Goal: Task Accomplishment & Management: Manage account settings

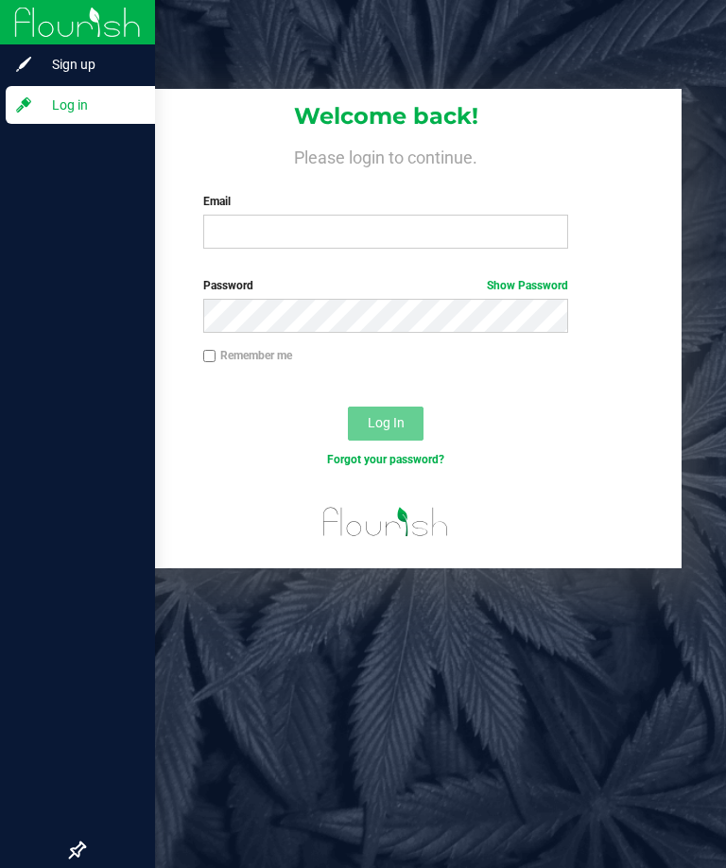
click at [1, 435] on div at bounding box center [77, 479] width 155 height 705
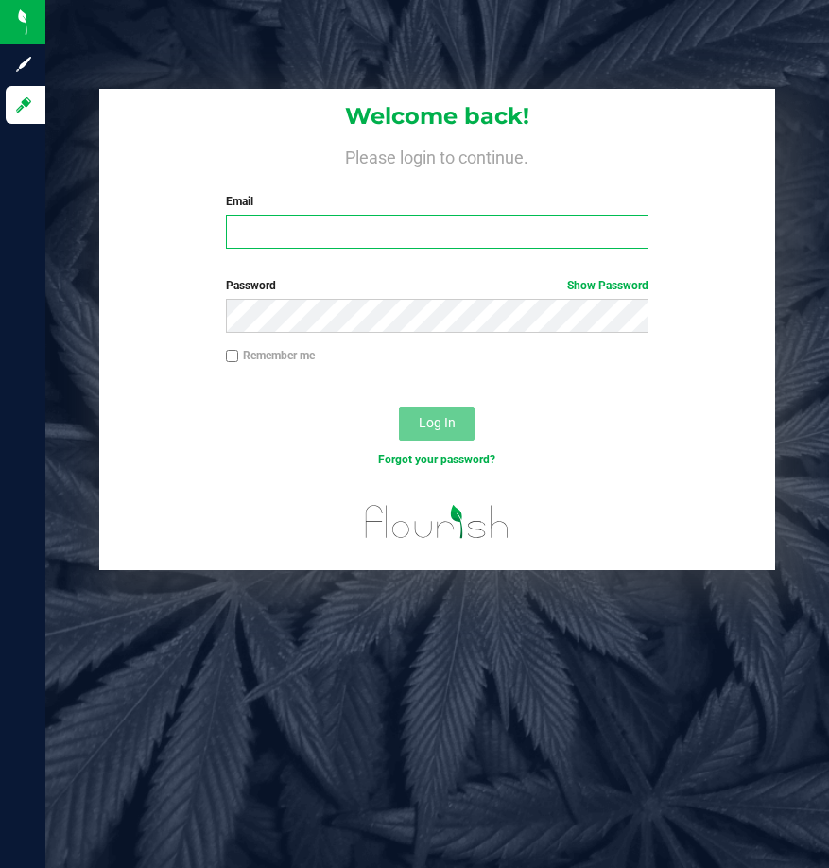
click at [262, 240] on input "Email" at bounding box center [437, 232] width 422 height 34
type input "[EMAIL_ADDRESS][DOMAIN_NAME]"
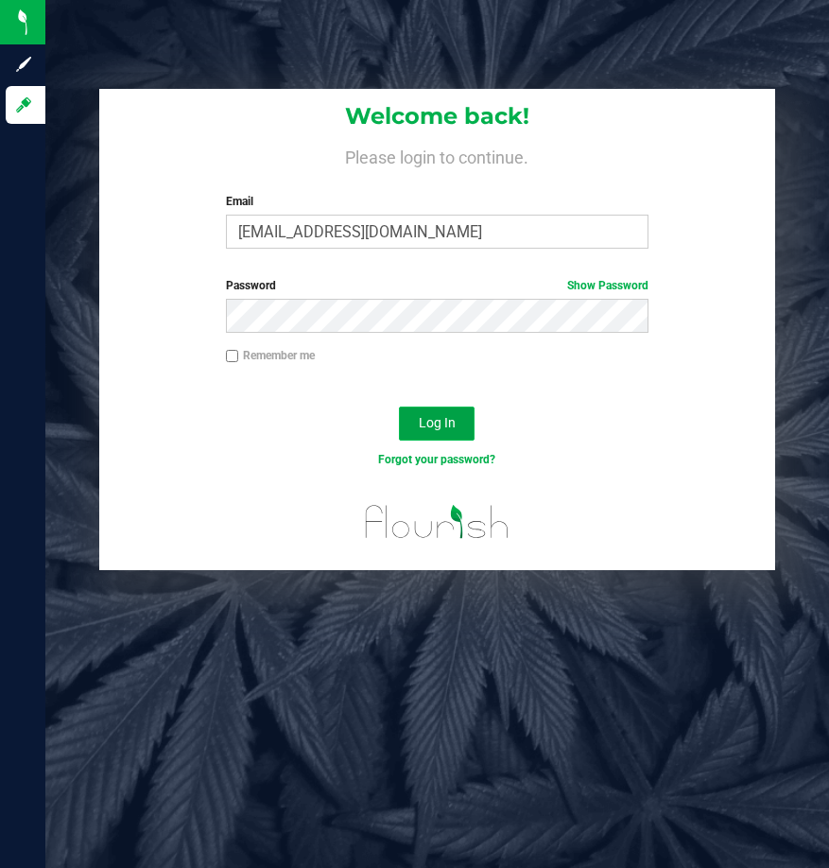
click at [454, 417] on span "Log In" at bounding box center [437, 422] width 37 height 15
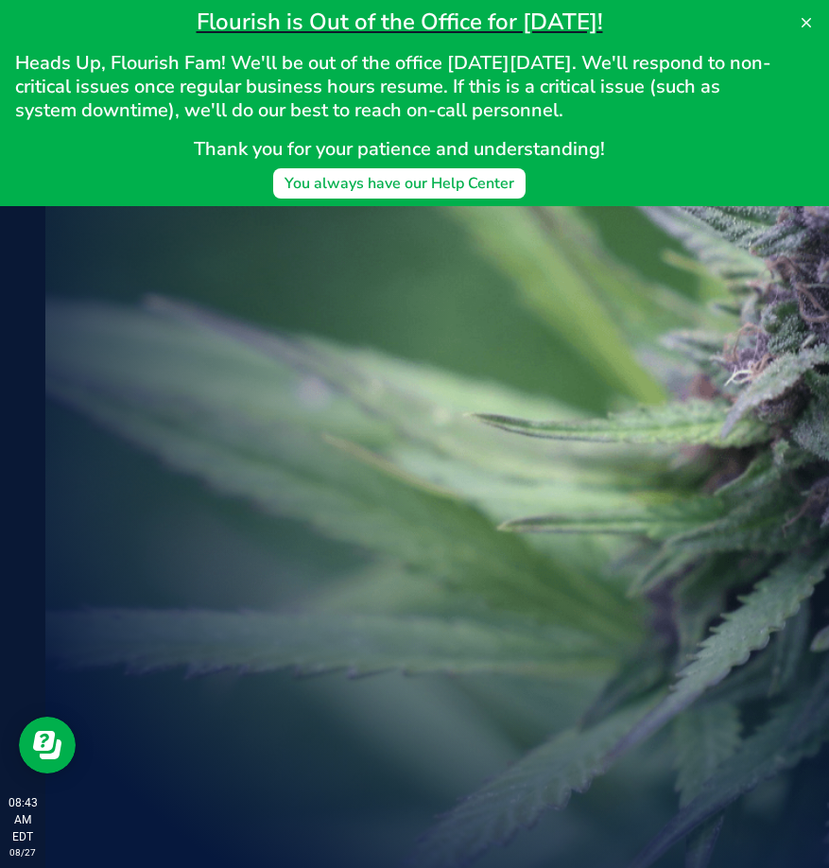
click at [357, 427] on div "Welcome to Flourish Software Seed-to-Sale Tracking & Analytics" at bounding box center [281, 456] width 473 height 822
click at [805, 21] on icon at bounding box center [805, 22] width 9 height 9
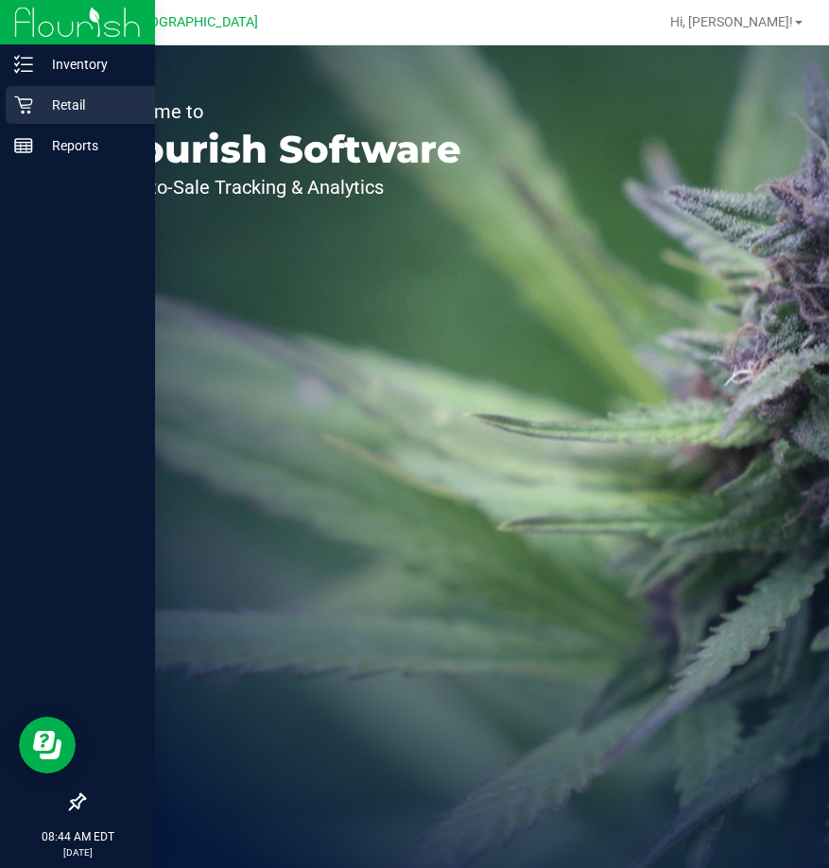
click at [79, 94] on p "Retail" at bounding box center [89, 105] width 113 height 23
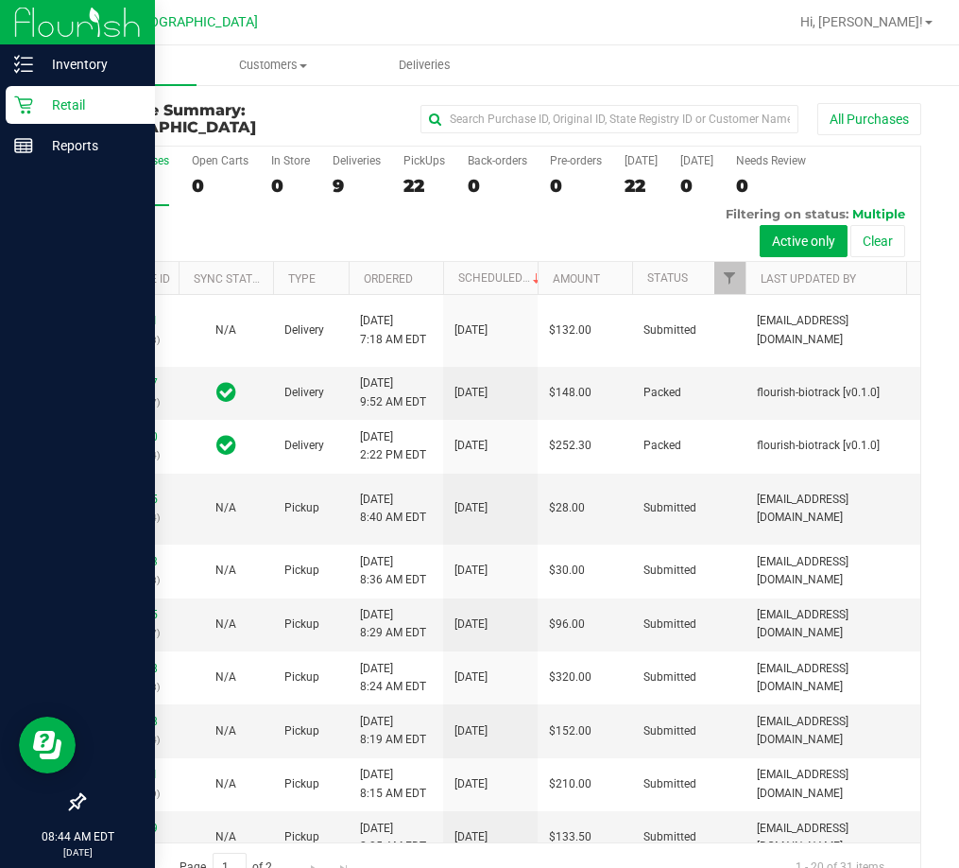
click at [36, 97] on p "Retail" at bounding box center [89, 105] width 113 height 23
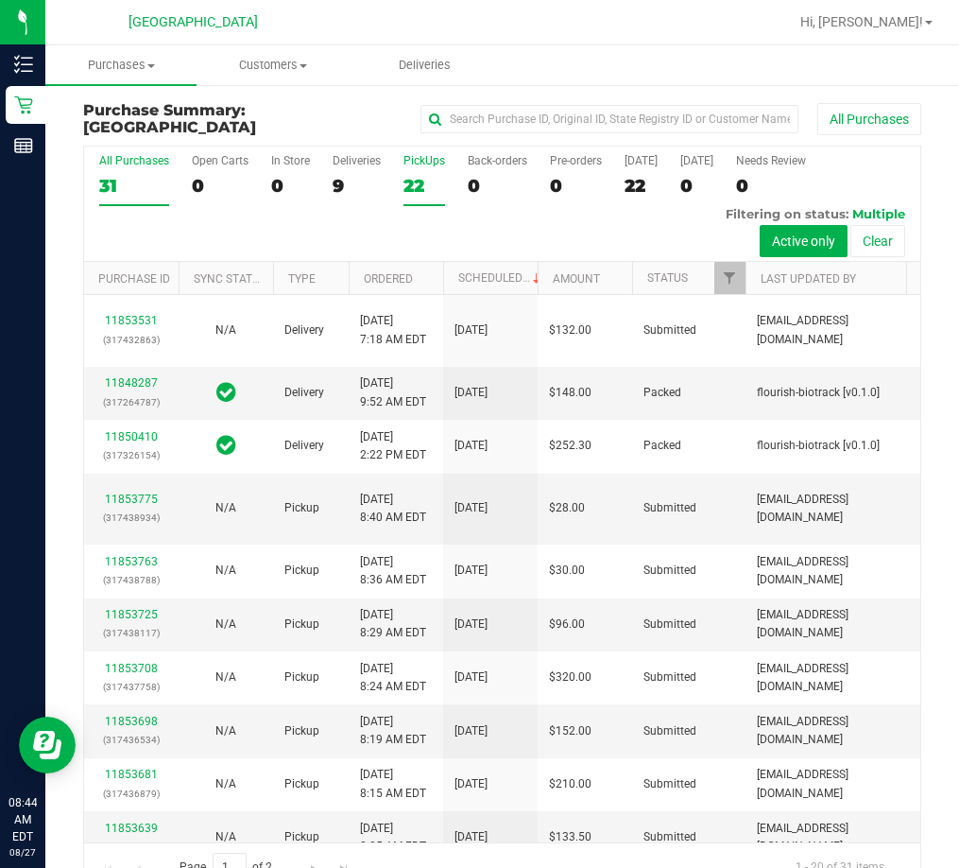
click at [427, 162] on div "PickUps" at bounding box center [425, 160] width 42 height 13
click at [0, 0] on input "PickUps 22" at bounding box center [0, 0] width 0 height 0
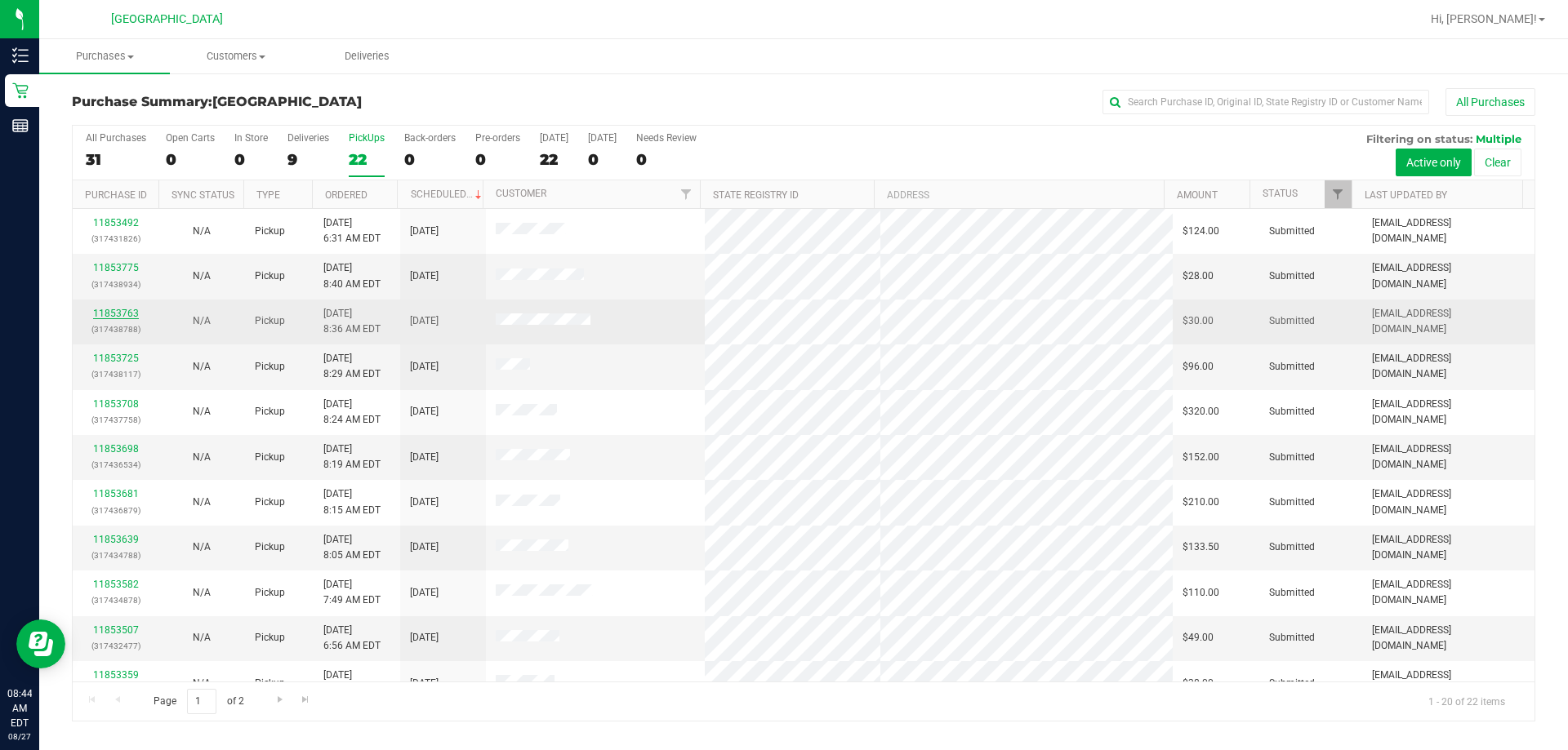
click at [104, 308] on link "11853763" at bounding box center [116, 313] width 46 height 11
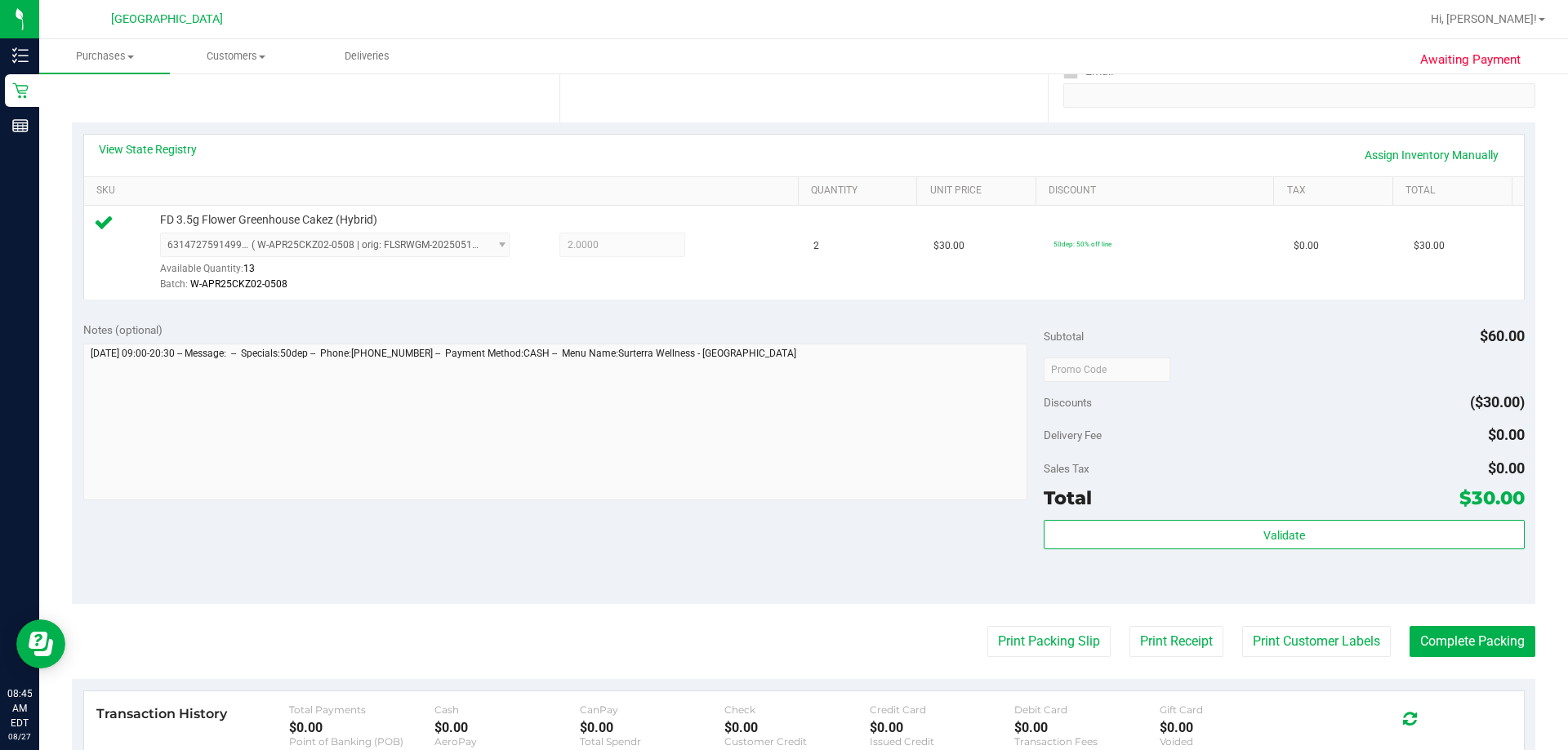
scroll to position [327, 0]
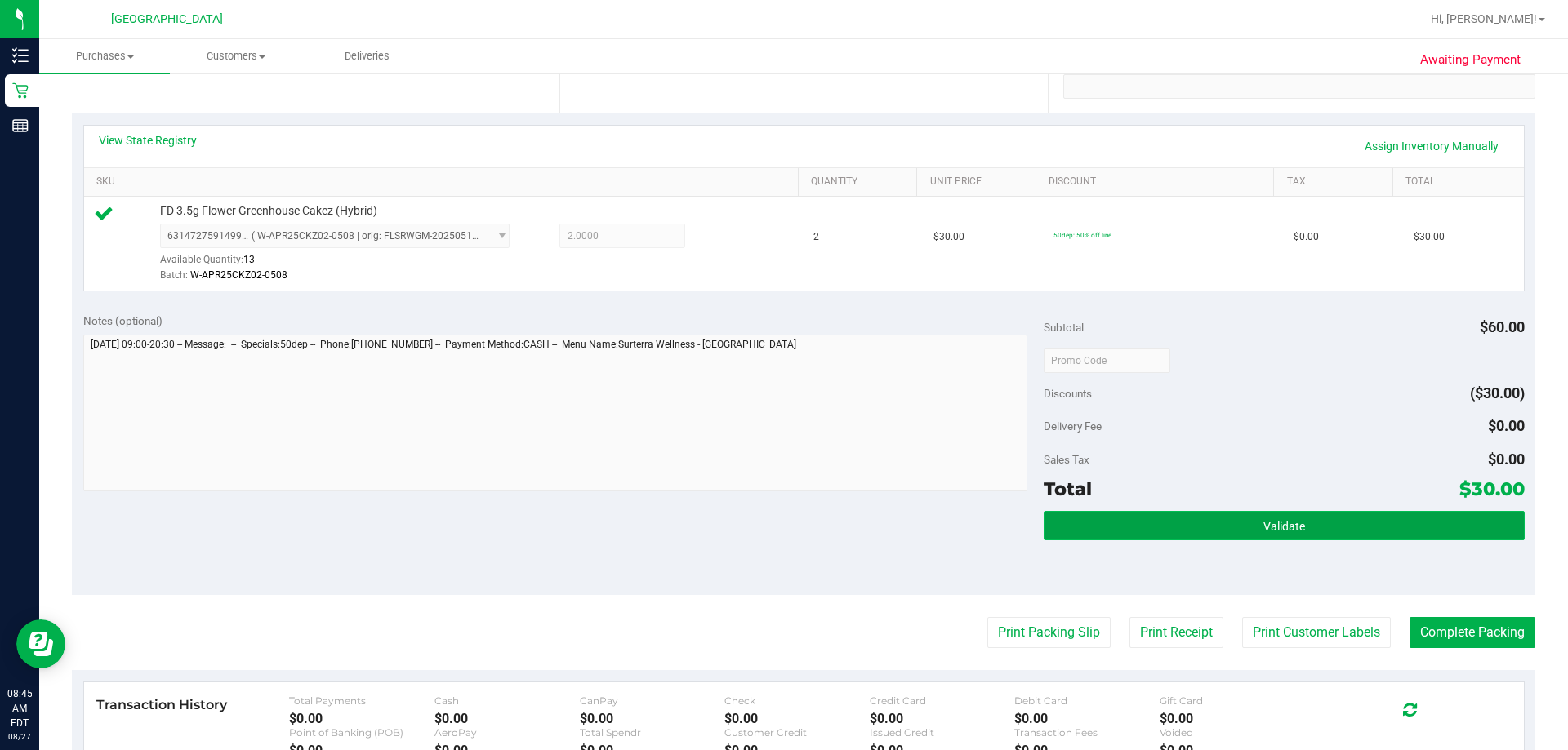
click at [1104, 532] on button "Validate" at bounding box center [1284, 526] width 481 height 29
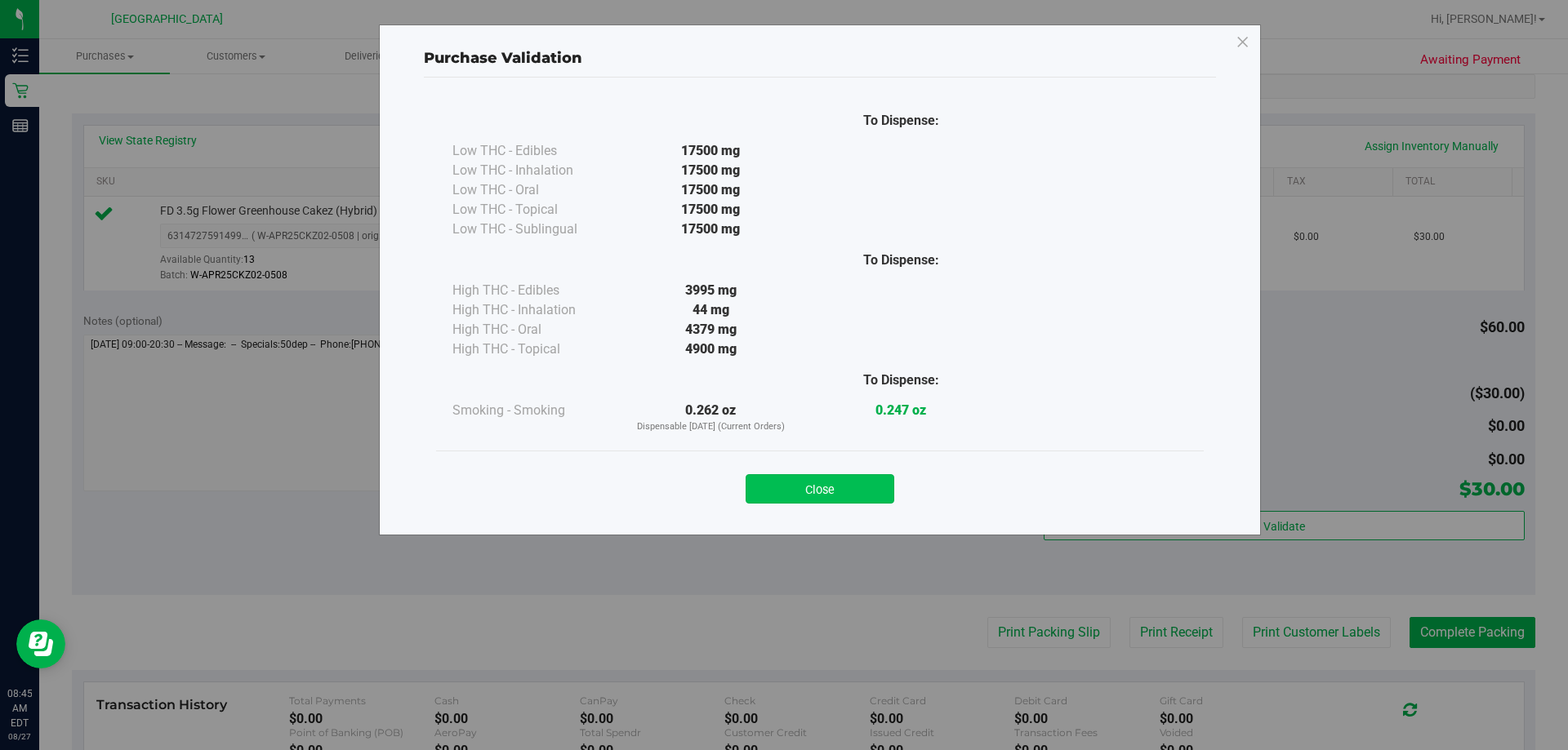
click at [851, 481] on button "Close" at bounding box center [820, 489] width 149 height 29
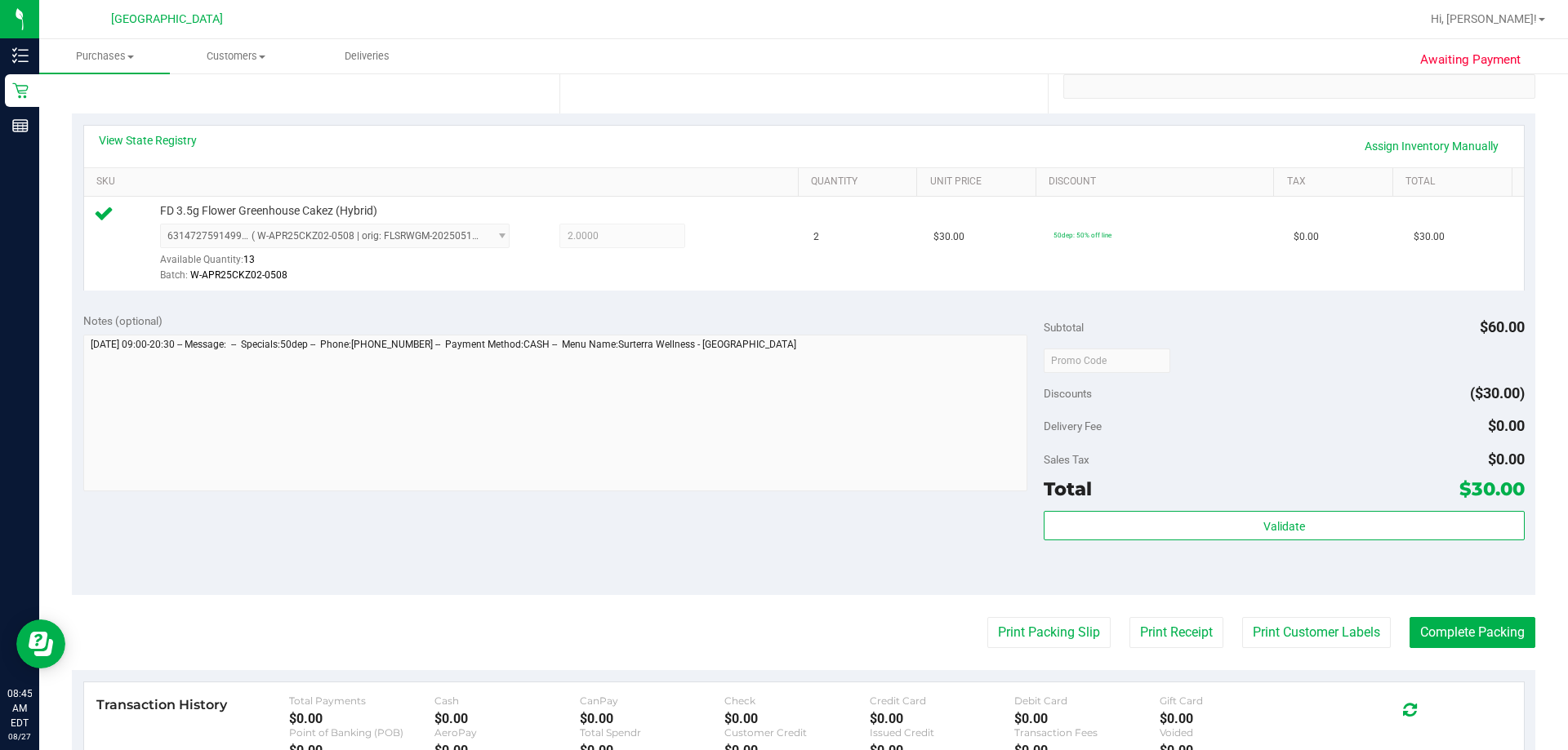
click at [1290, 649] on purchase-details "Back Edit Purchase Cancel Purchase View Profile # 11853763 BioTrack ID: - Submi…" at bounding box center [803, 368] width 1463 height 1214
click at [1289, 633] on button "Print Customer Labels" at bounding box center [1316, 632] width 149 height 31
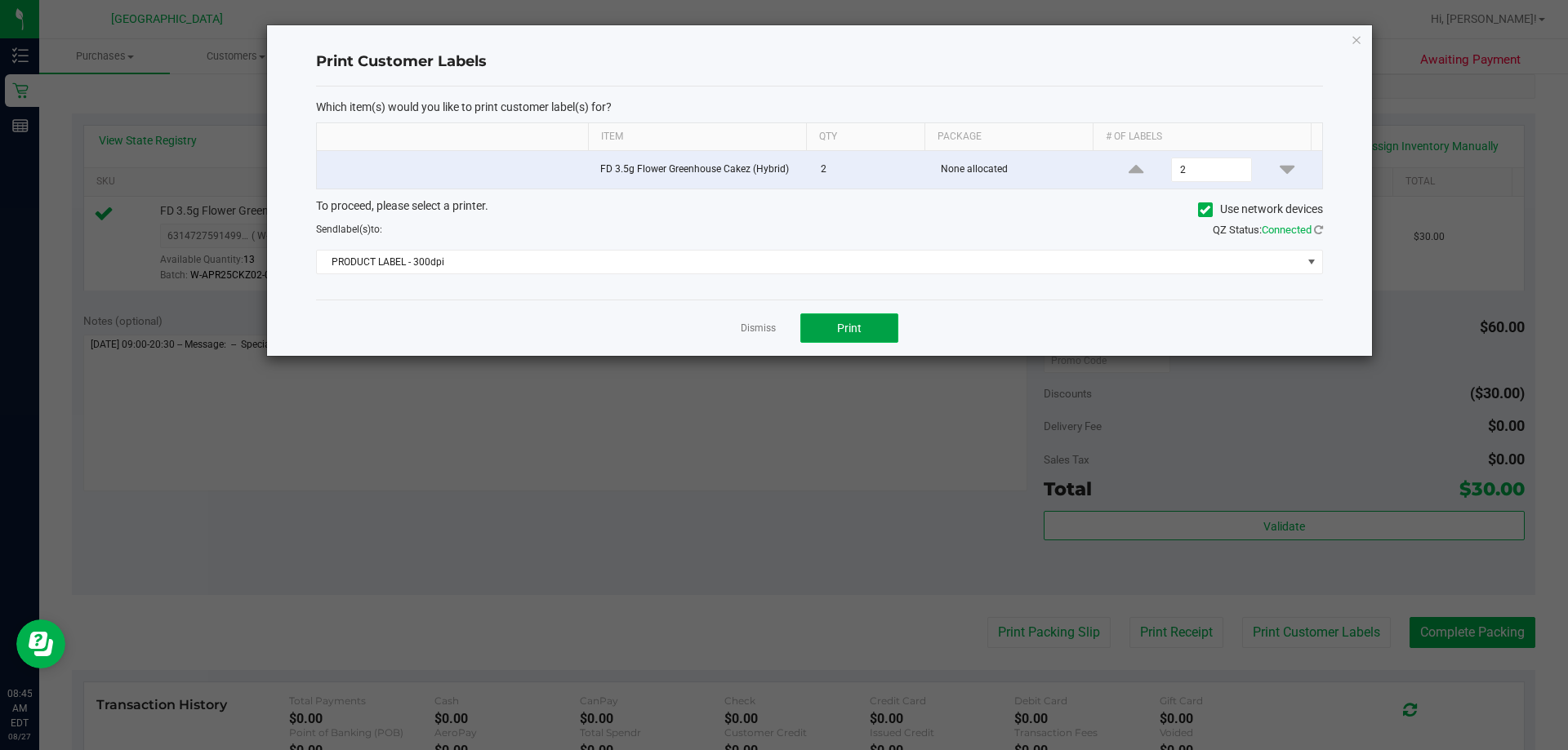
click at [866, 327] on button "Print" at bounding box center [849, 328] width 98 height 29
click at [768, 325] on link "Dismiss" at bounding box center [758, 328] width 35 height 14
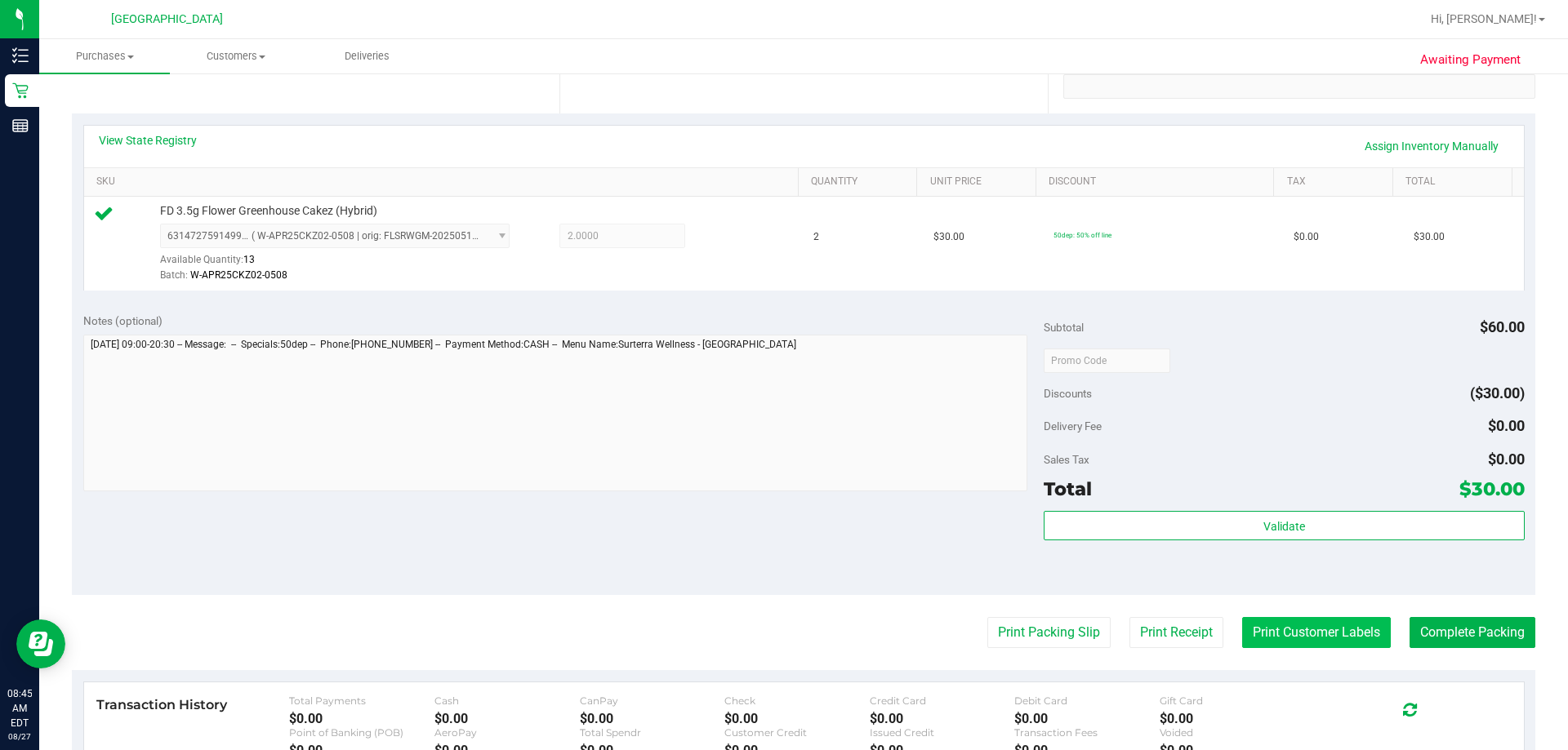
click at [1303, 633] on button "Print Customer Labels" at bounding box center [1316, 632] width 149 height 31
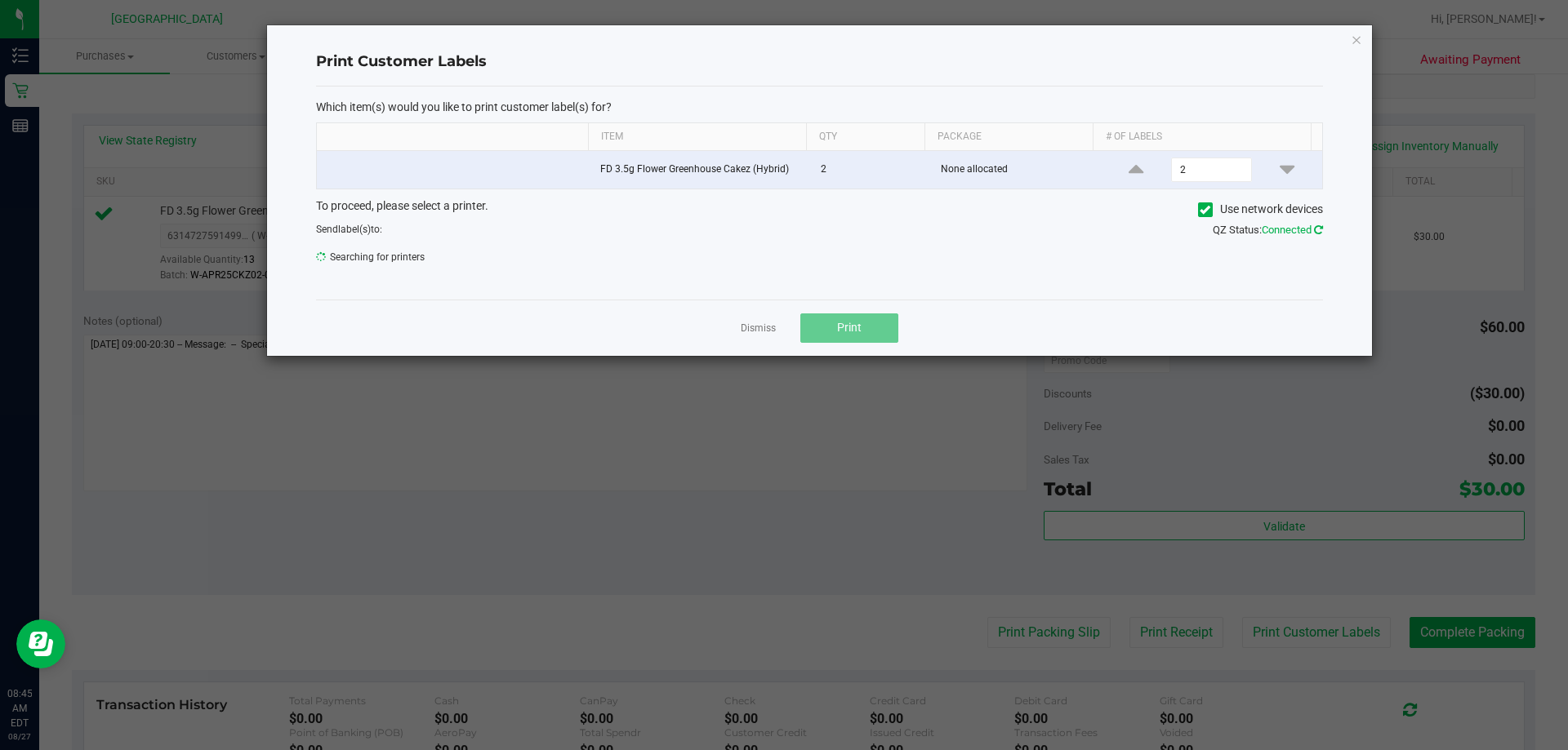
click at [1320, 230] on icon at bounding box center [1319, 230] width 9 height 10
click at [761, 326] on link "Dismiss" at bounding box center [758, 328] width 35 height 14
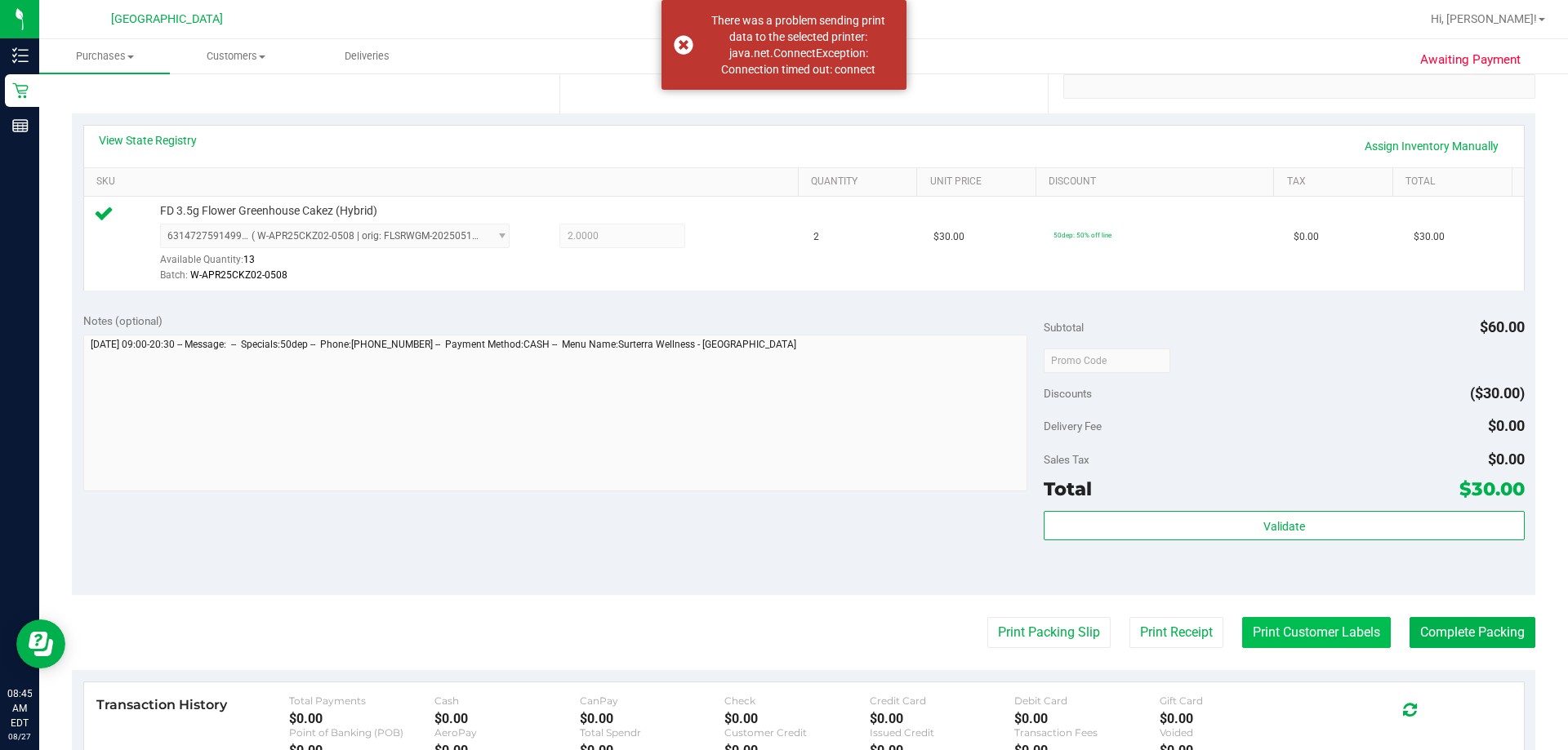
click at [1269, 646] on button "Print Customer Labels" at bounding box center [1316, 632] width 149 height 31
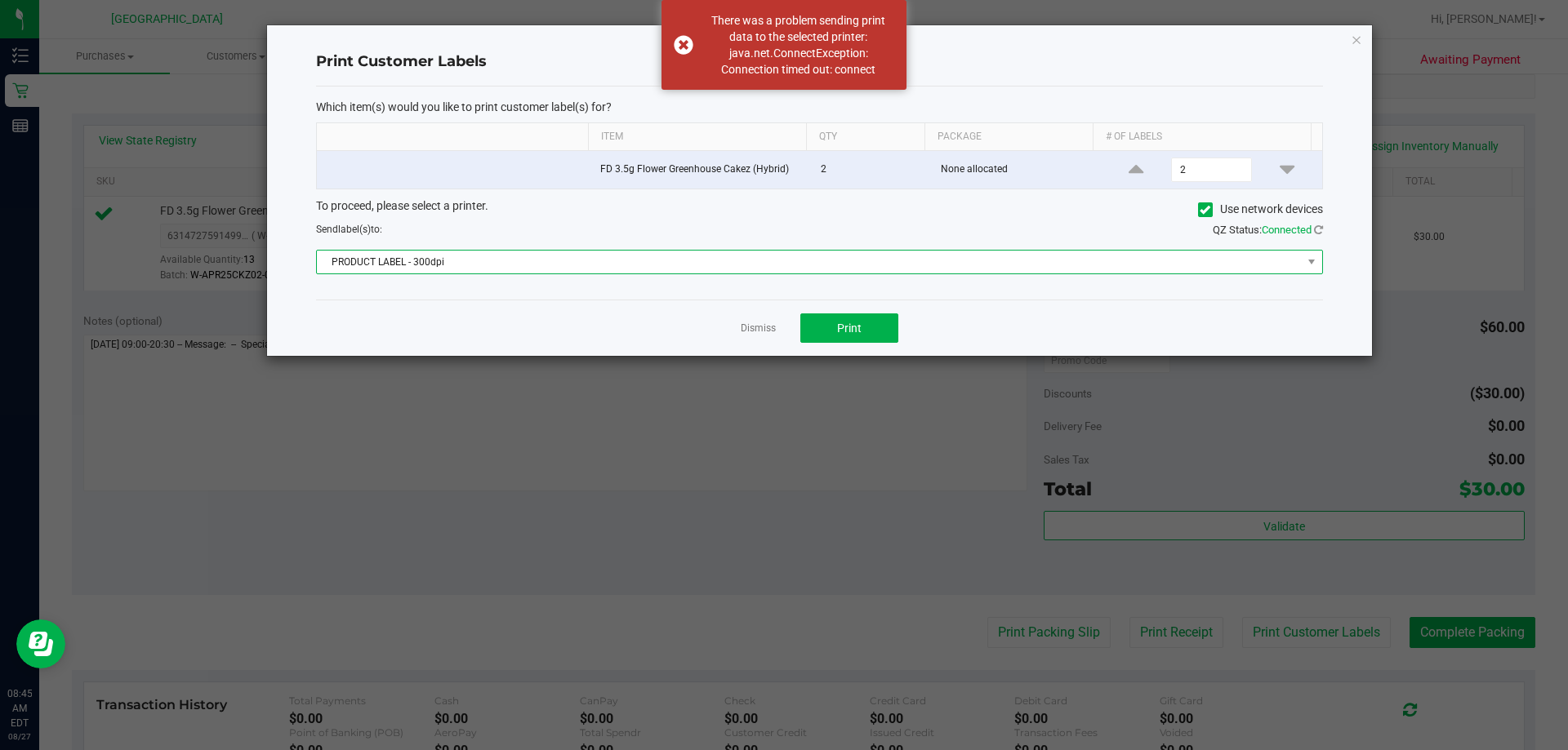
click at [1312, 252] on span at bounding box center [1312, 262] width 21 height 22
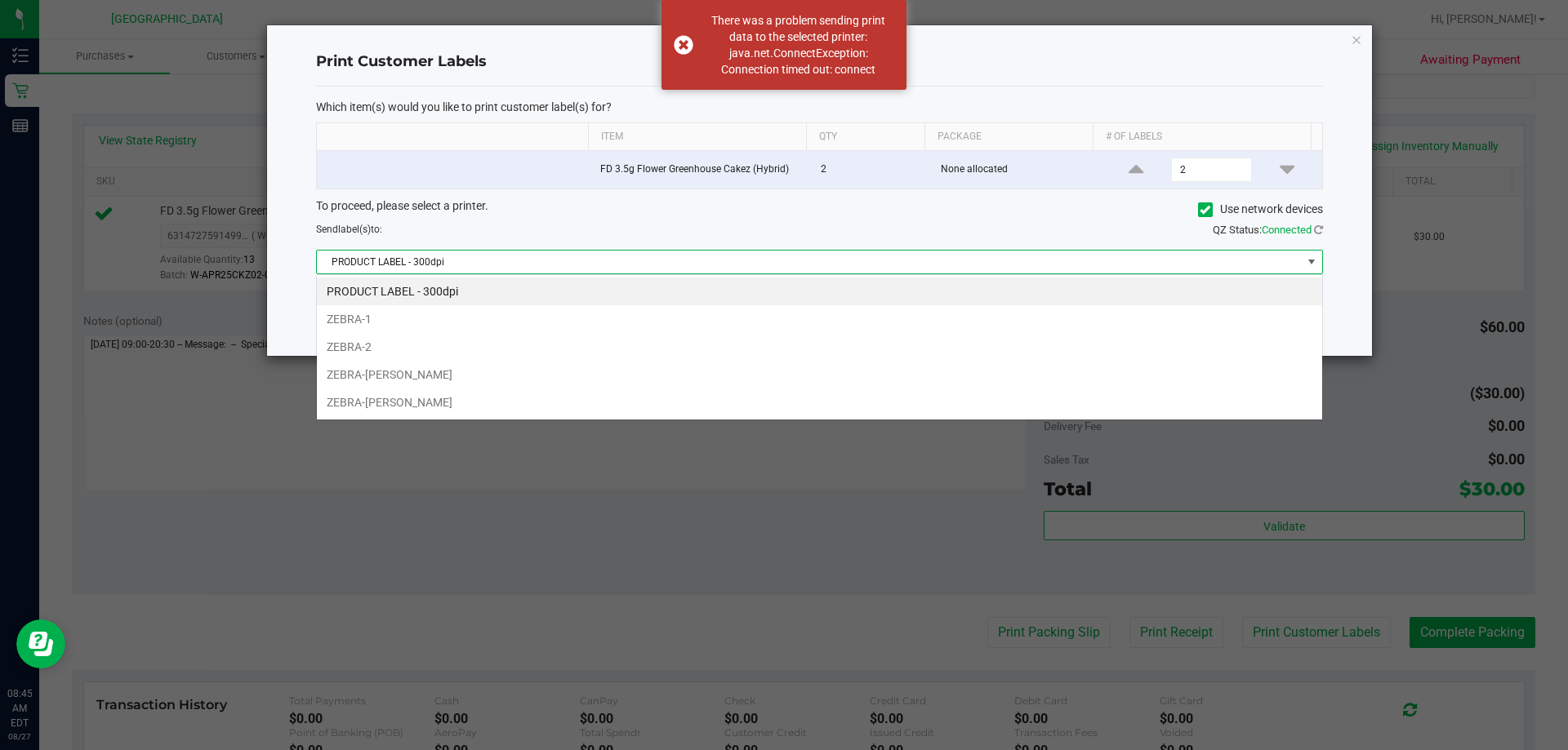
scroll to position [24, 1006]
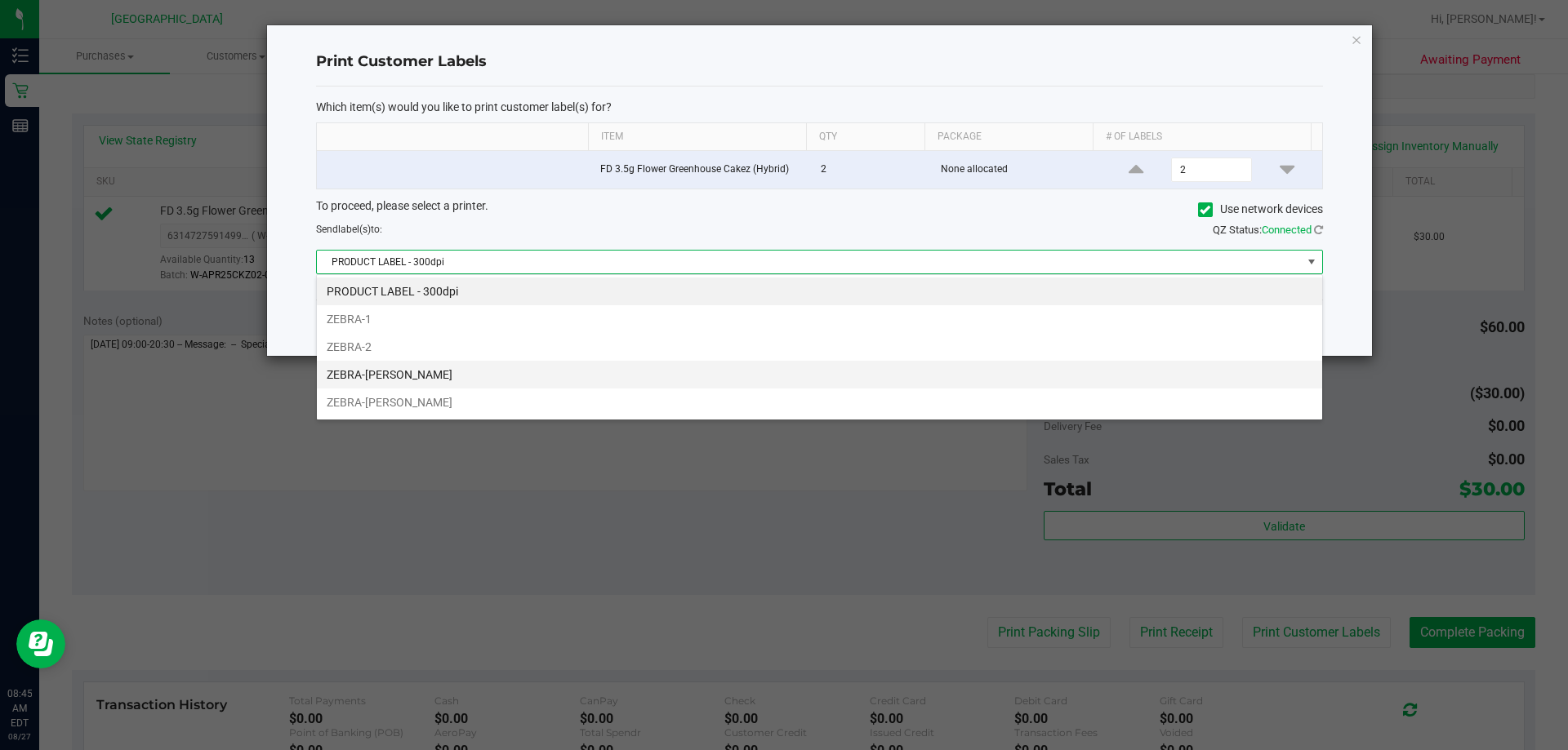
click at [781, 365] on li "ZEBRA-[PERSON_NAME]" at bounding box center [819, 375] width 1005 height 28
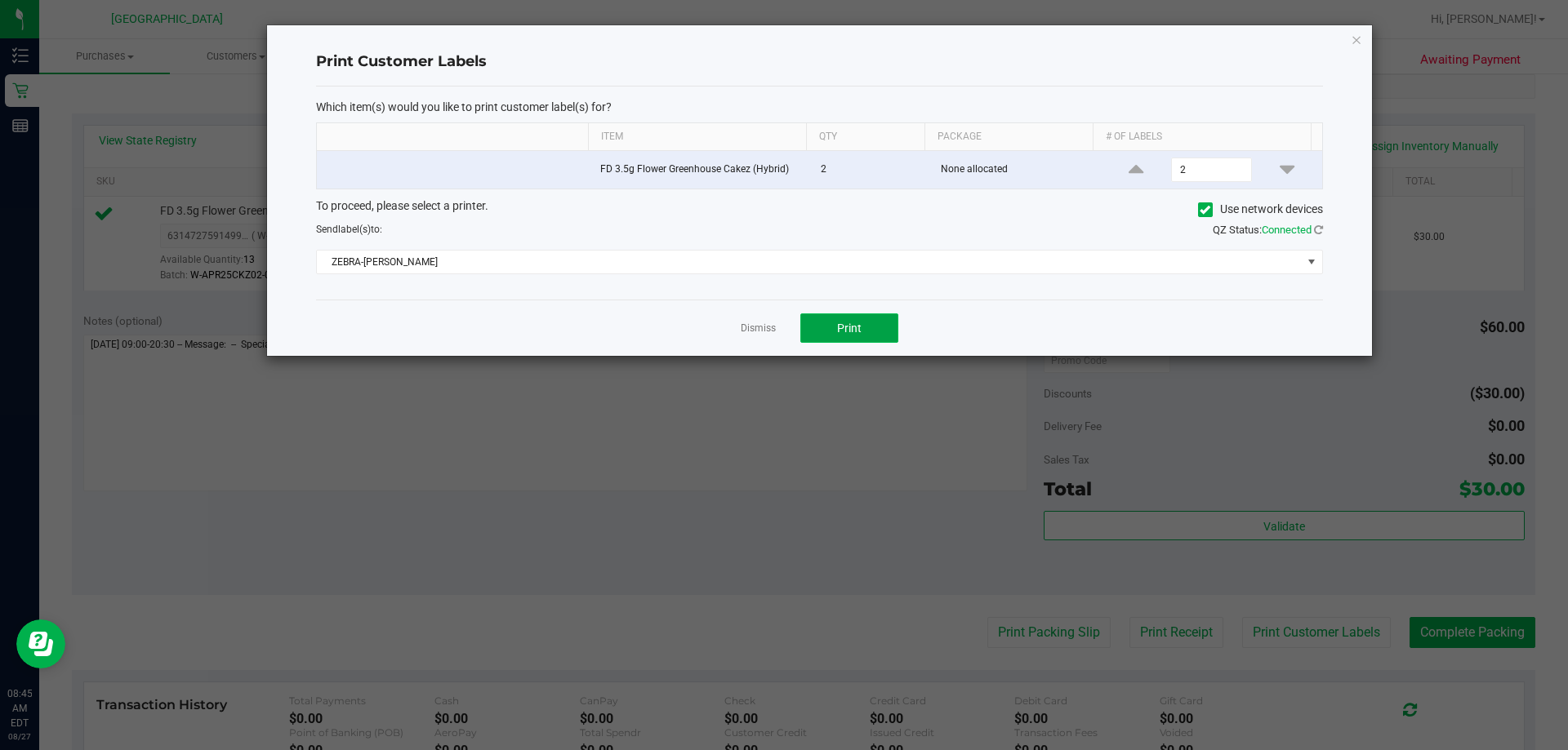
click at [851, 327] on span "Print" at bounding box center [850, 327] width 24 height 13
click at [768, 324] on link "Dismiss" at bounding box center [758, 328] width 35 height 14
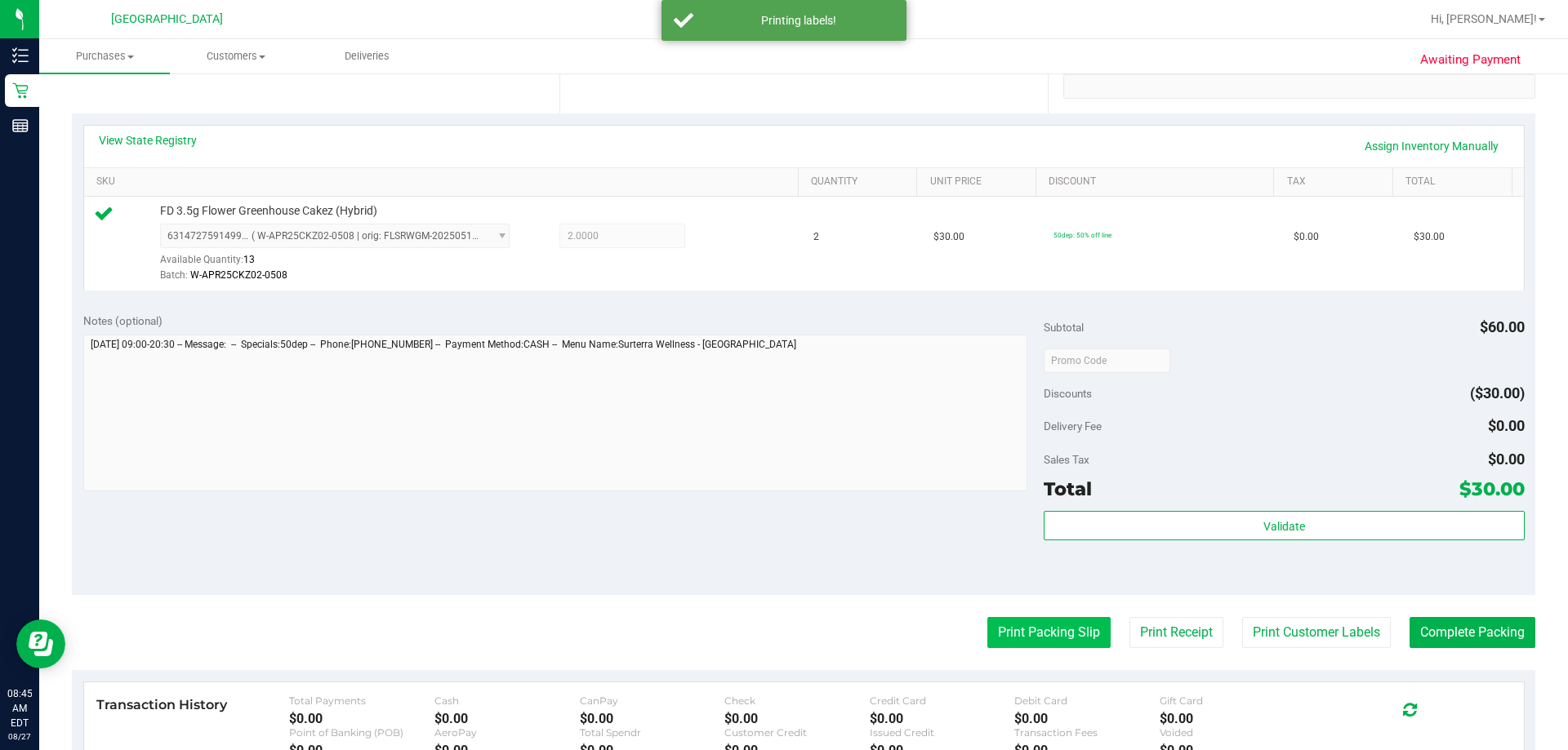
click at [1035, 635] on button "Print Packing Slip" at bounding box center [1049, 632] width 124 height 31
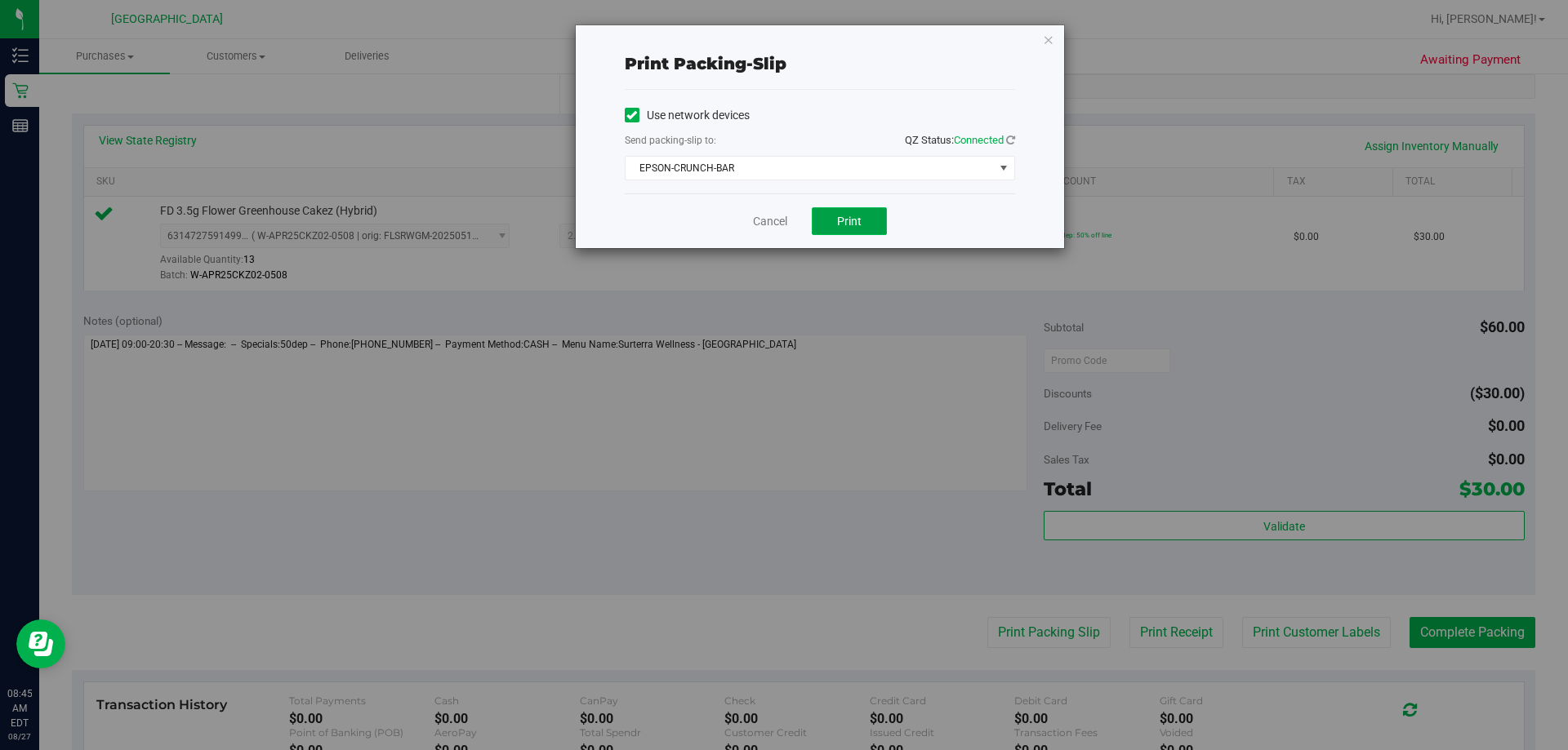
click at [844, 215] on span "Print" at bounding box center [850, 221] width 24 height 13
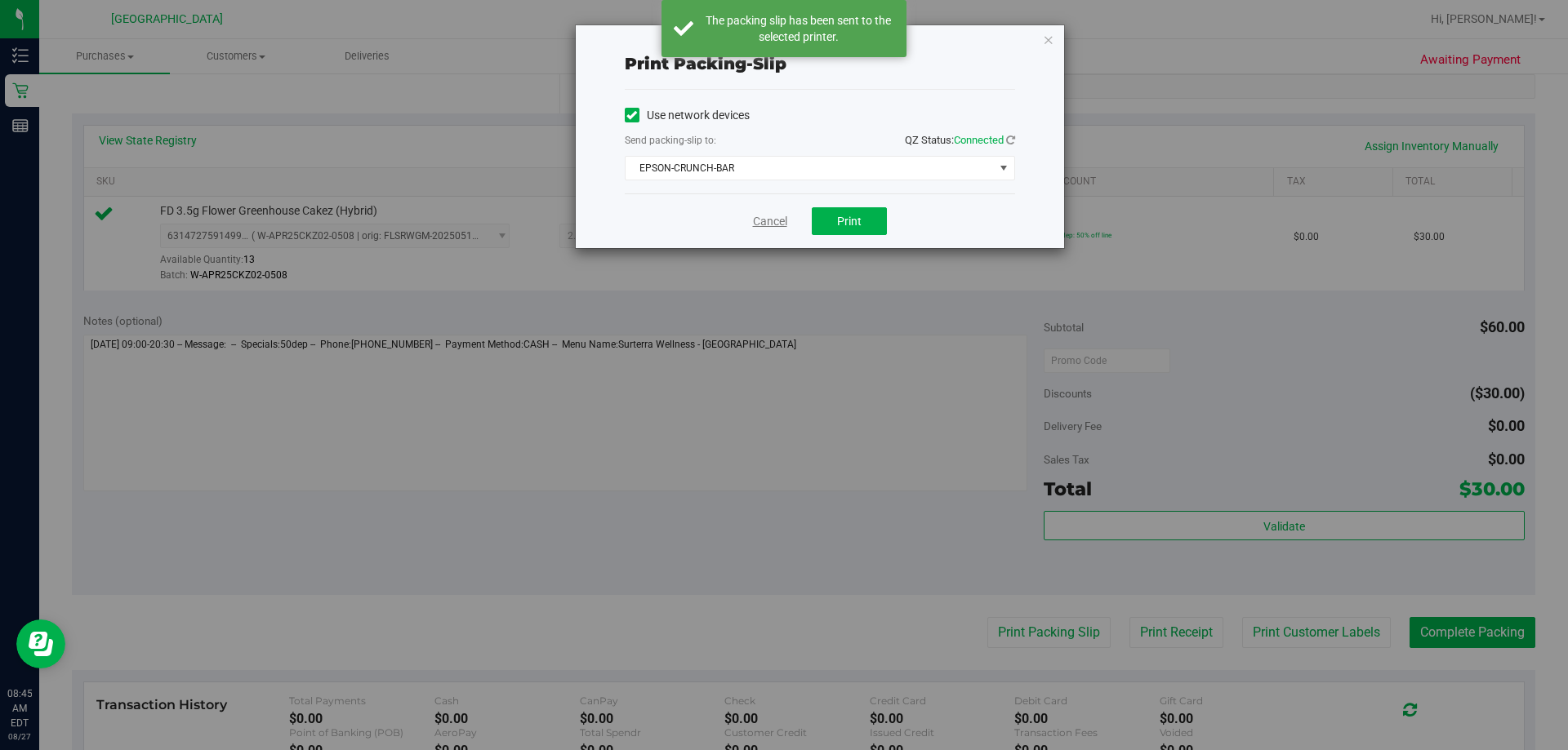
click at [768, 217] on link "Cancel" at bounding box center [770, 222] width 35 height 17
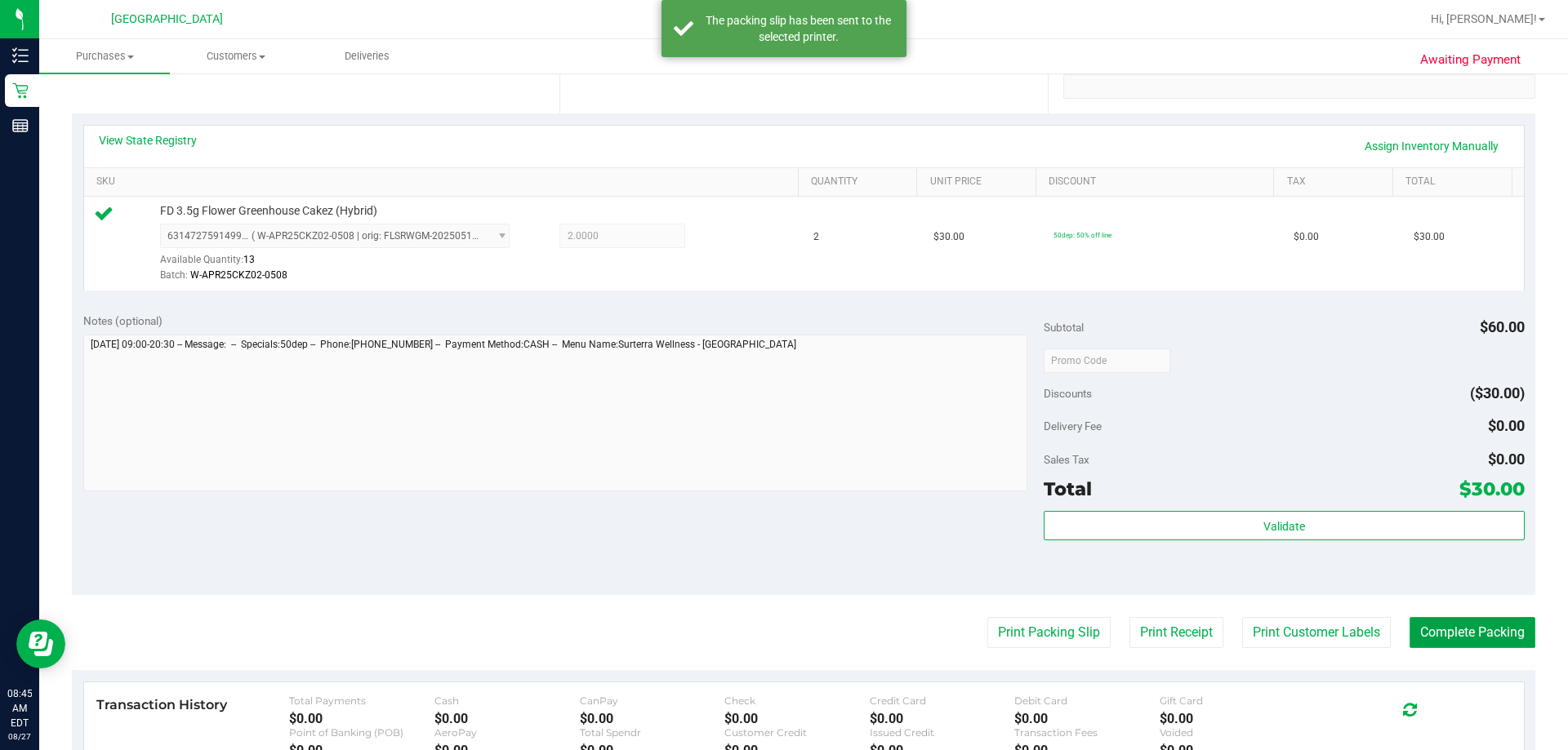
click at [1455, 628] on button "Complete Packing" at bounding box center [1473, 632] width 126 height 31
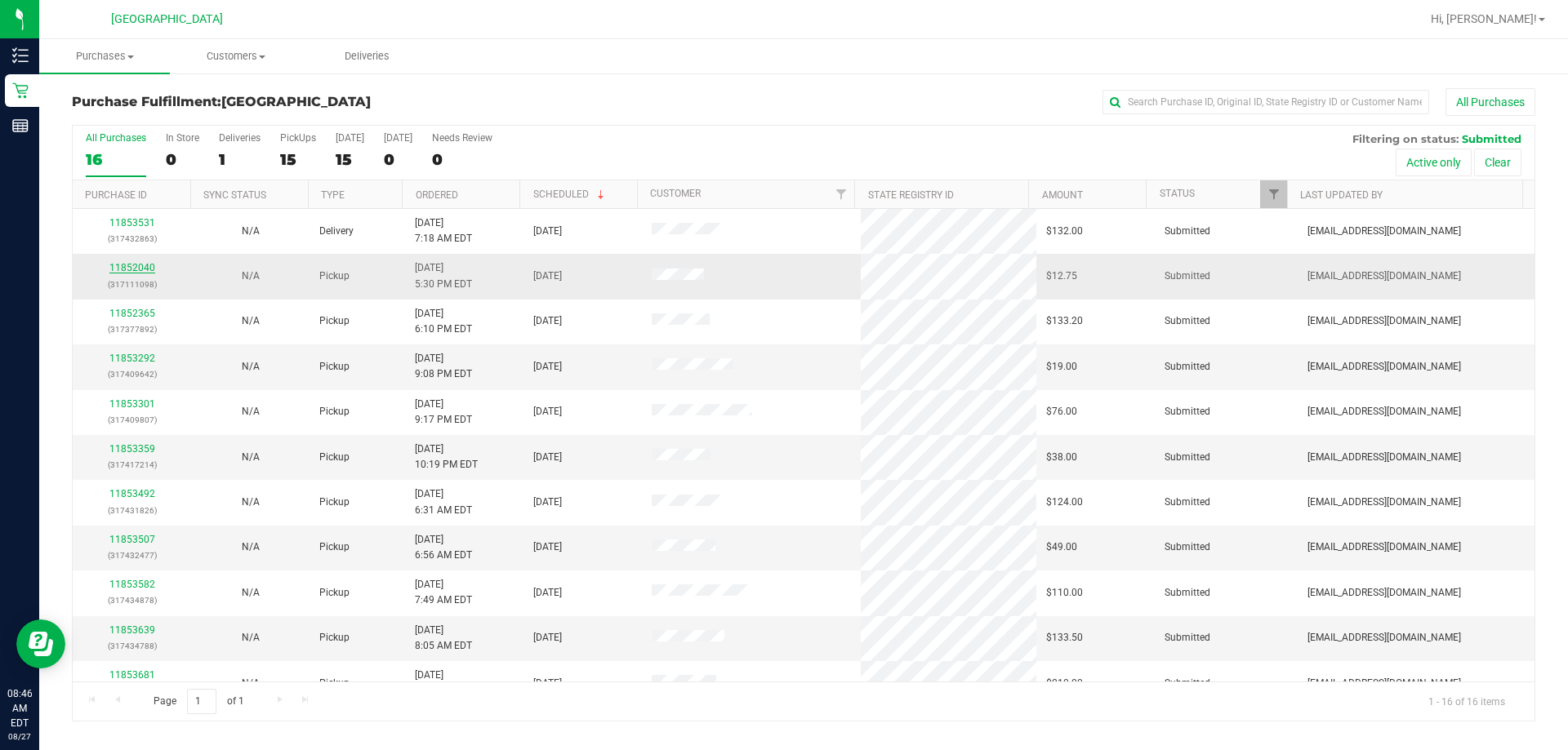
click at [124, 271] on link "11852040" at bounding box center [132, 267] width 46 height 11
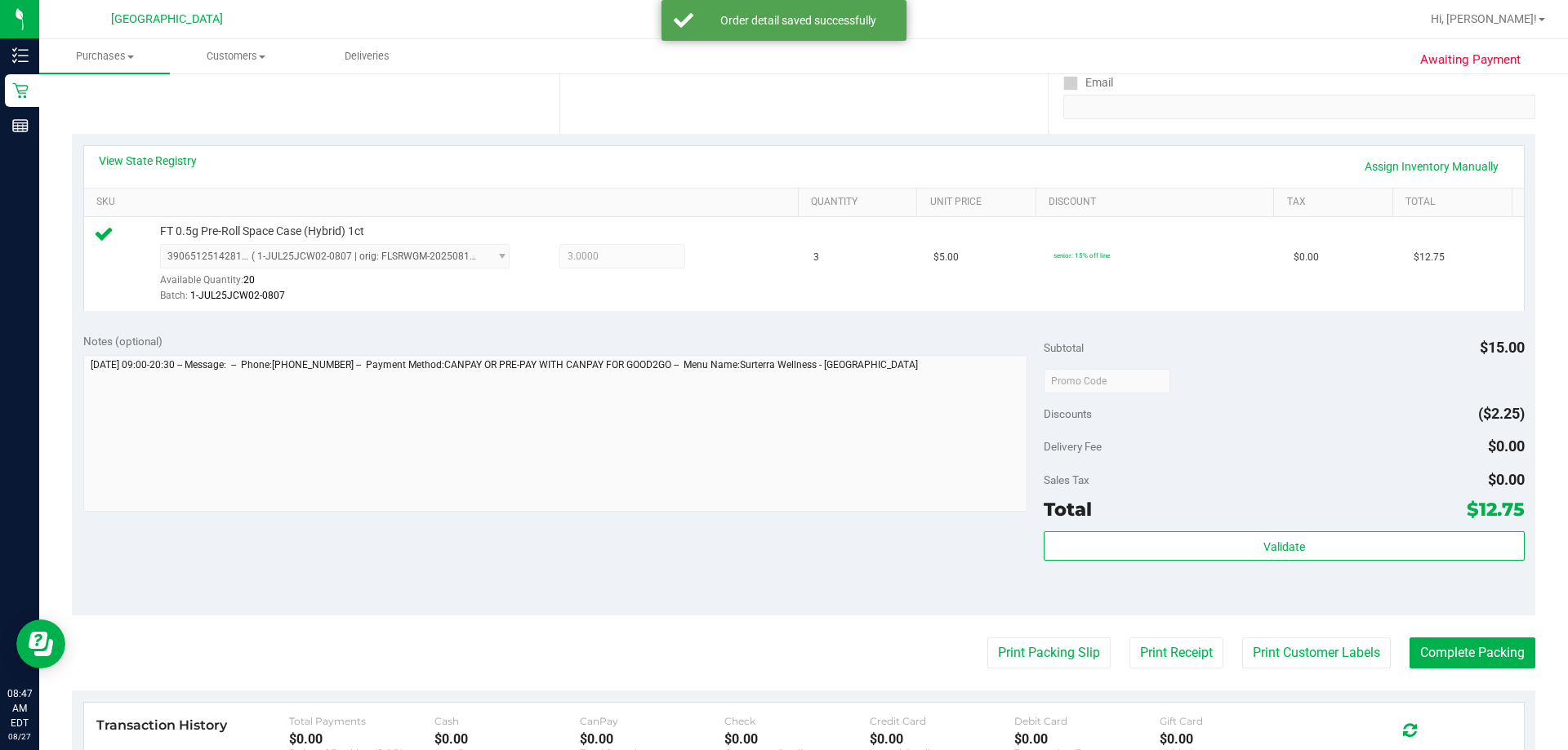
scroll to position [409, 0]
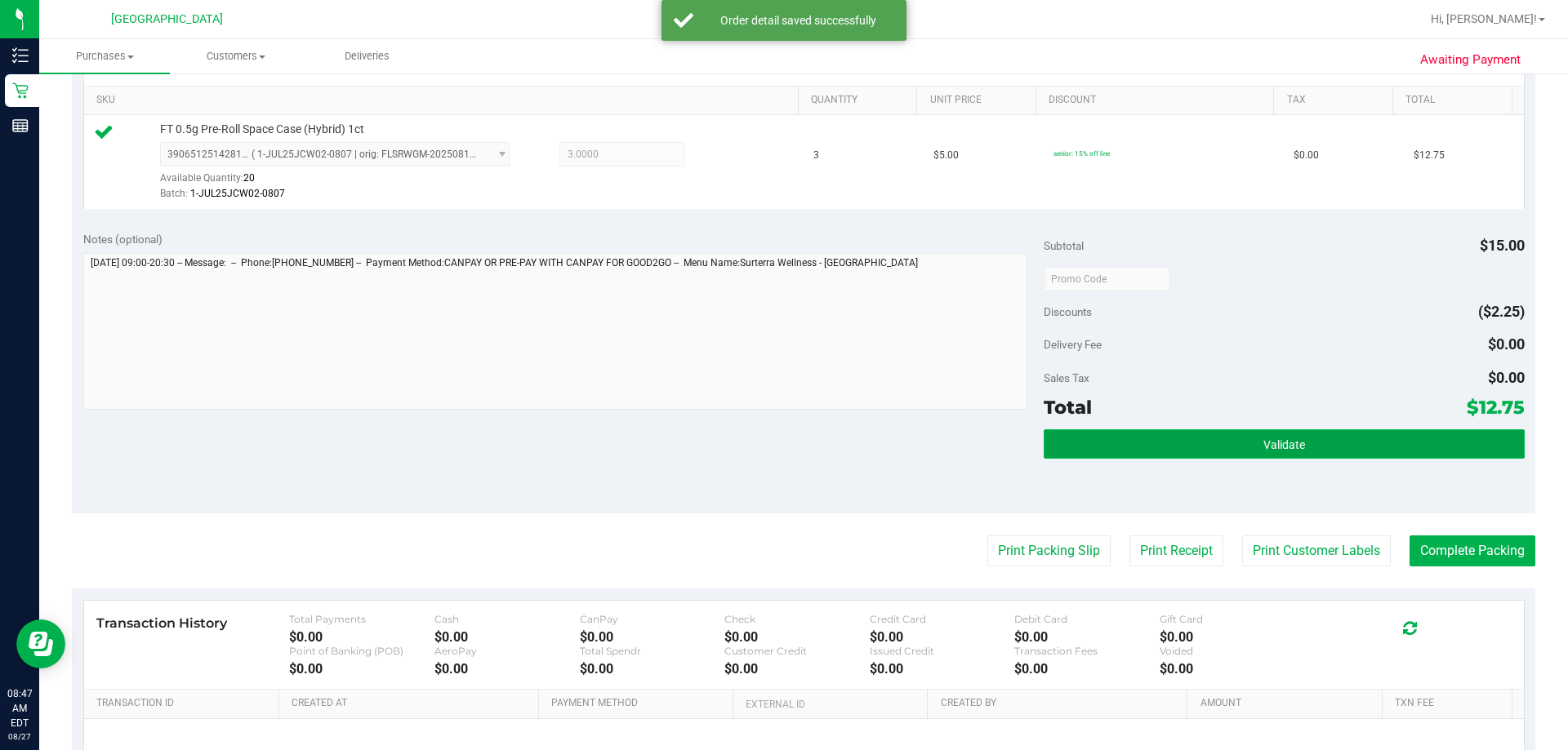
click at [1264, 440] on span "Validate" at bounding box center [1284, 444] width 41 height 13
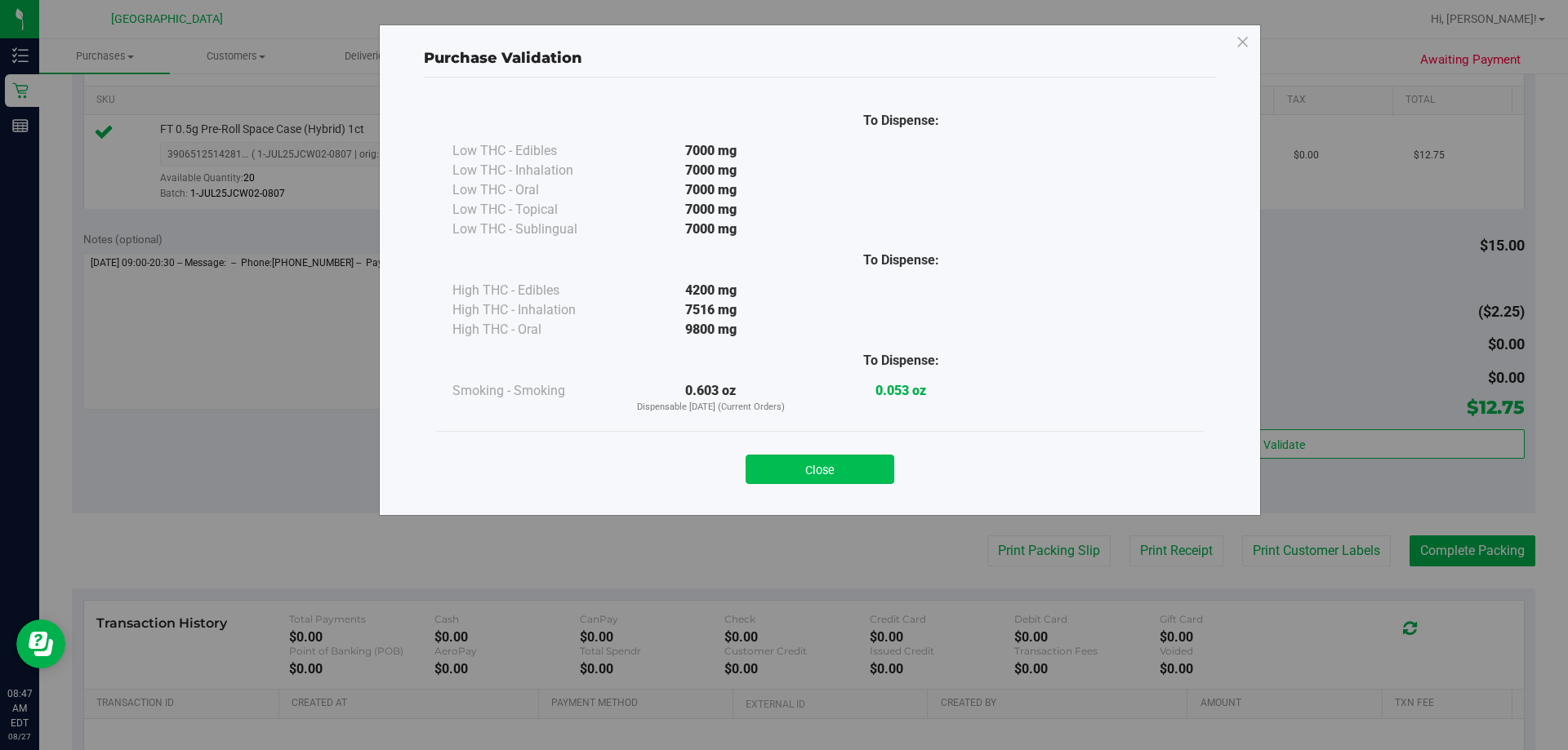
click at [839, 464] on button "Close" at bounding box center [820, 469] width 149 height 29
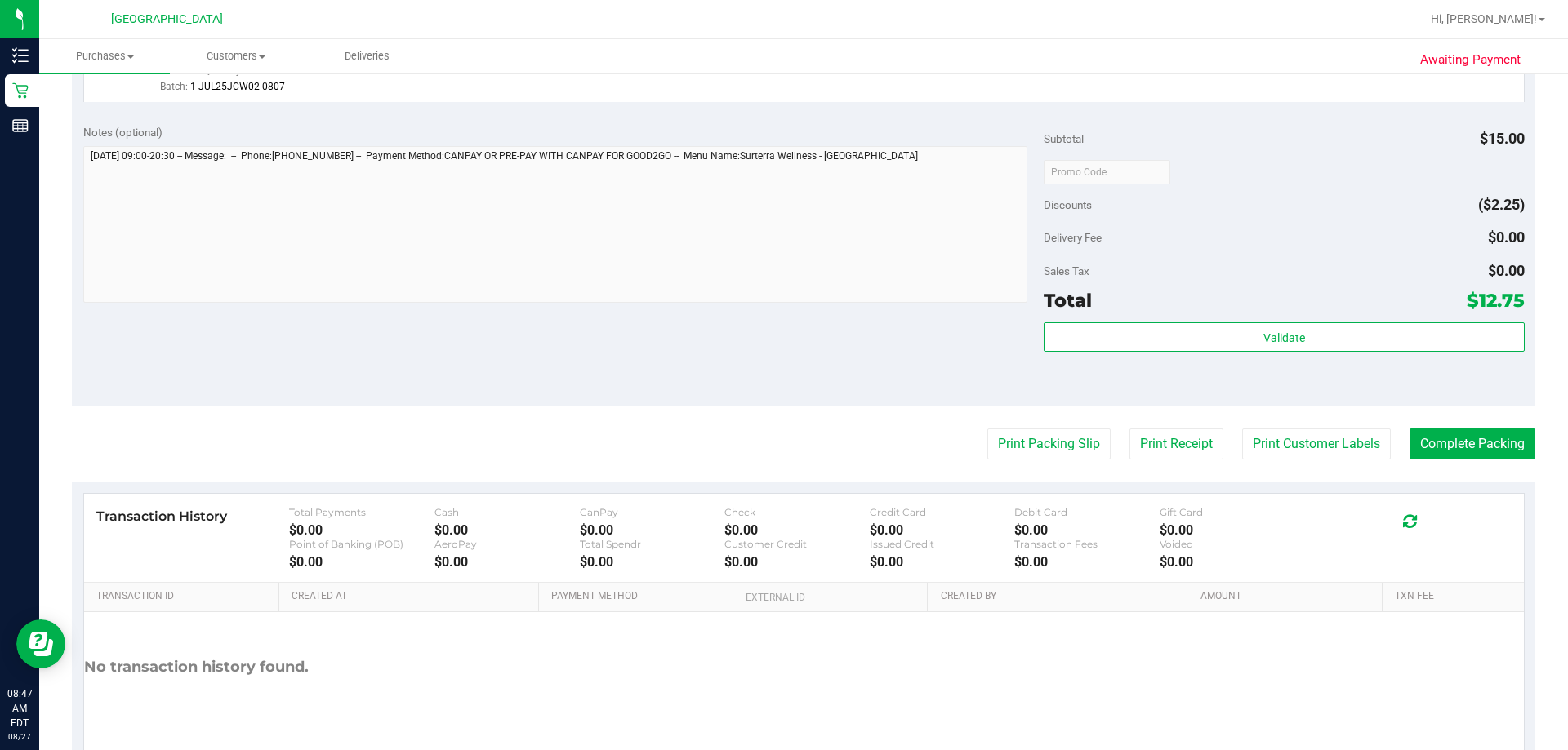
scroll to position [572, 0]
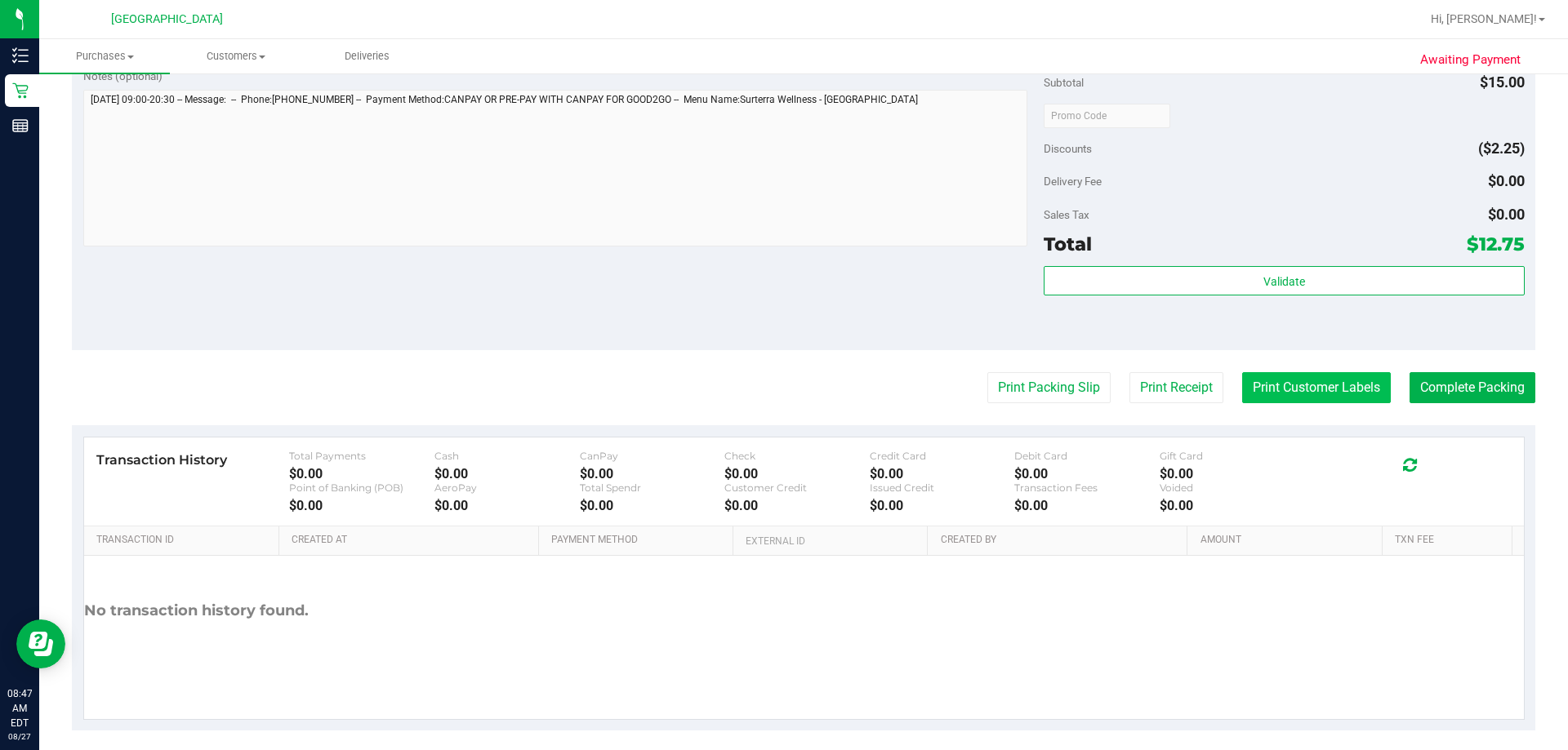
click at [1296, 402] on button "Print Customer Labels" at bounding box center [1316, 388] width 149 height 31
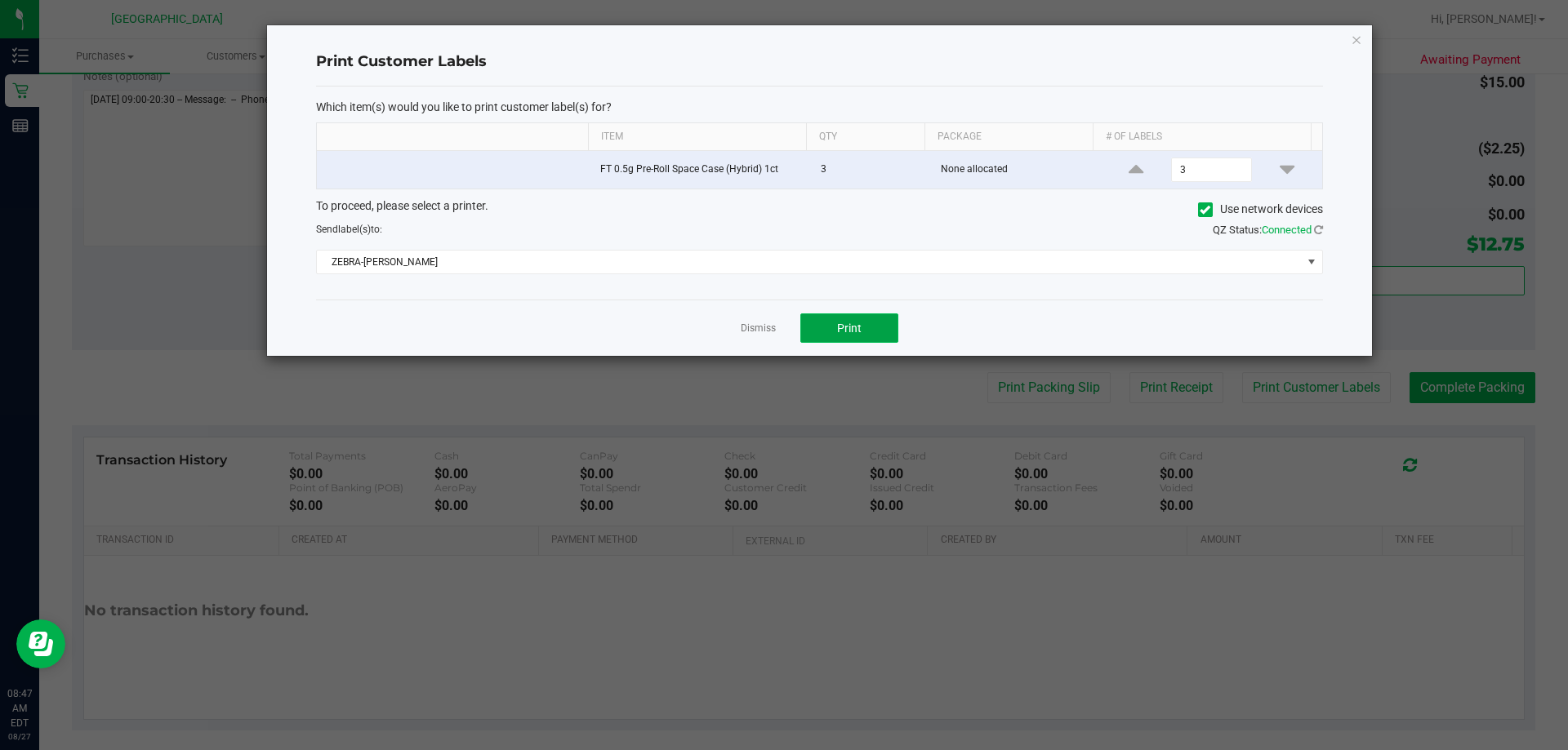
click at [863, 322] on button "Print" at bounding box center [849, 328] width 98 height 29
click at [763, 322] on link "Dismiss" at bounding box center [758, 328] width 35 height 14
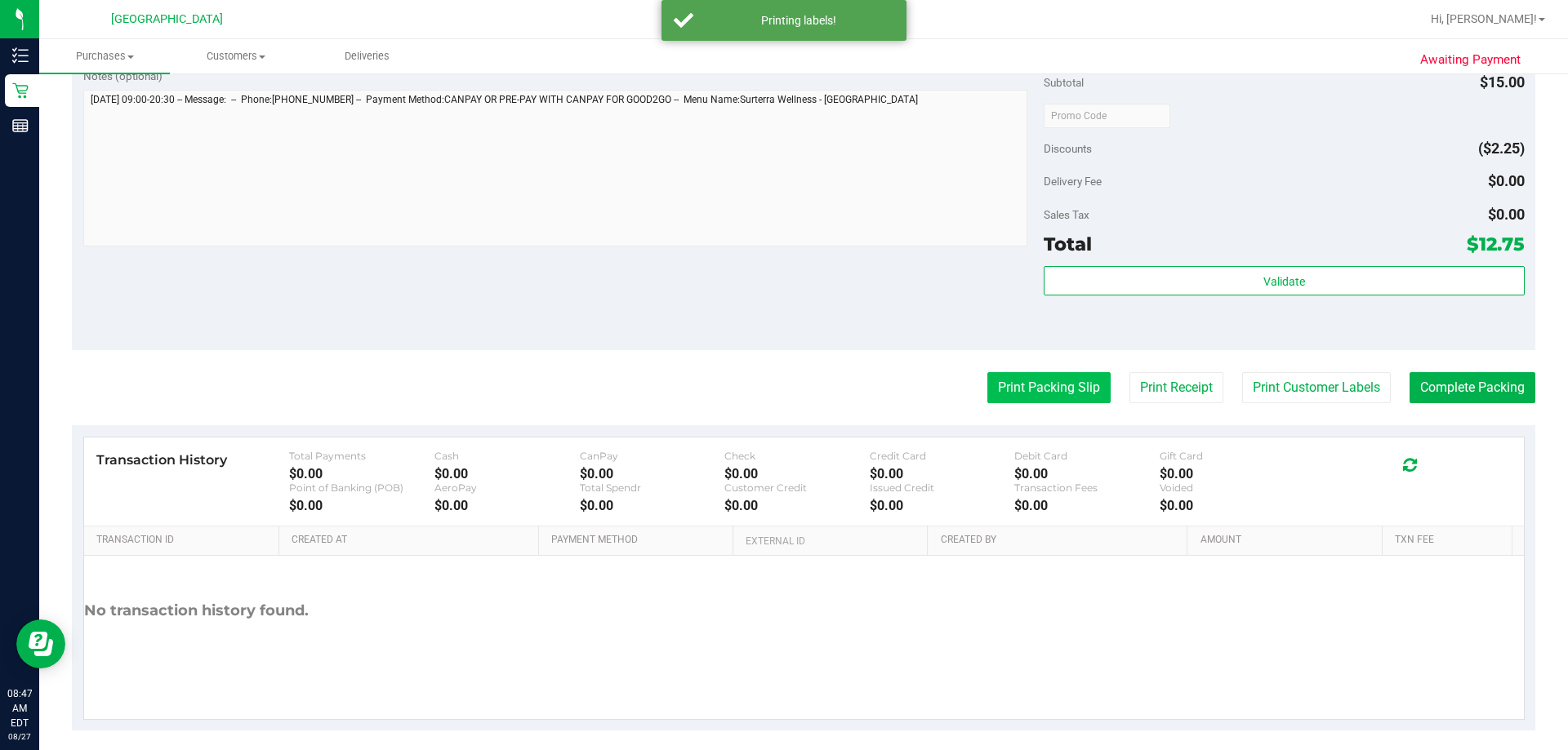
click at [1022, 378] on button "Print Packing Slip" at bounding box center [1049, 388] width 124 height 31
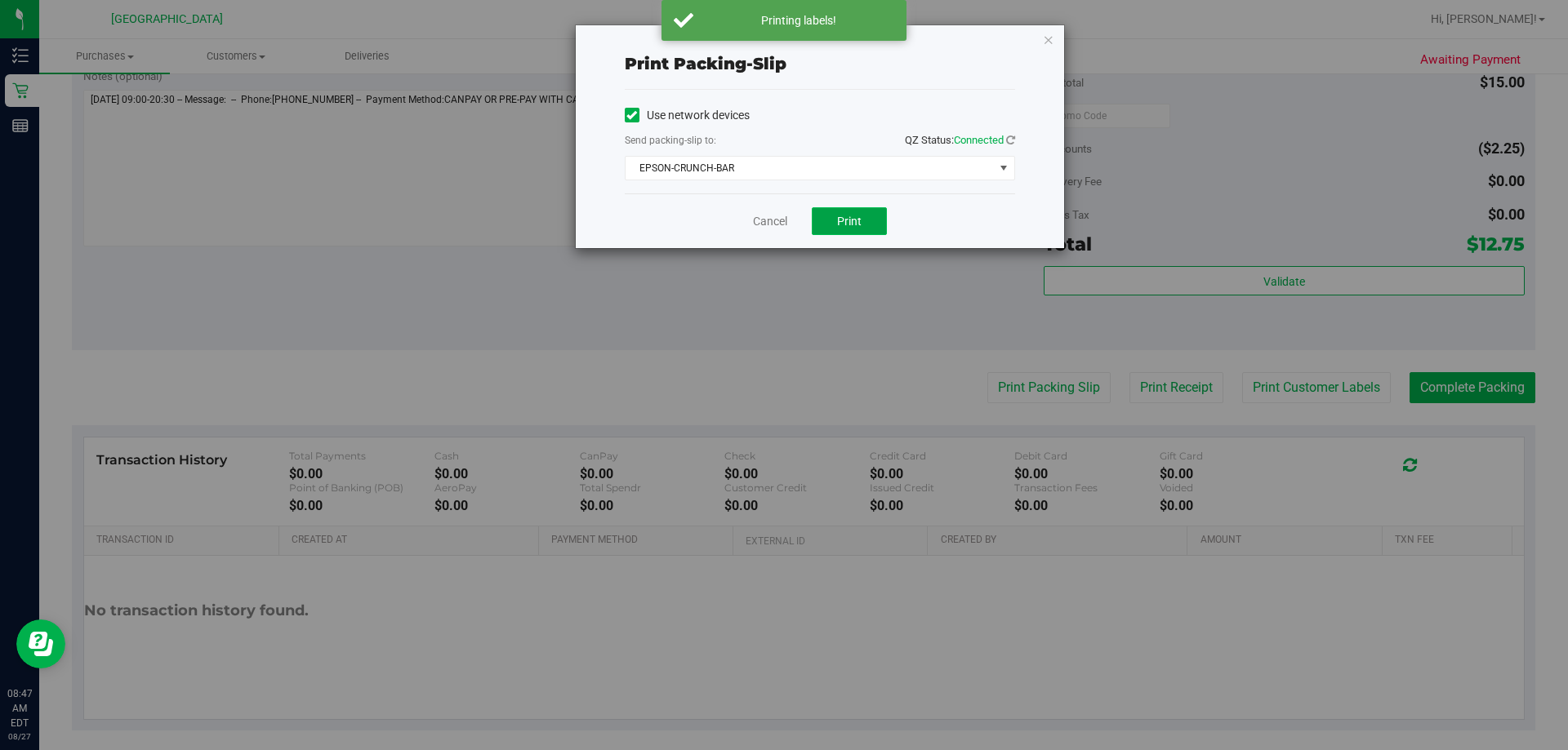
click at [849, 213] on button "Print" at bounding box center [849, 221] width 75 height 28
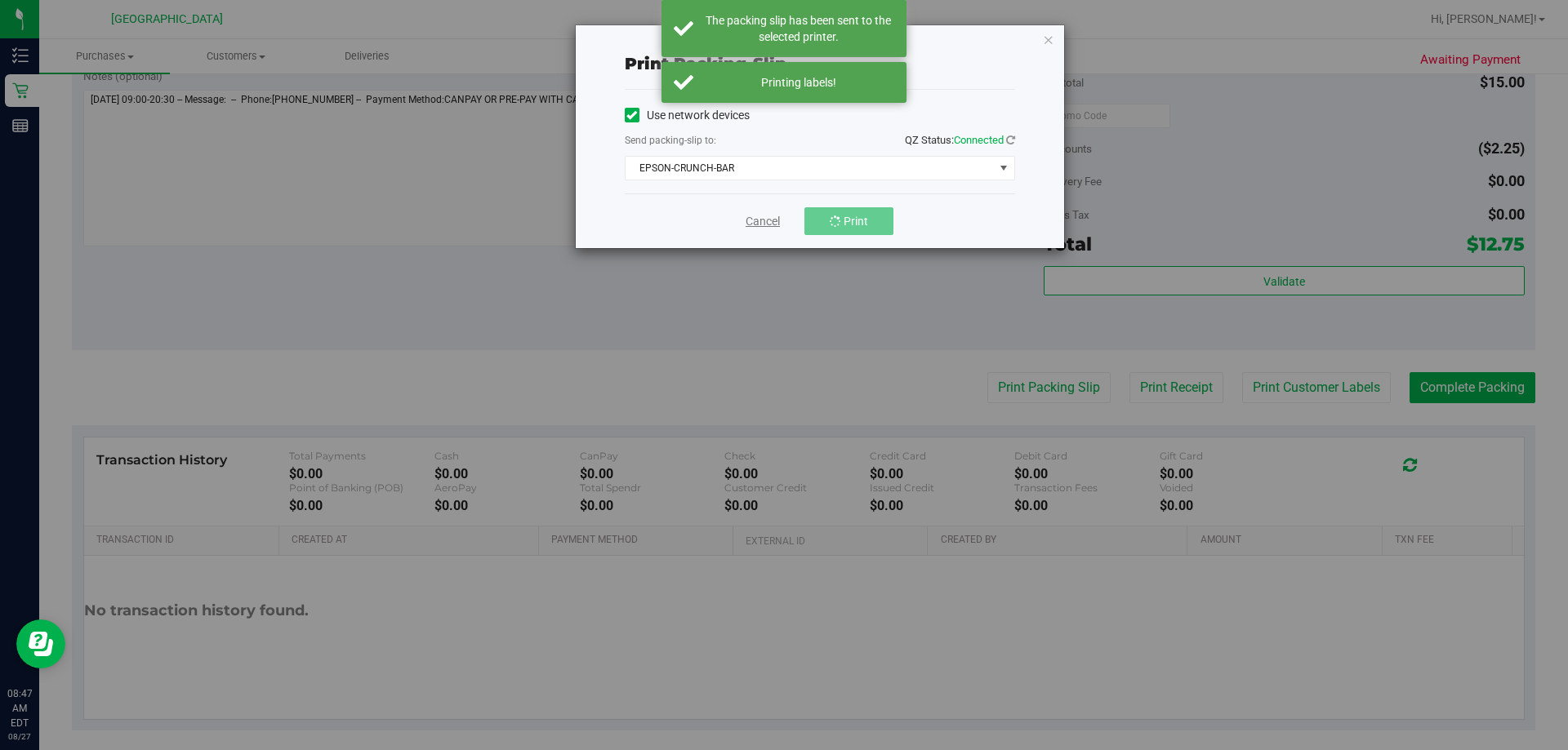
click at [765, 219] on link "Cancel" at bounding box center [763, 222] width 35 height 17
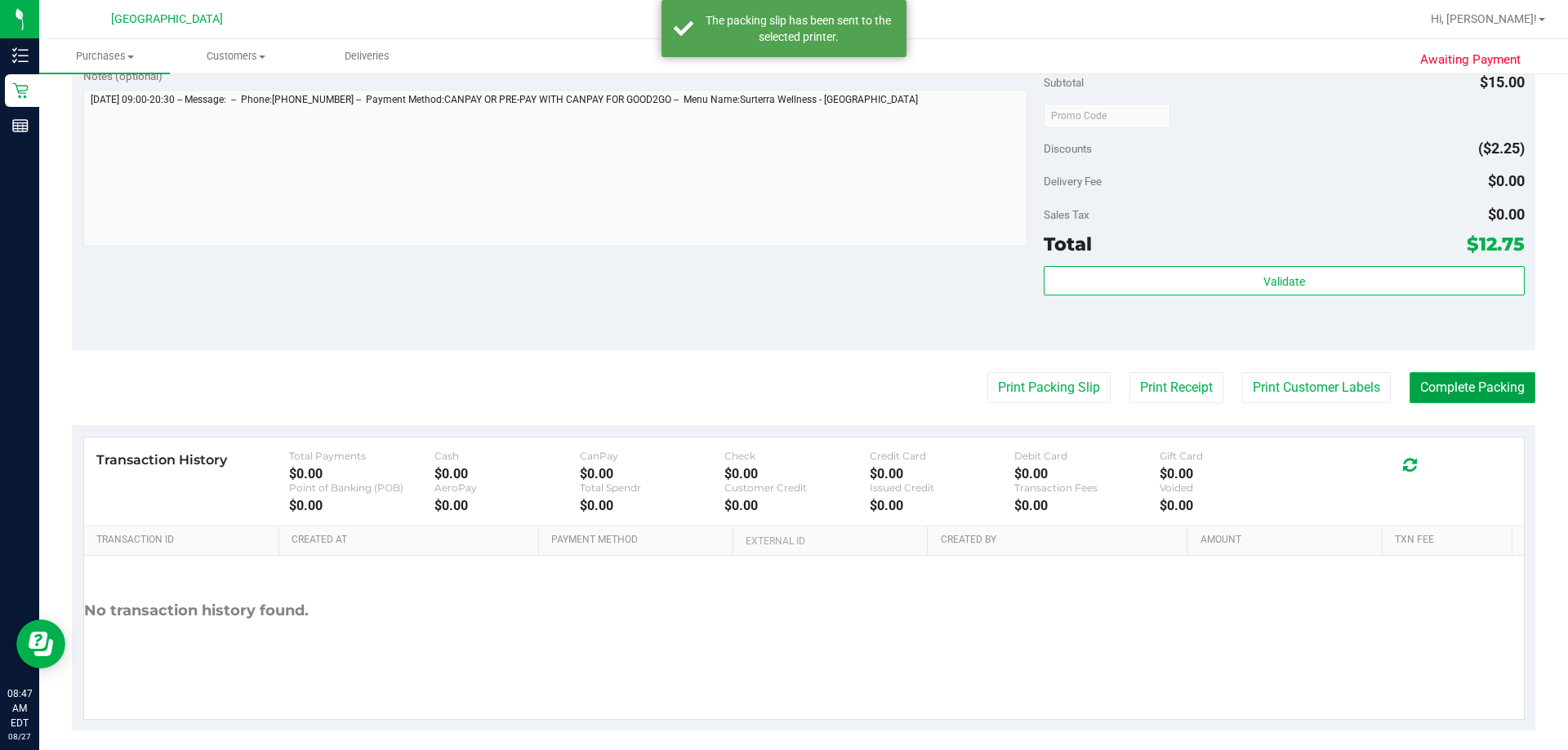
click at [1441, 379] on button "Complete Packing" at bounding box center [1473, 388] width 126 height 31
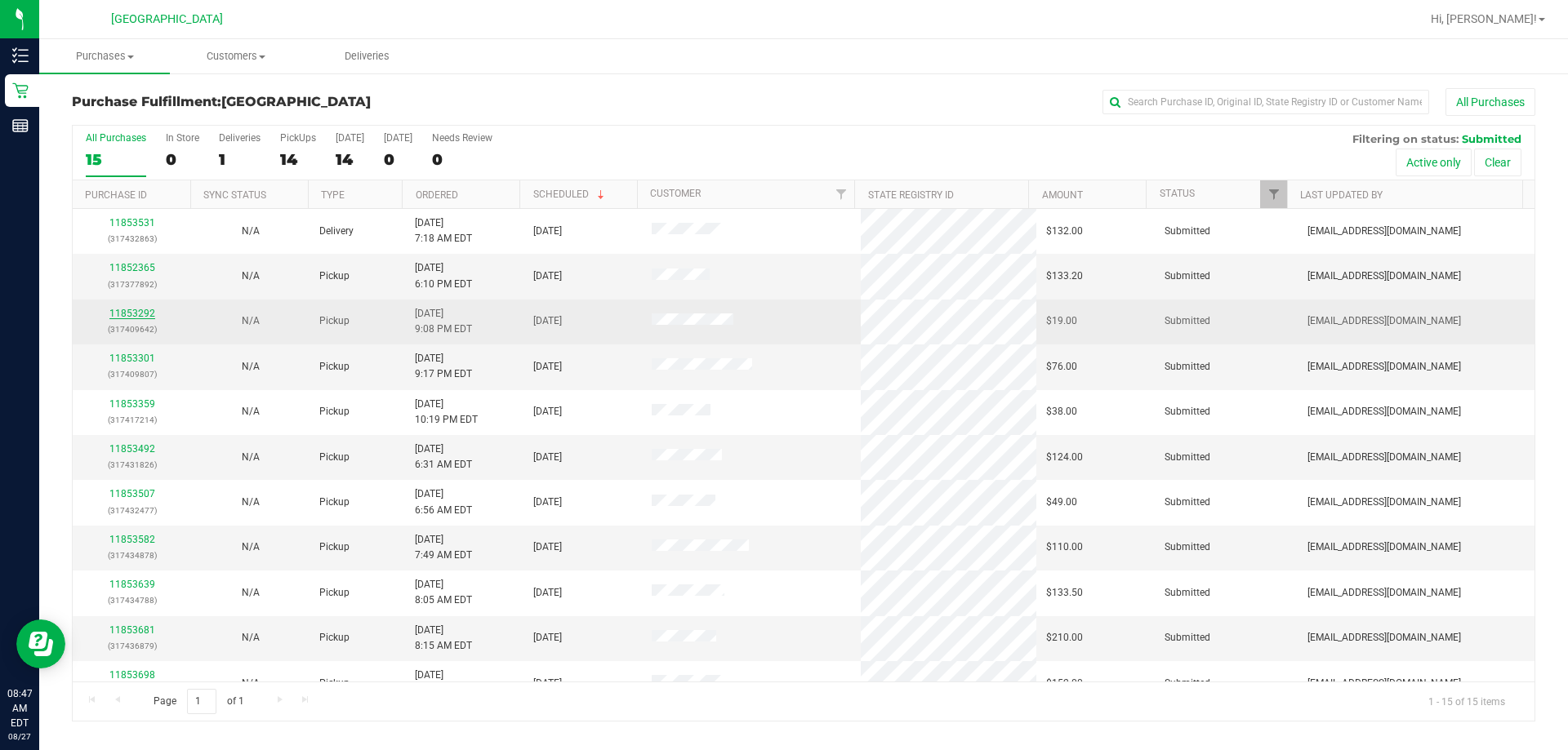
click at [139, 318] on link "11853292" at bounding box center [132, 313] width 46 height 11
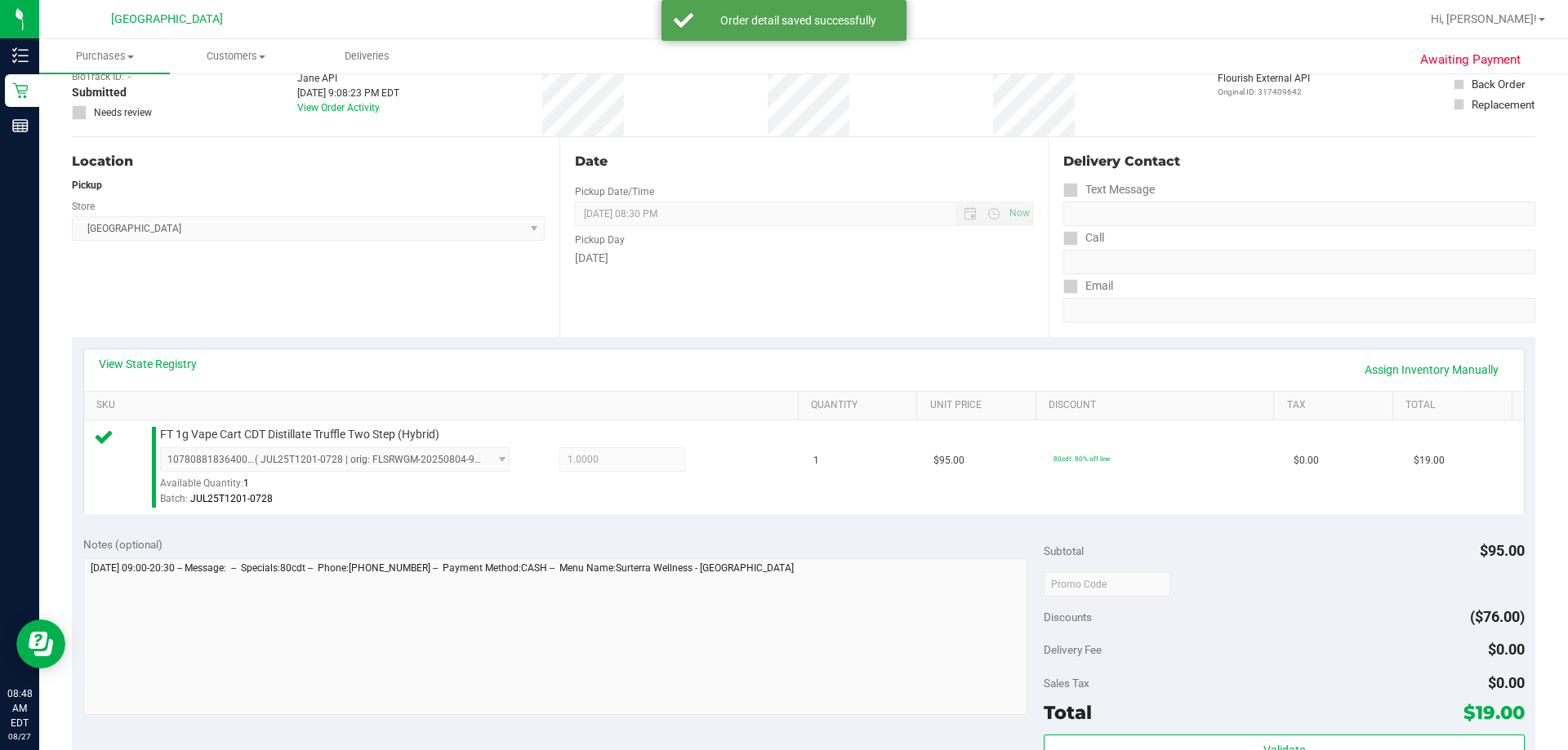
scroll to position [490, 0]
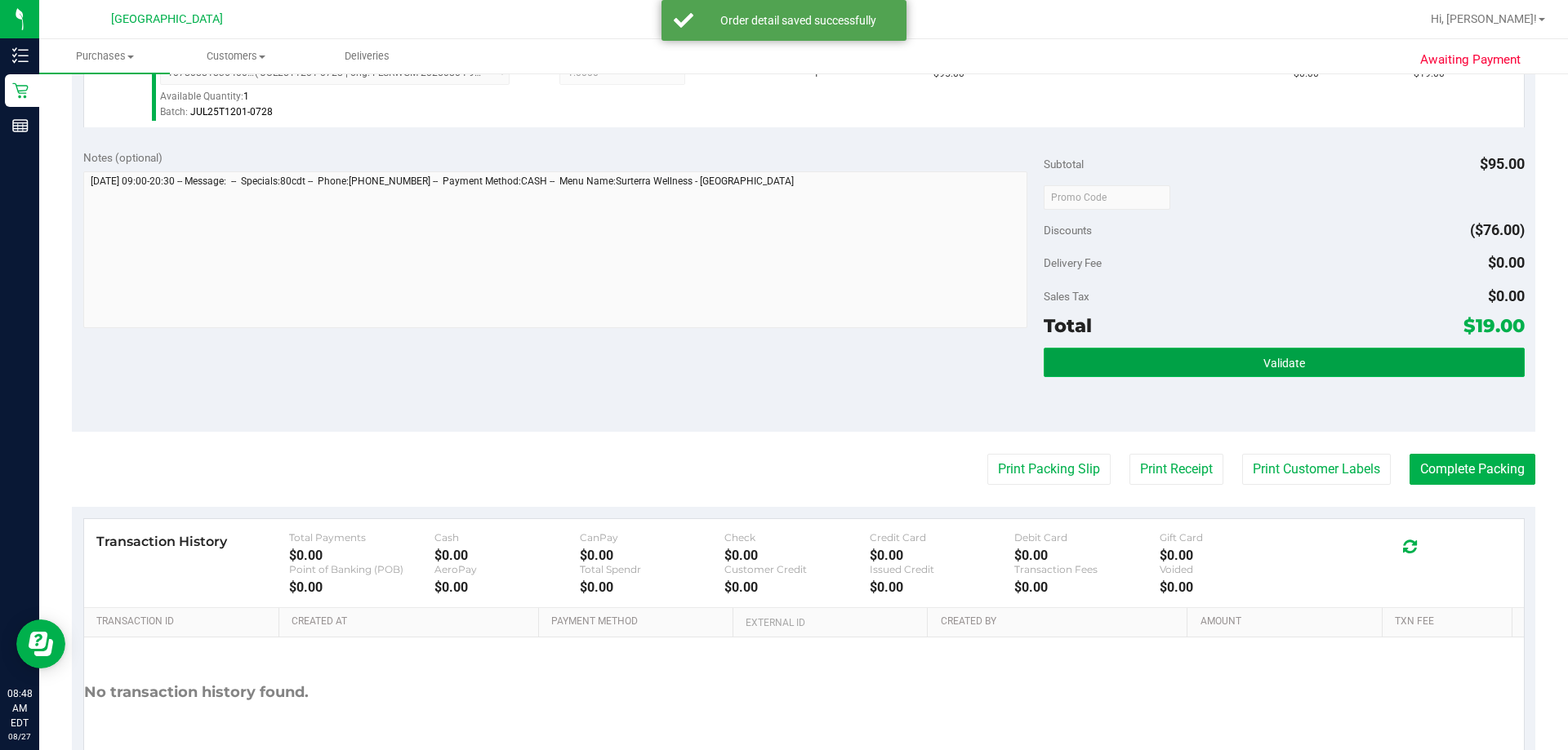
click at [1210, 357] on button "Validate" at bounding box center [1284, 363] width 481 height 29
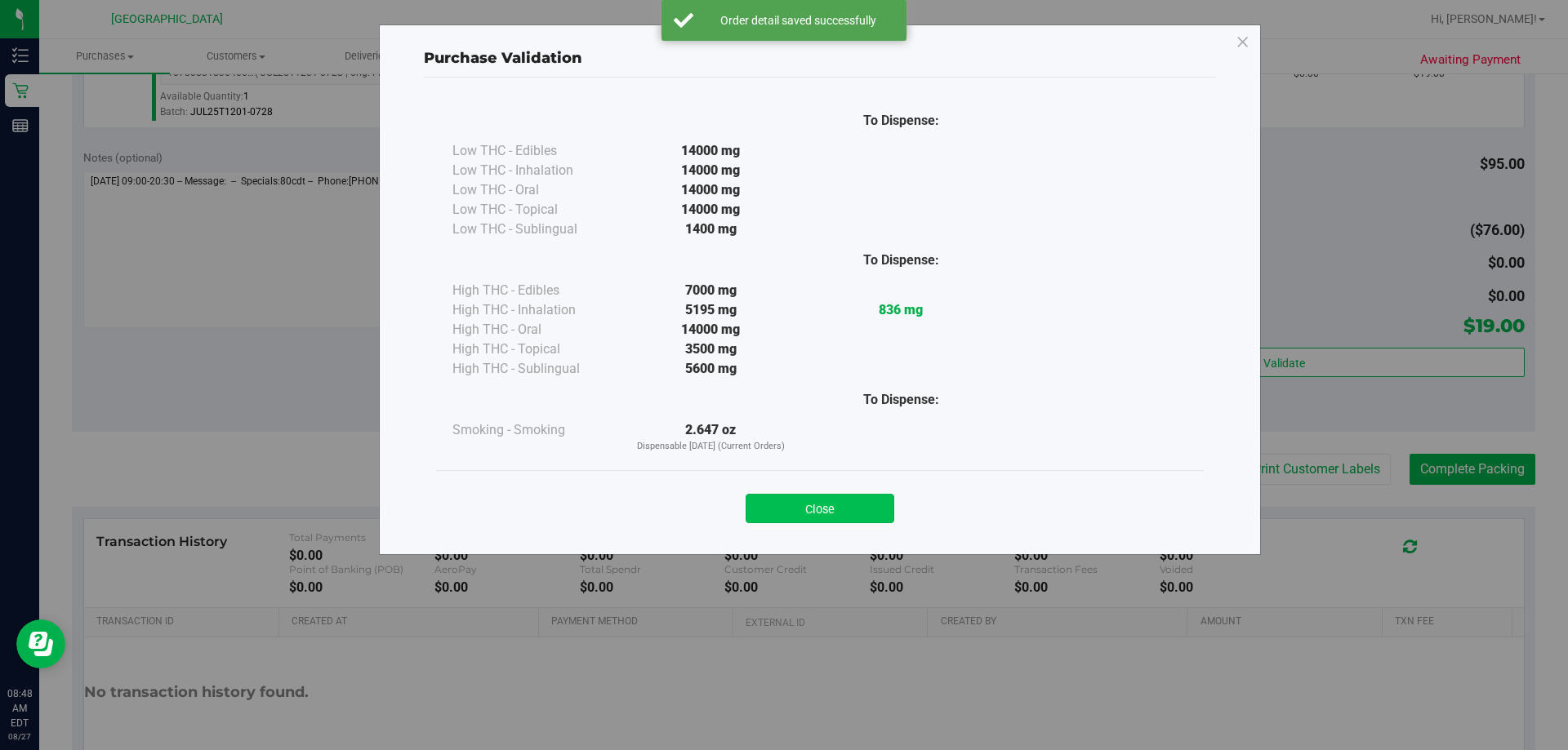
click at [847, 505] on button "Close" at bounding box center [820, 509] width 149 height 29
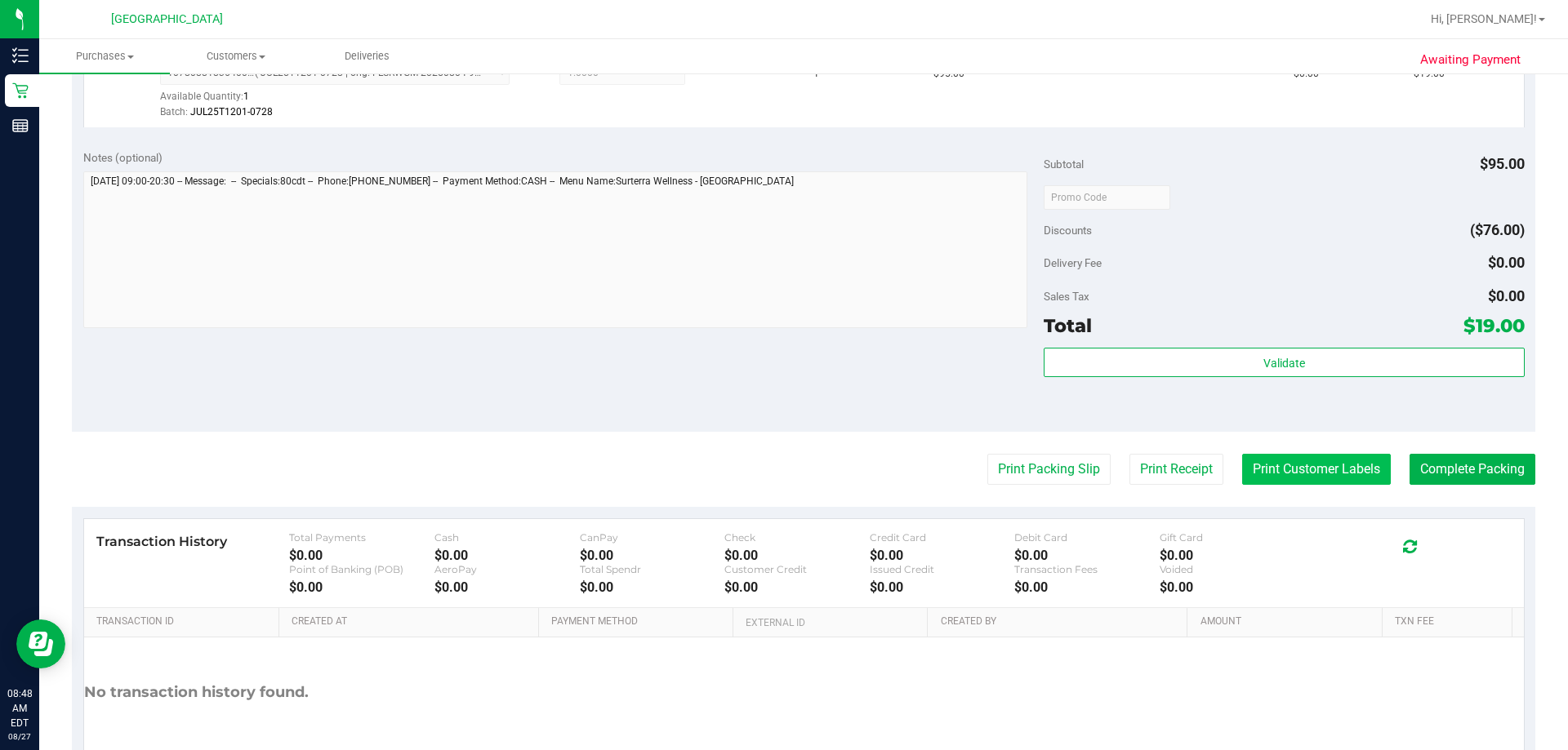
click at [1259, 466] on button "Print Customer Labels" at bounding box center [1316, 469] width 149 height 31
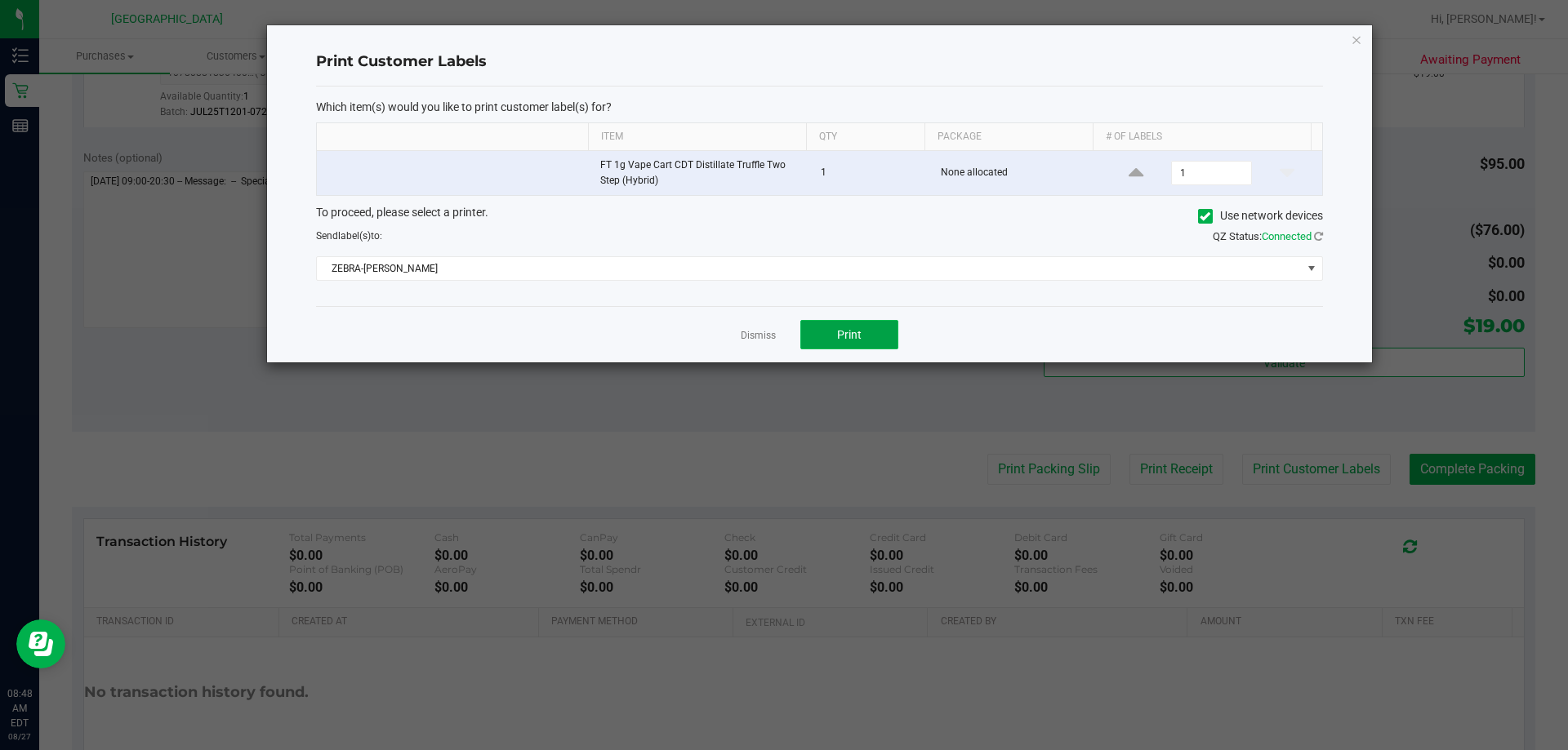
click at [812, 327] on button "Print" at bounding box center [849, 334] width 98 height 29
click at [773, 338] on link "Dismiss" at bounding box center [758, 336] width 35 height 14
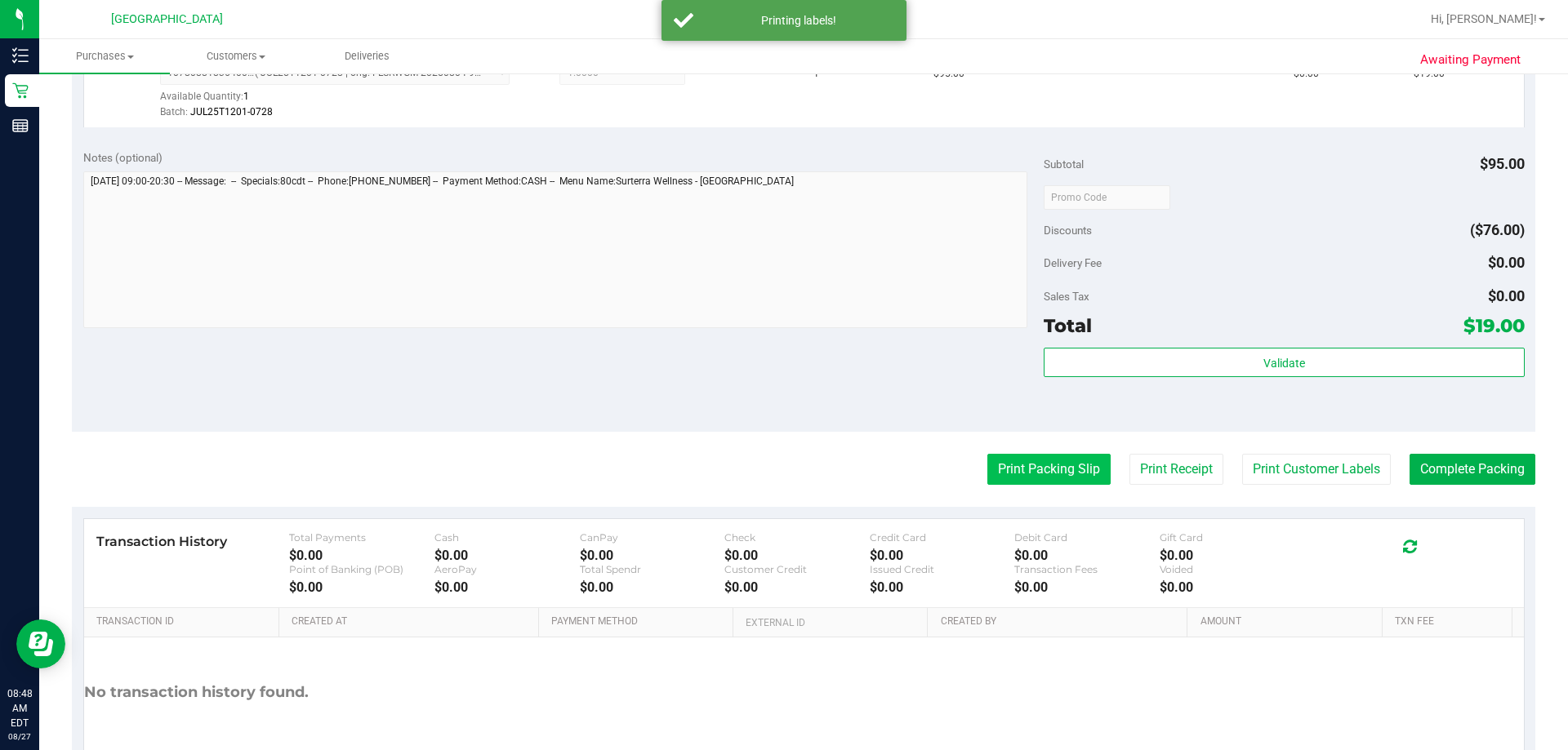
click at [1055, 463] on button "Print Packing Slip" at bounding box center [1049, 469] width 124 height 31
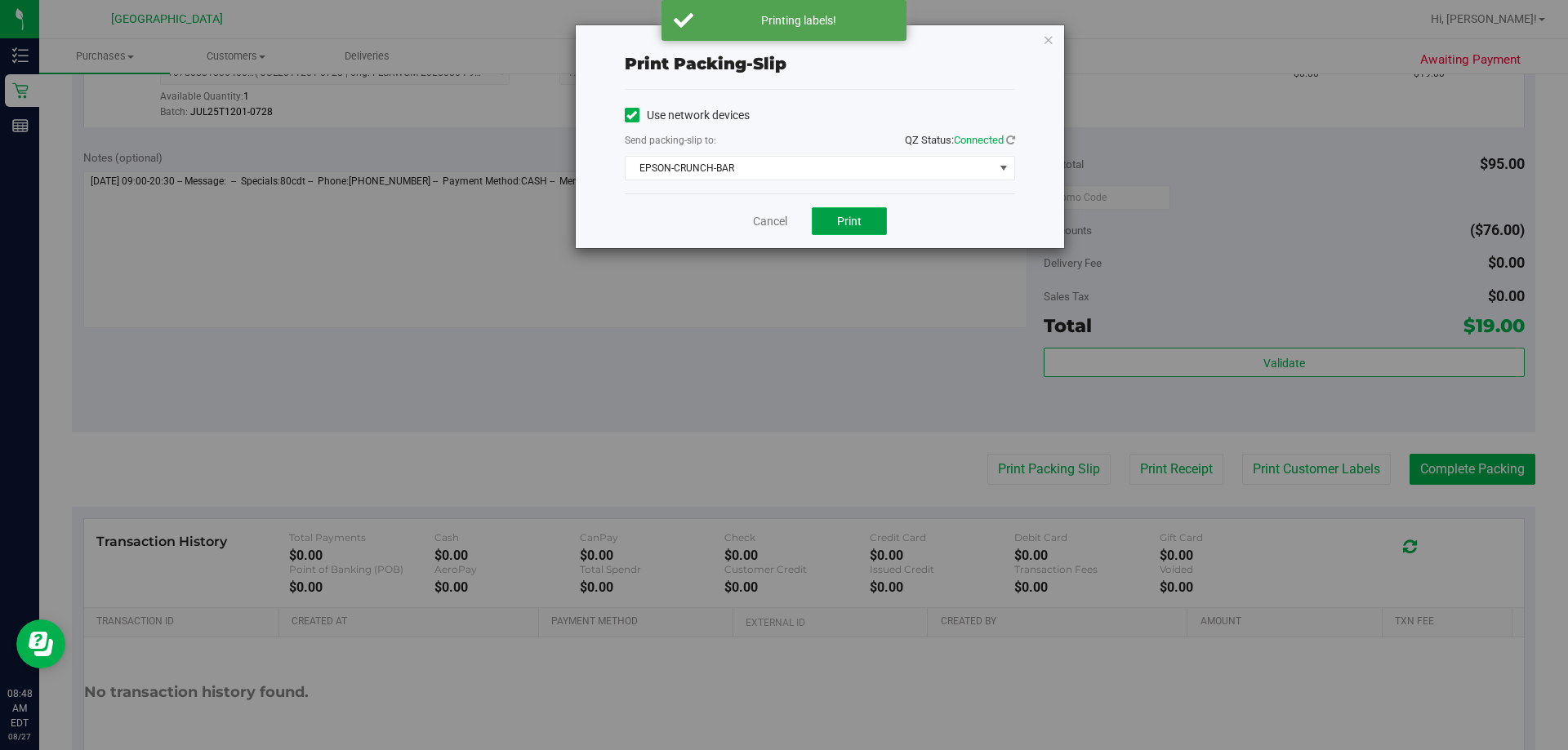
click at [866, 223] on button "Print" at bounding box center [849, 221] width 75 height 28
click at [756, 219] on link "Cancel" at bounding box center [770, 222] width 35 height 17
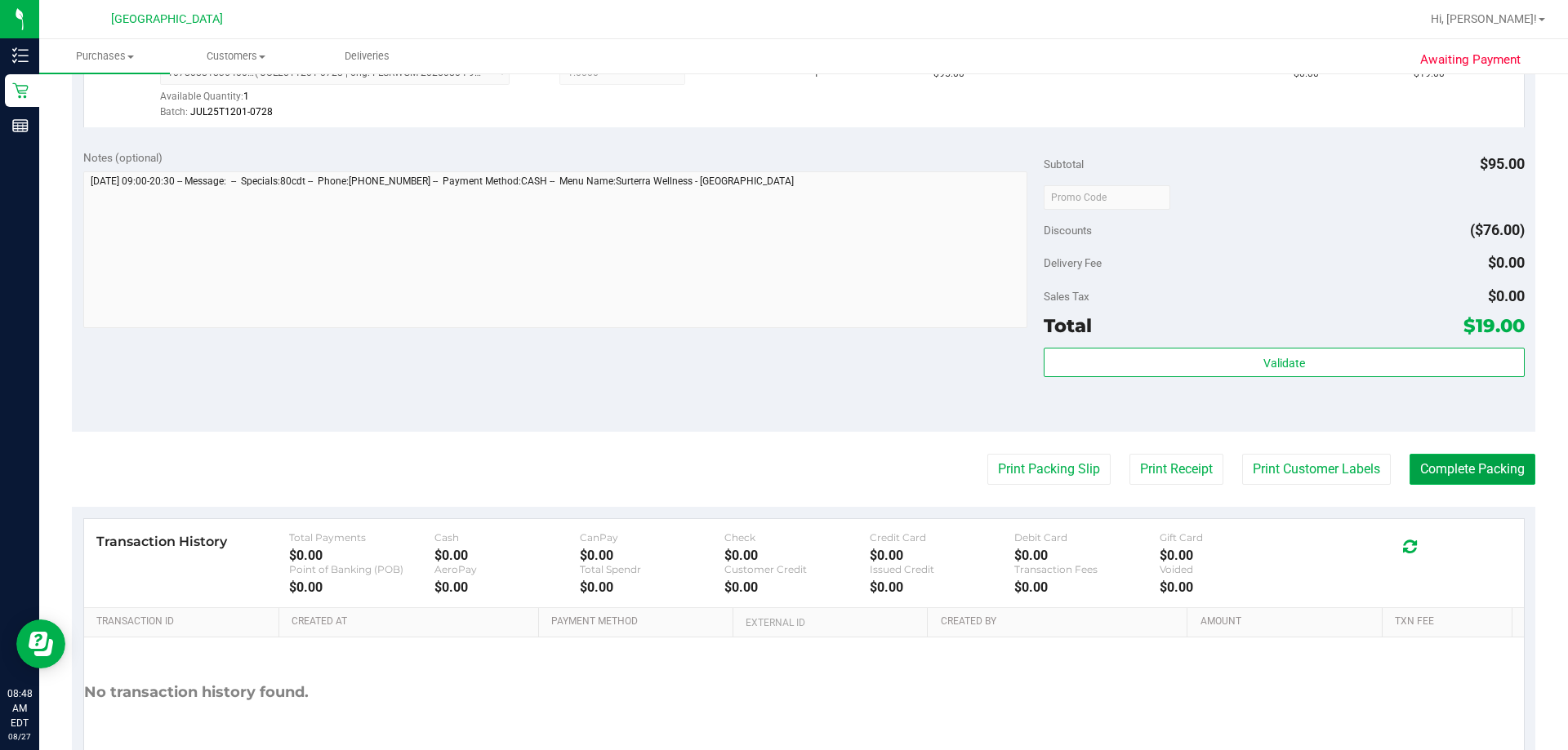
click at [1441, 480] on button "Complete Packing" at bounding box center [1473, 469] width 126 height 31
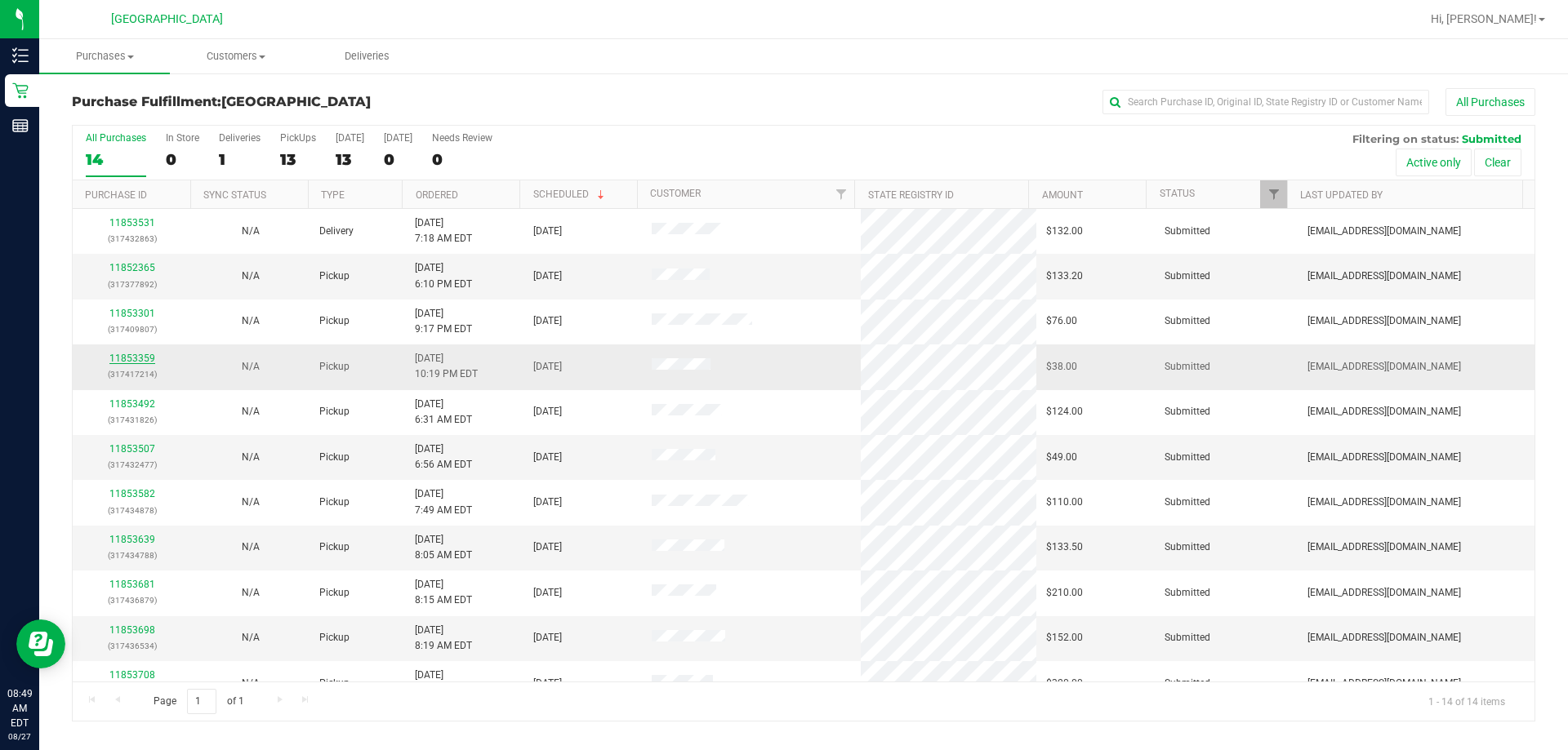
click at [149, 353] on link "11853359" at bounding box center [132, 358] width 46 height 11
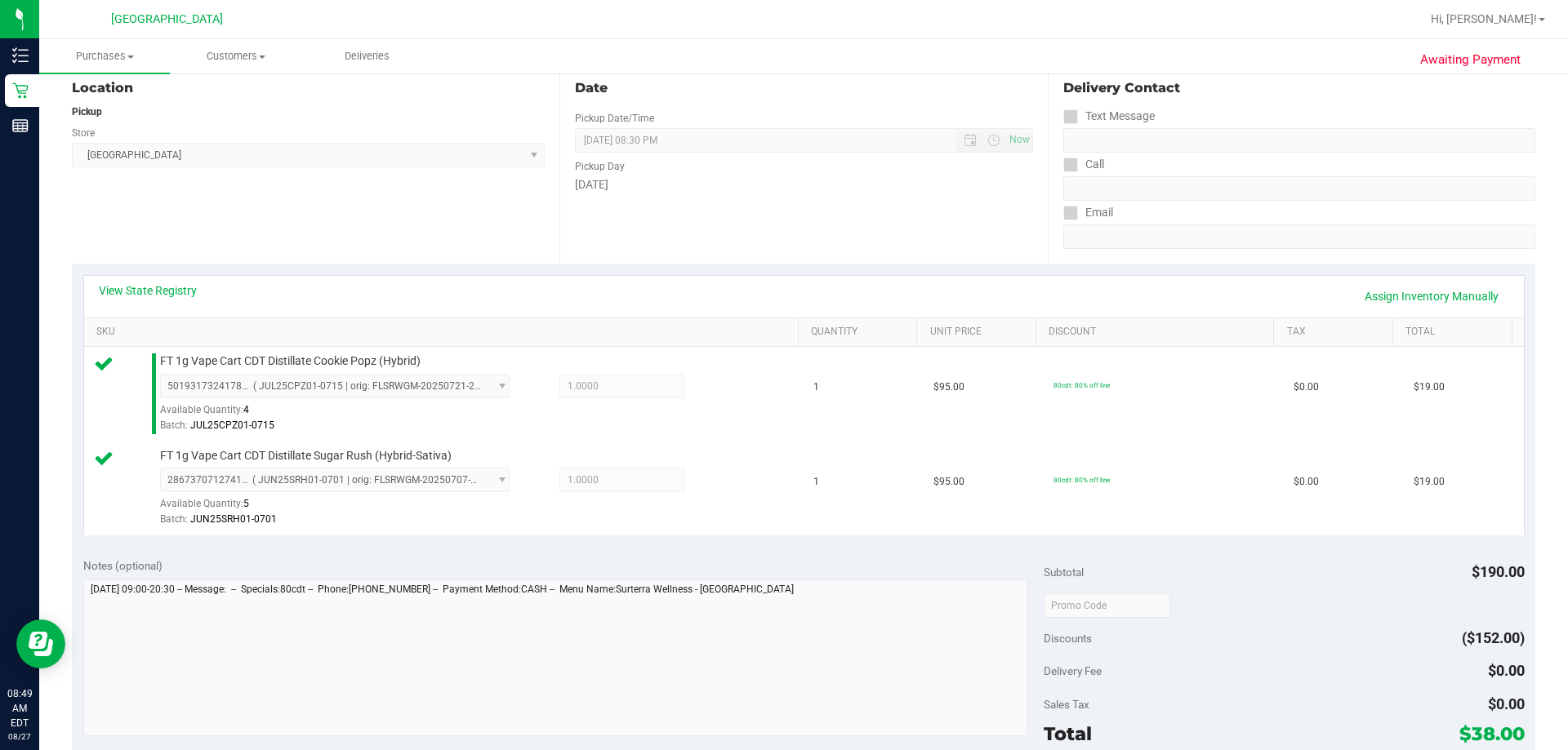
scroll to position [409, 0]
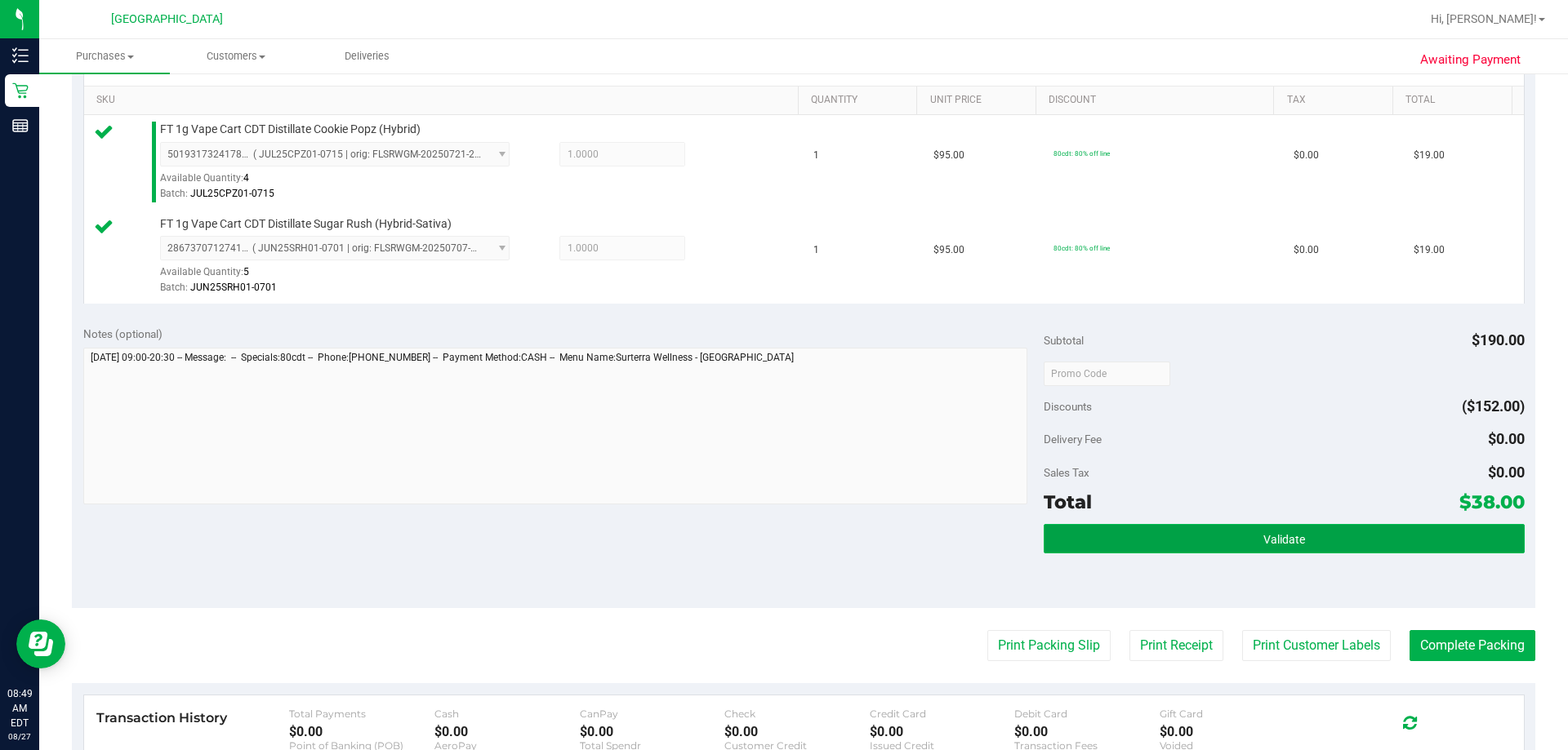
click at [1237, 524] on button "Validate" at bounding box center [1284, 539] width 481 height 29
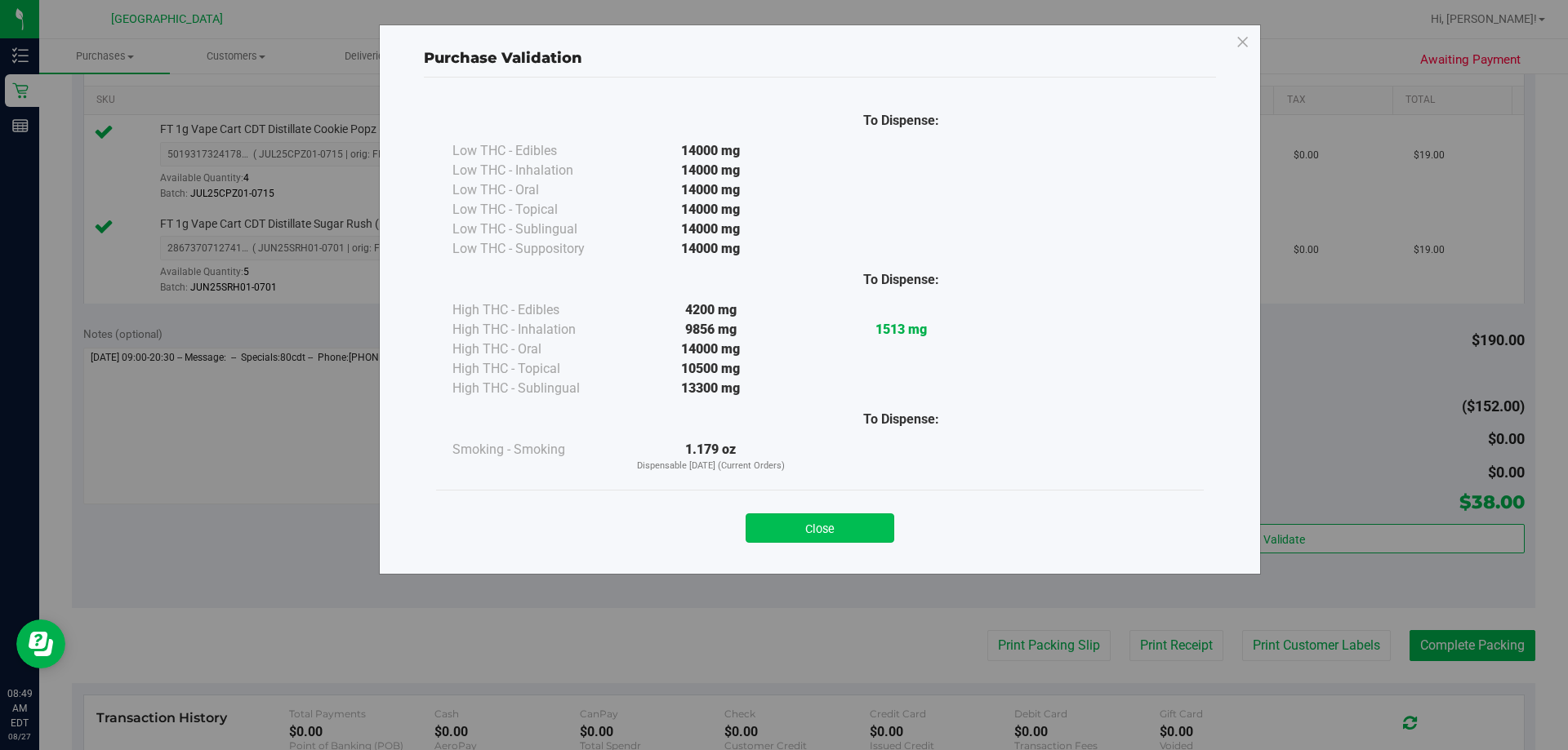
click at [830, 526] on button "Close" at bounding box center [820, 528] width 149 height 29
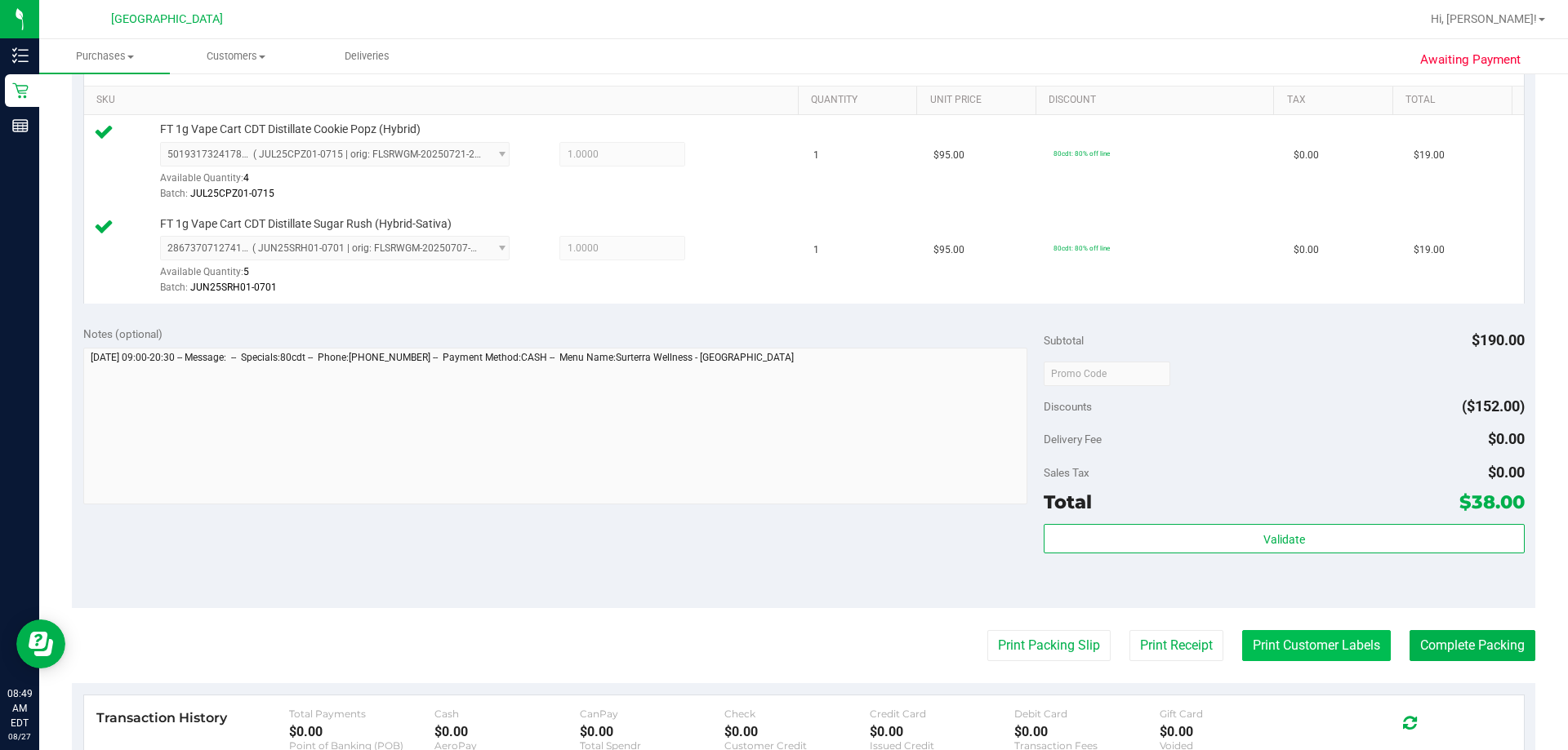
click at [1278, 646] on button "Print Customer Labels" at bounding box center [1316, 646] width 149 height 31
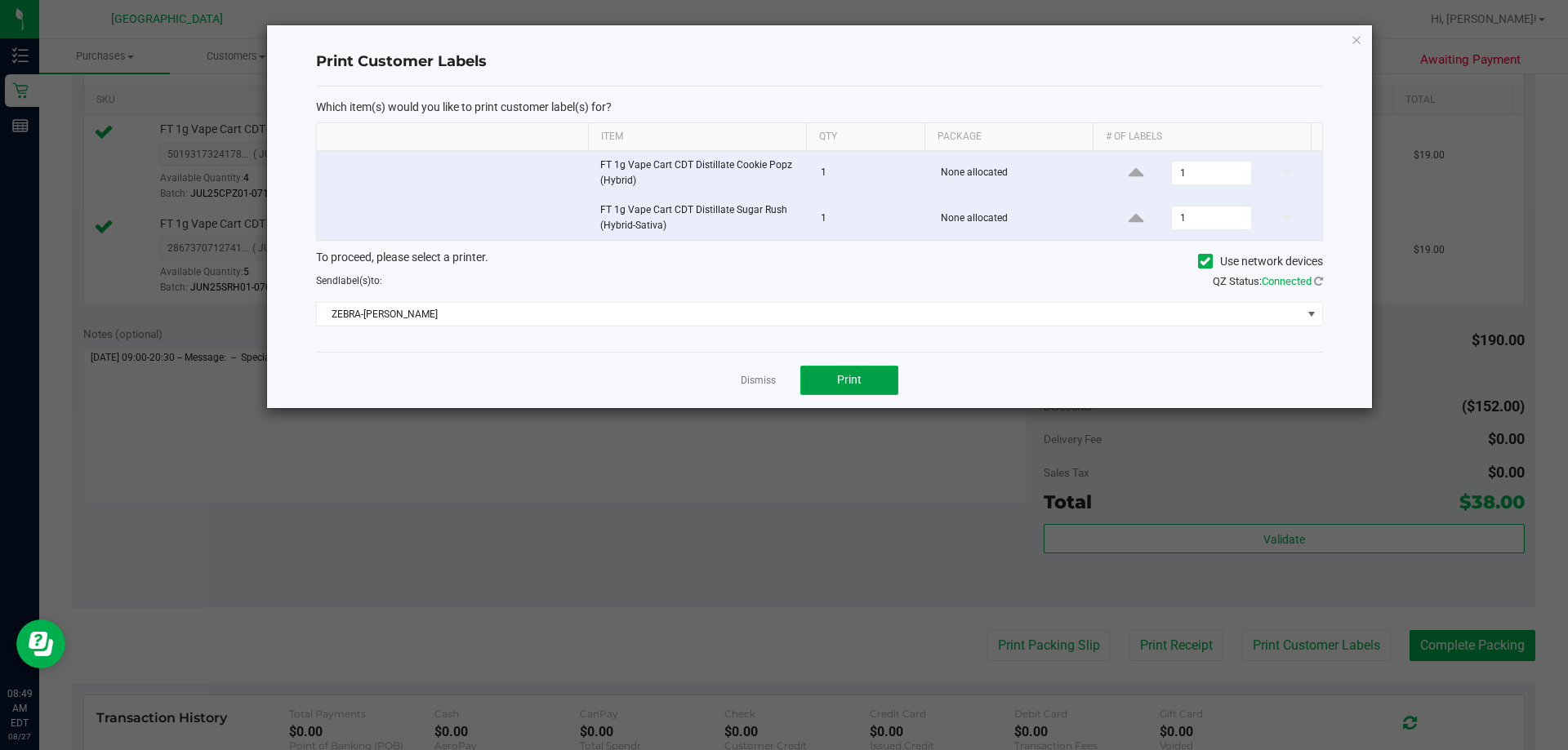
click at [862, 382] on button "Print" at bounding box center [849, 380] width 98 height 29
click at [764, 381] on link "Dismiss" at bounding box center [758, 381] width 35 height 14
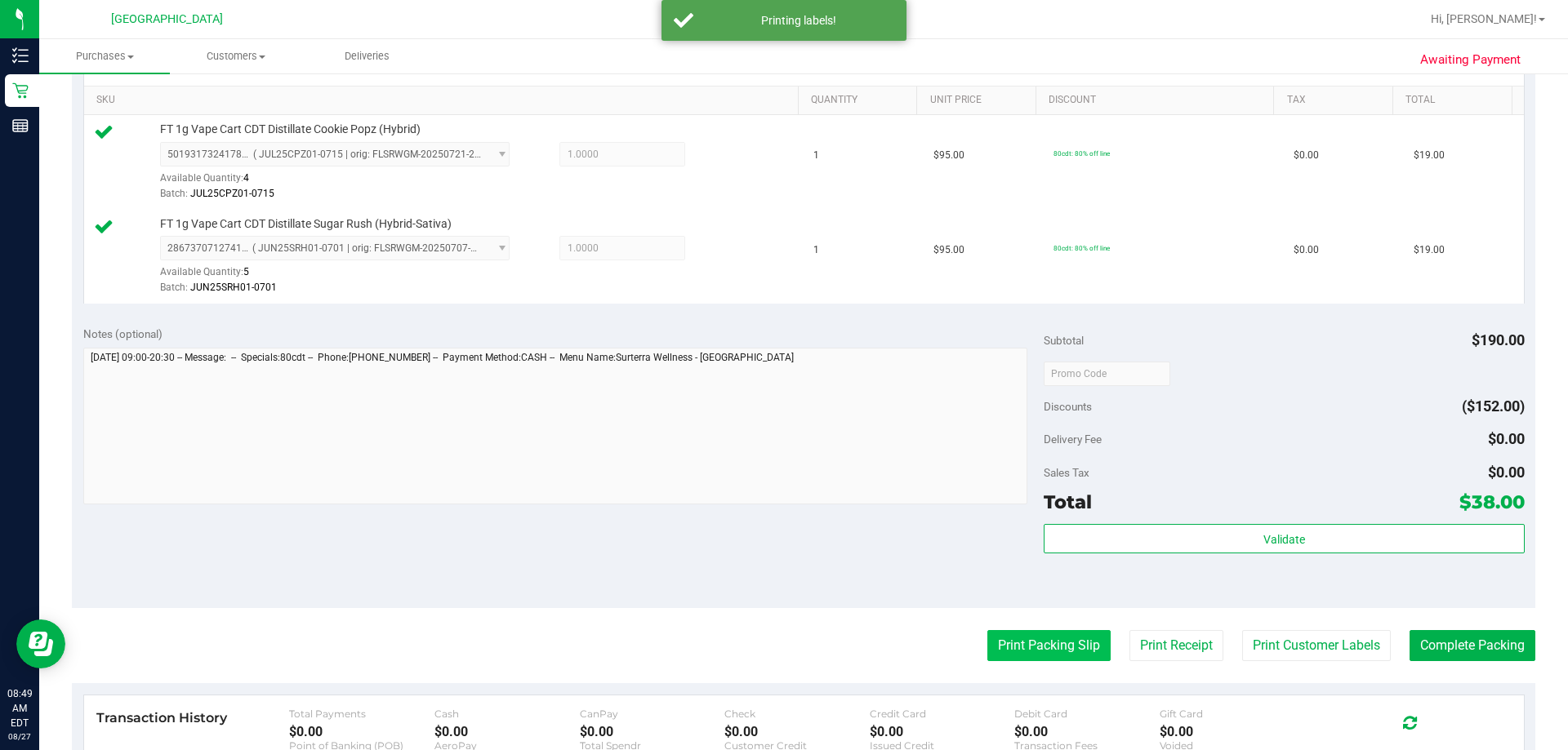
click at [1023, 656] on button "Print Packing Slip" at bounding box center [1049, 646] width 124 height 31
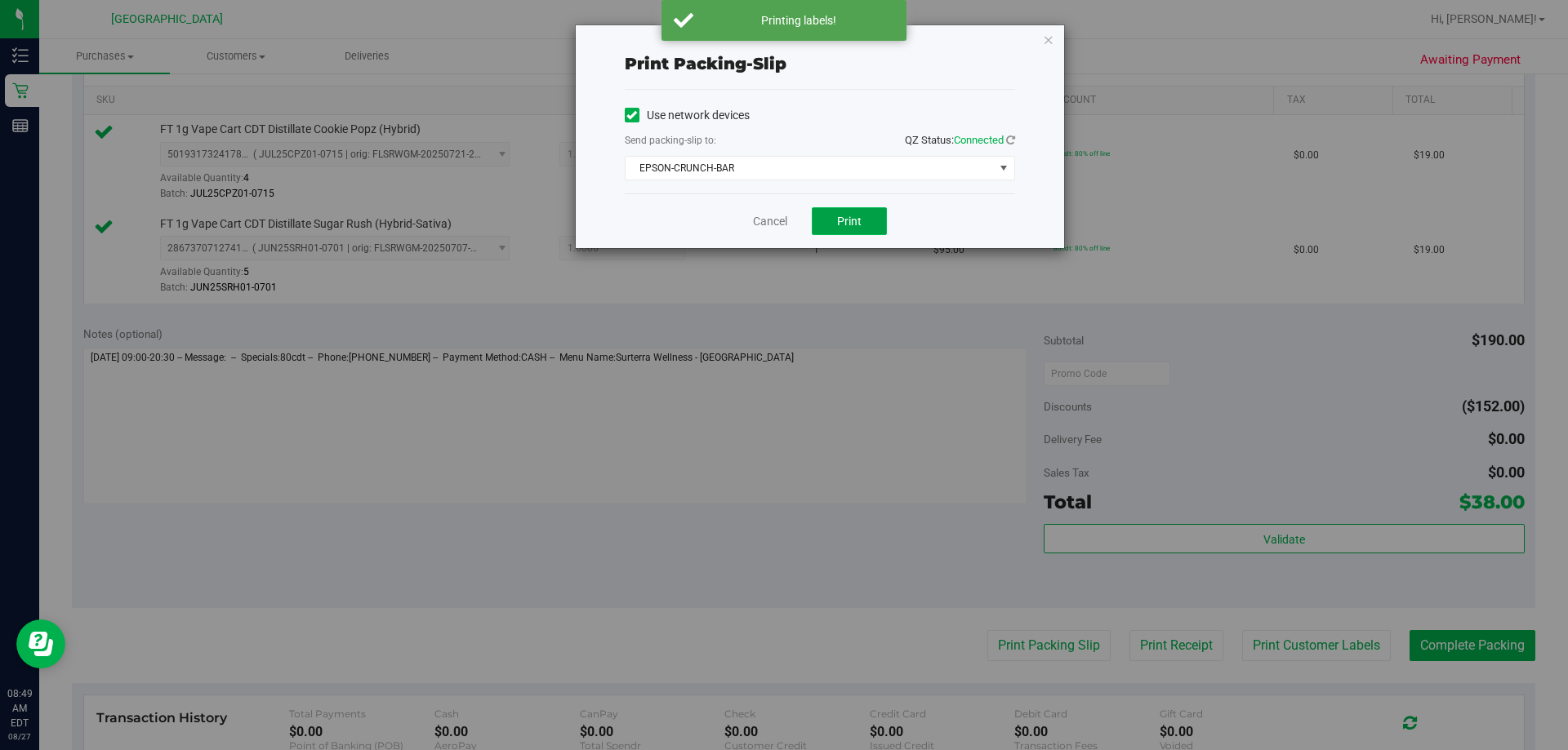
click at [864, 221] on button "Print" at bounding box center [849, 221] width 75 height 28
click at [757, 220] on link "Cancel" at bounding box center [770, 222] width 35 height 17
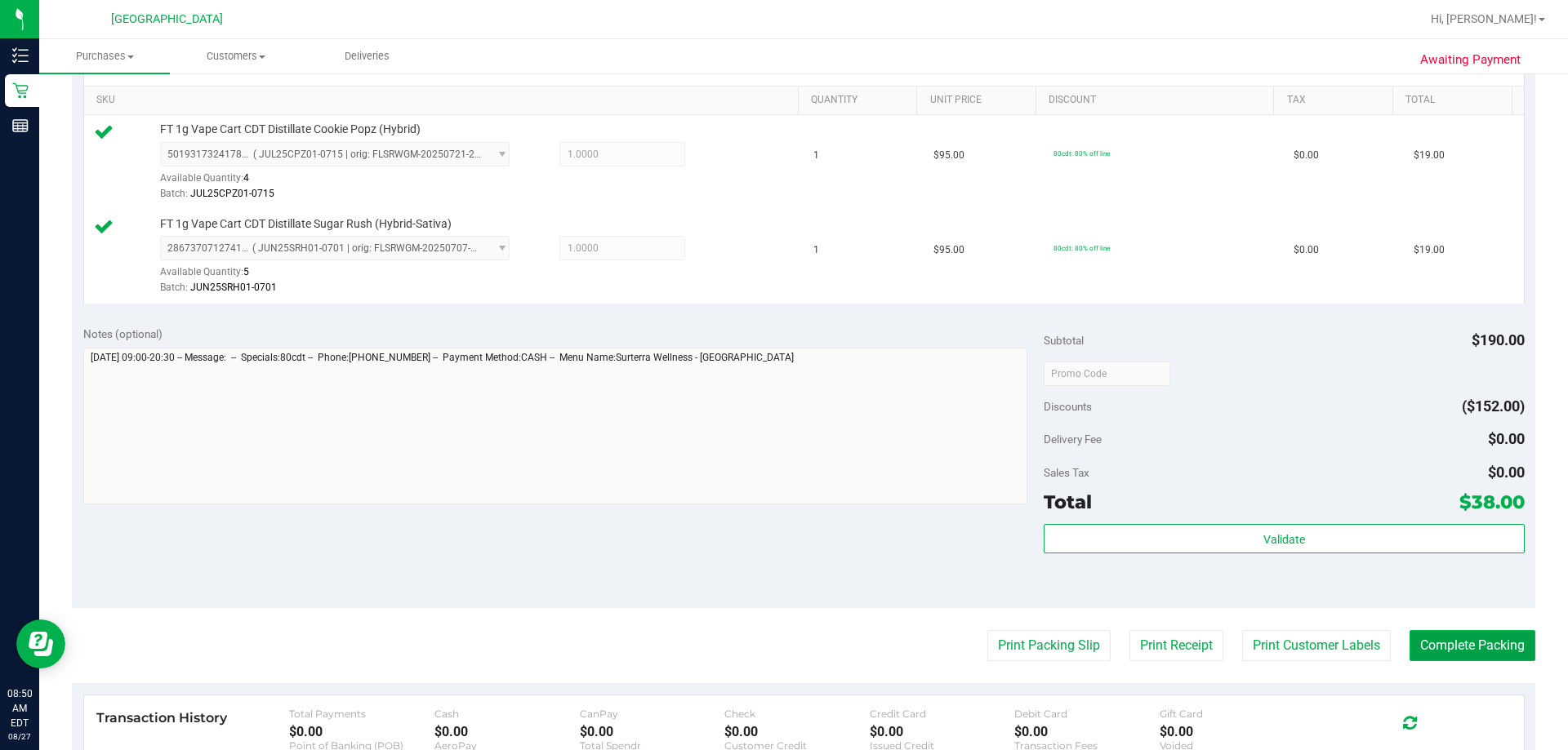
click at [1455, 646] on button "Complete Packing" at bounding box center [1473, 646] width 126 height 31
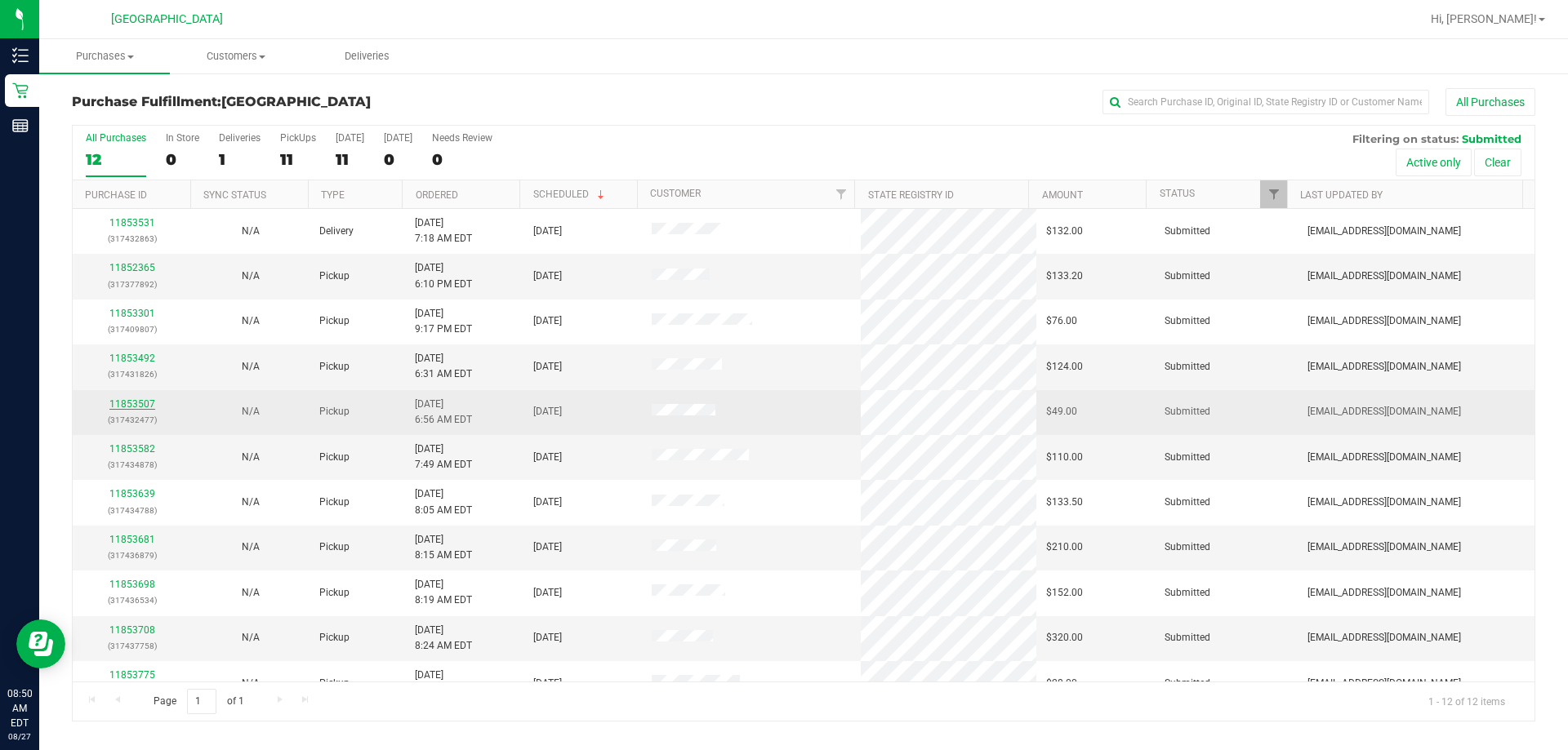
click at [125, 399] on link "11853507" at bounding box center [132, 404] width 46 height 11
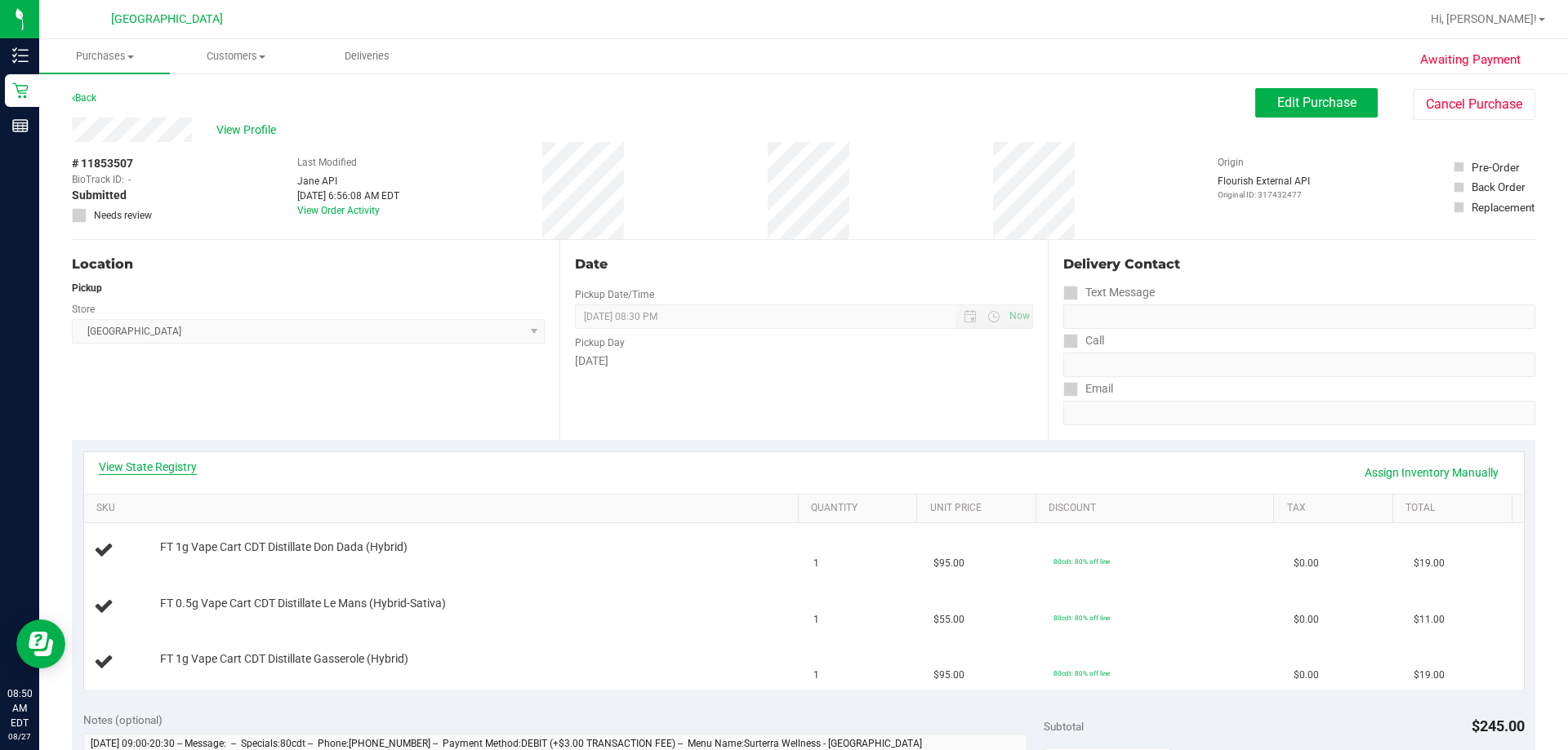
click at [168, 468] on link "View State Registry" at bounding box center [147, 467] width 98 height 16
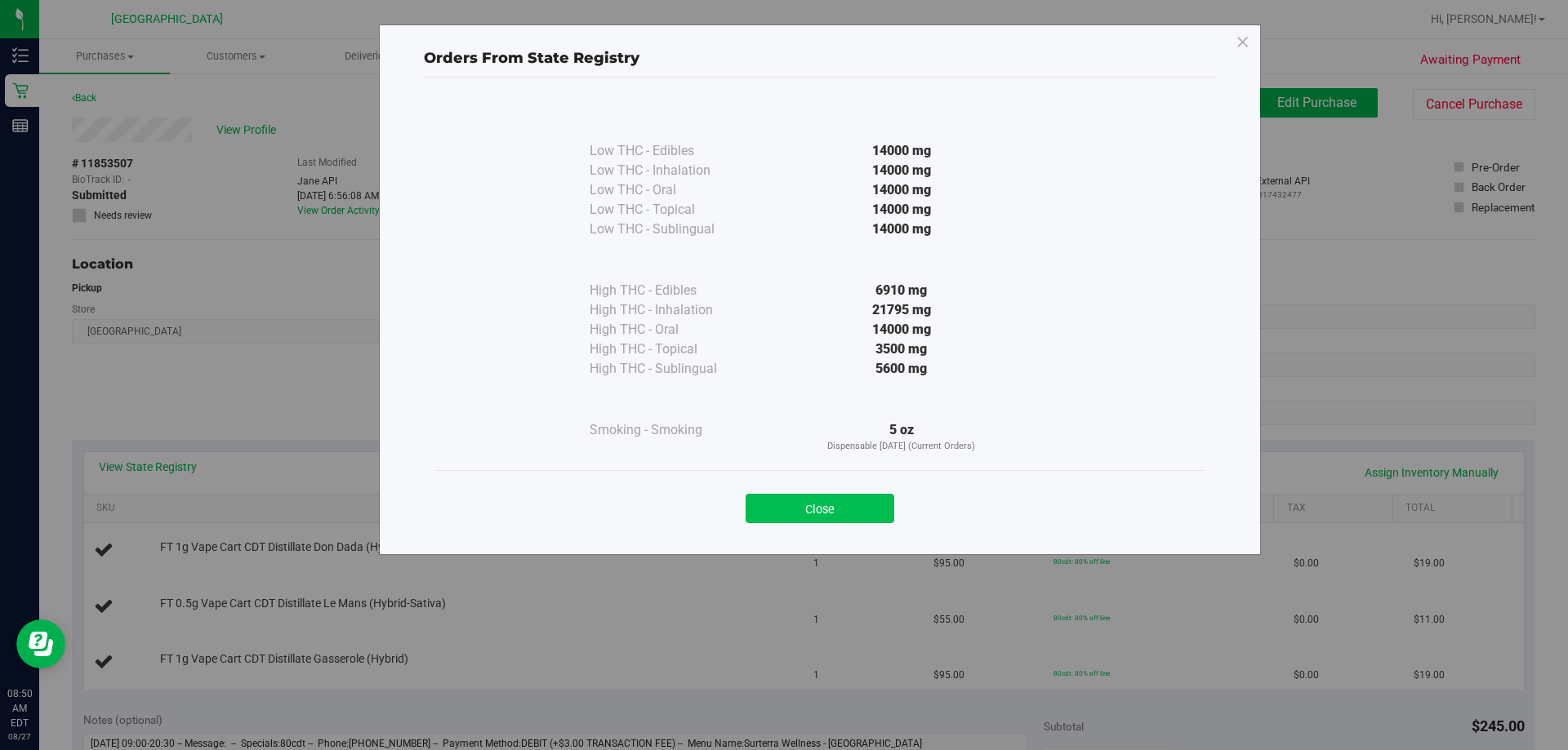
click at [824, 505] on button "Close" at bounding box center [820, 509] width 149 height 29
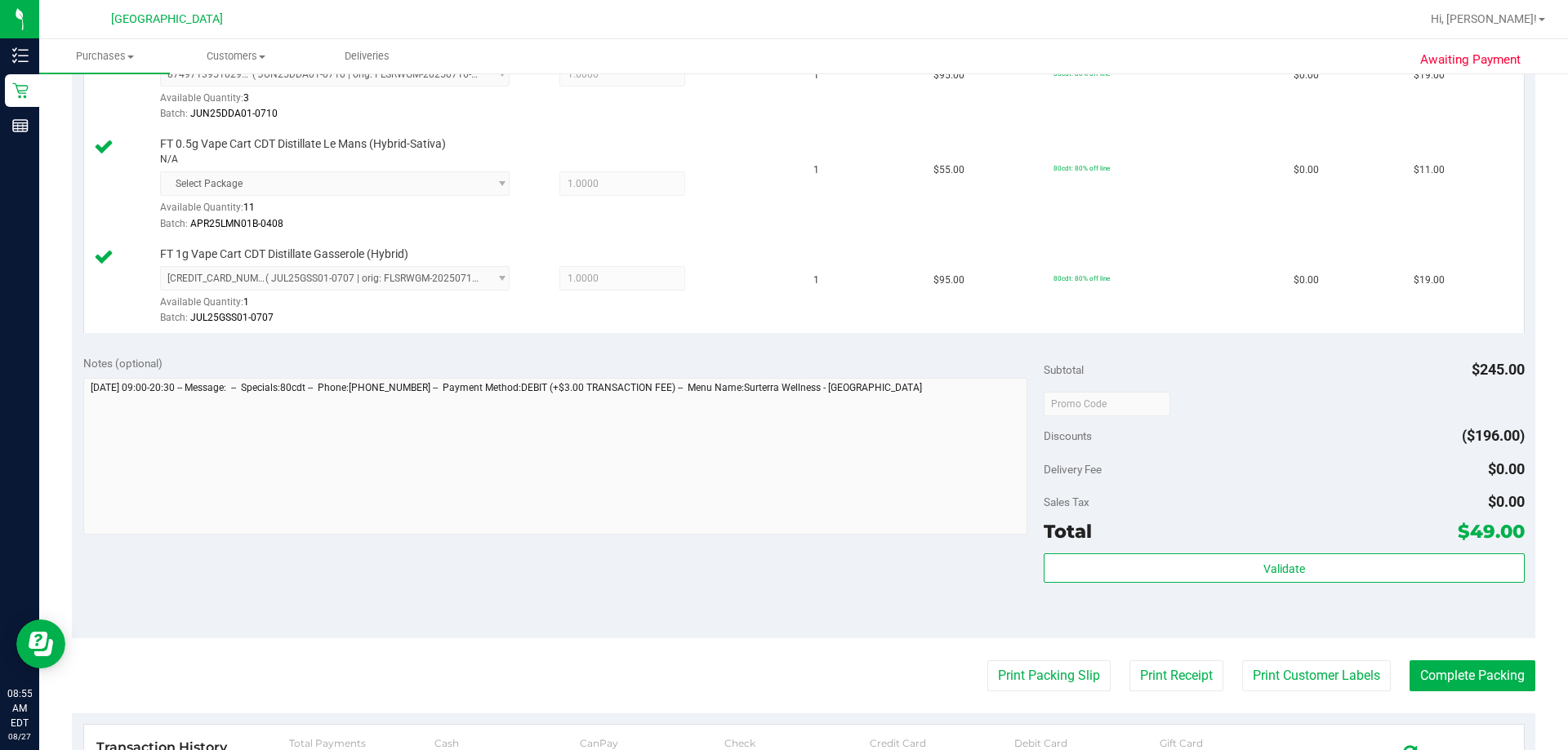
scroll to position [490, 0]
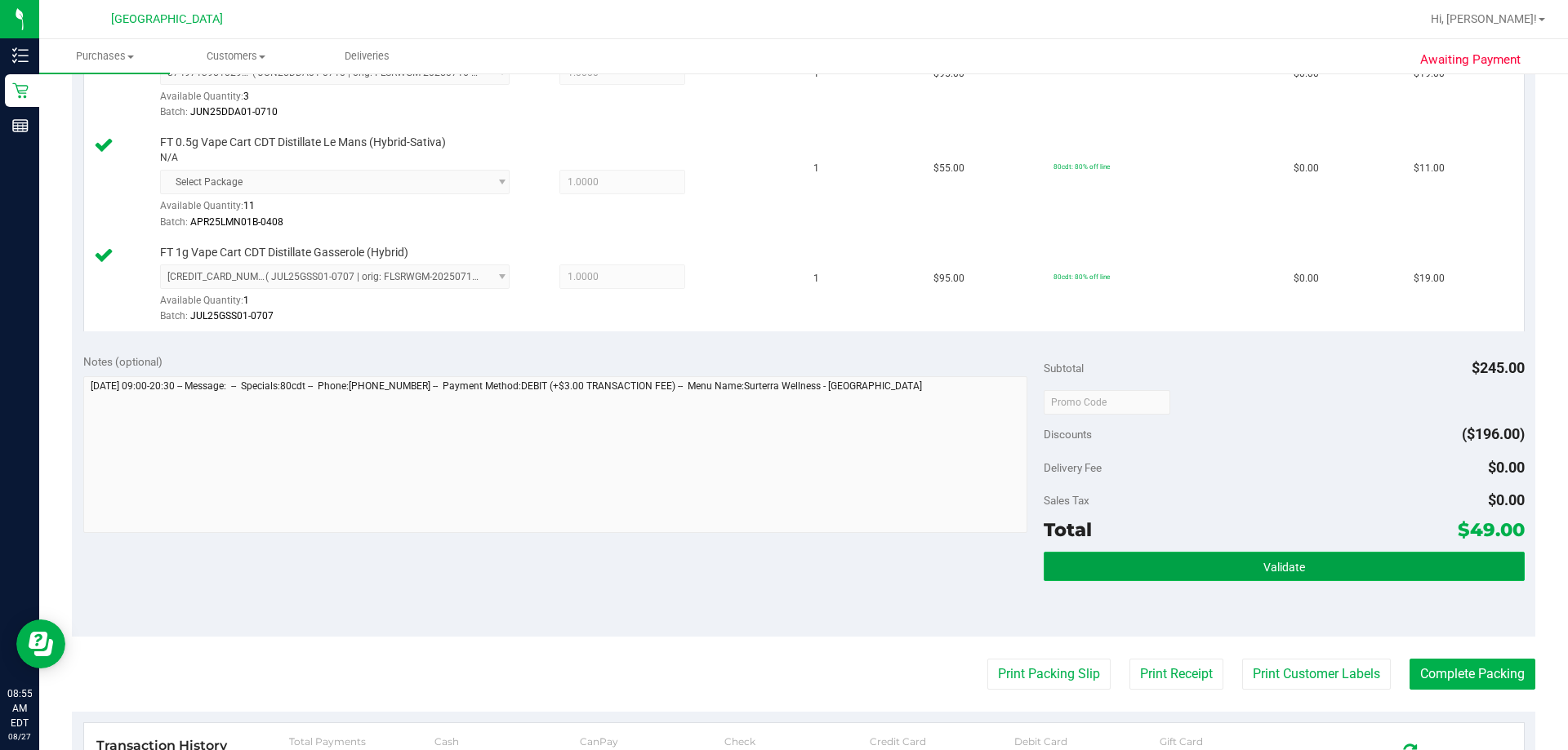
click at [1310, 564] on button "Validate" at bounding box center [1284, 567] width 481 height 29
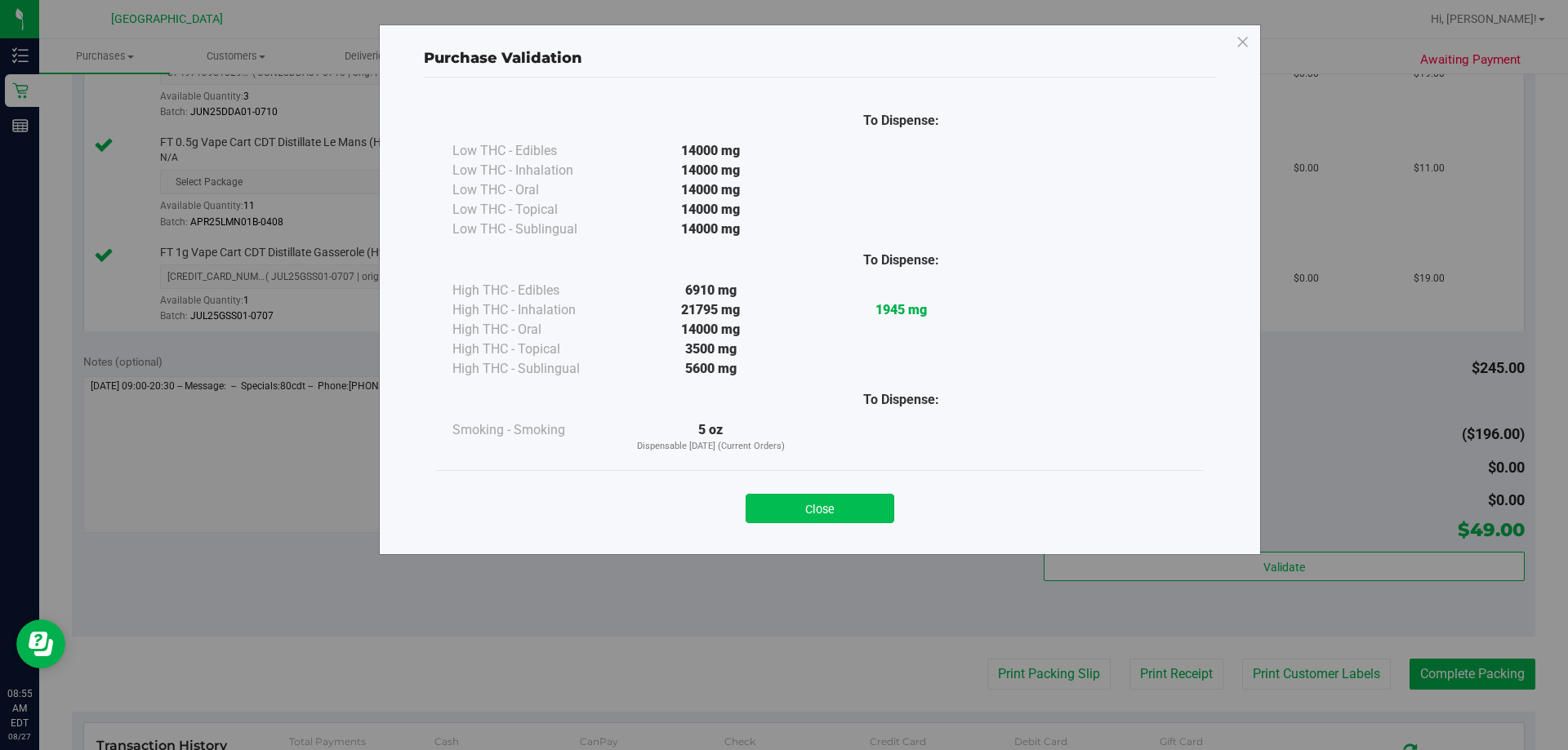
click at [801, 505] on button "Close" at bounding box center [820, 509] width 149 height 29
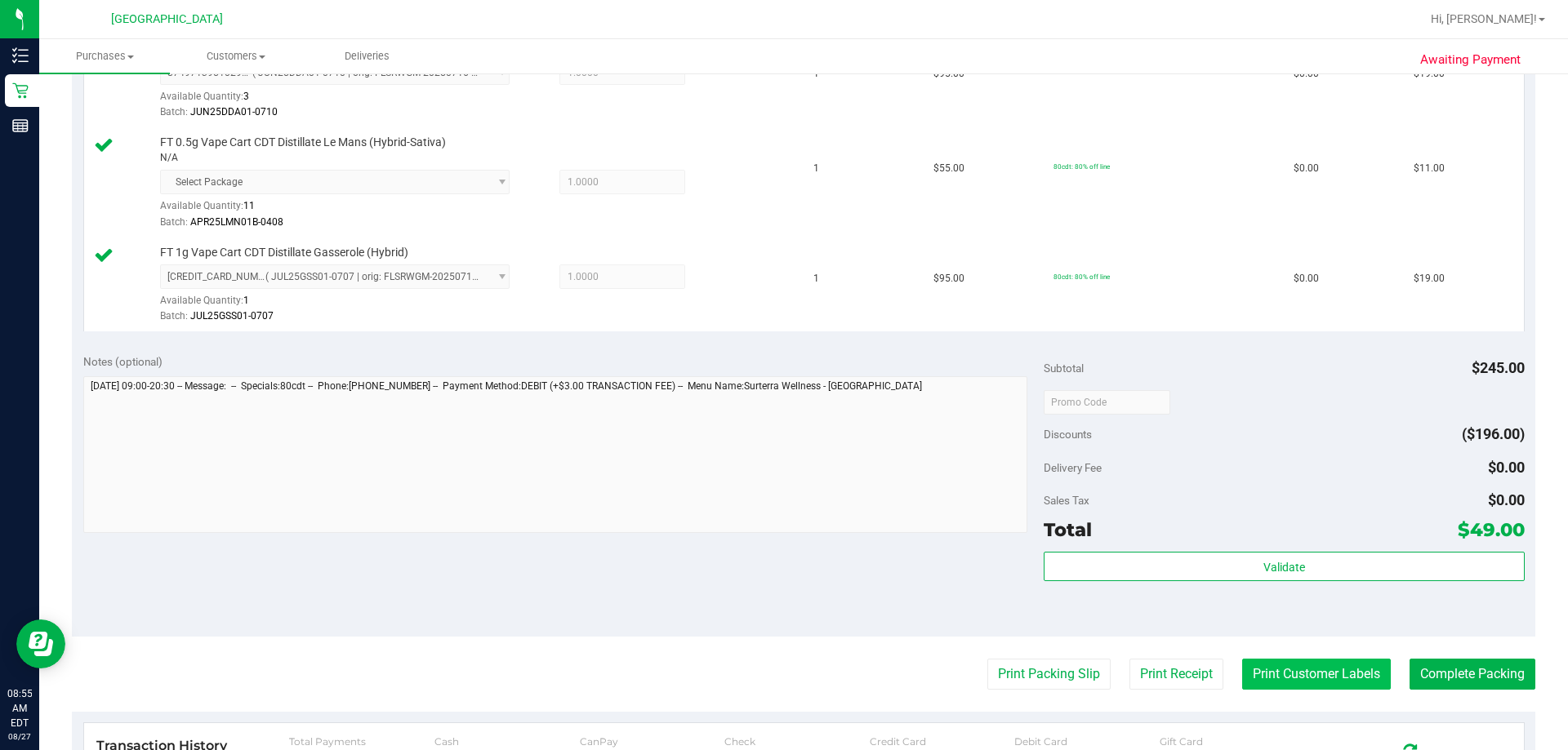
click at [1307, 671] on button "Print Customer Labels" at bounding box center [1316, 675] width 149 height 31
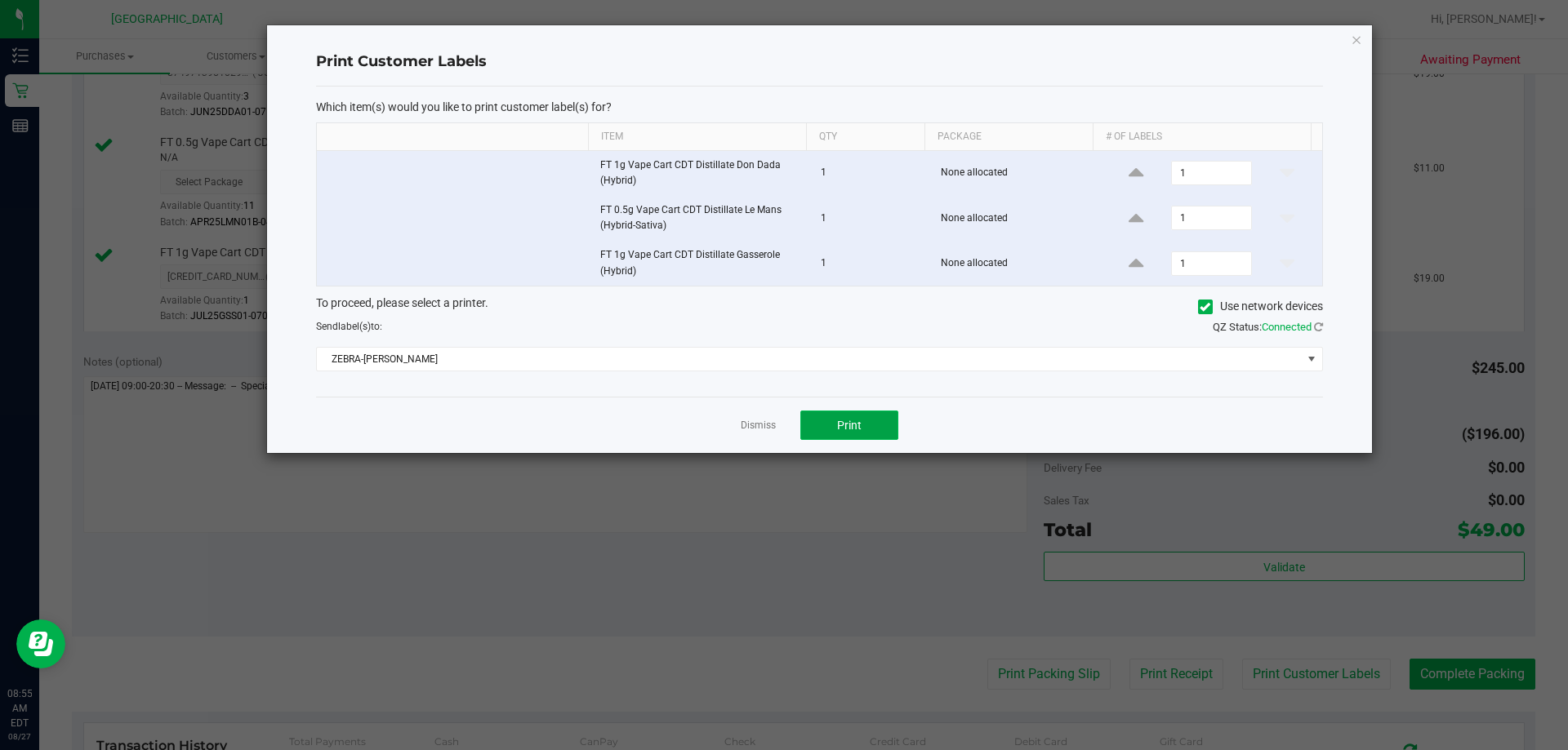
click at [816, 430] on button "Print" at bounding box center [849, 425] width 98 height 29
click at [762, 425] on link "Dismiss" at bounding box center [758, 426] width 35 height 14
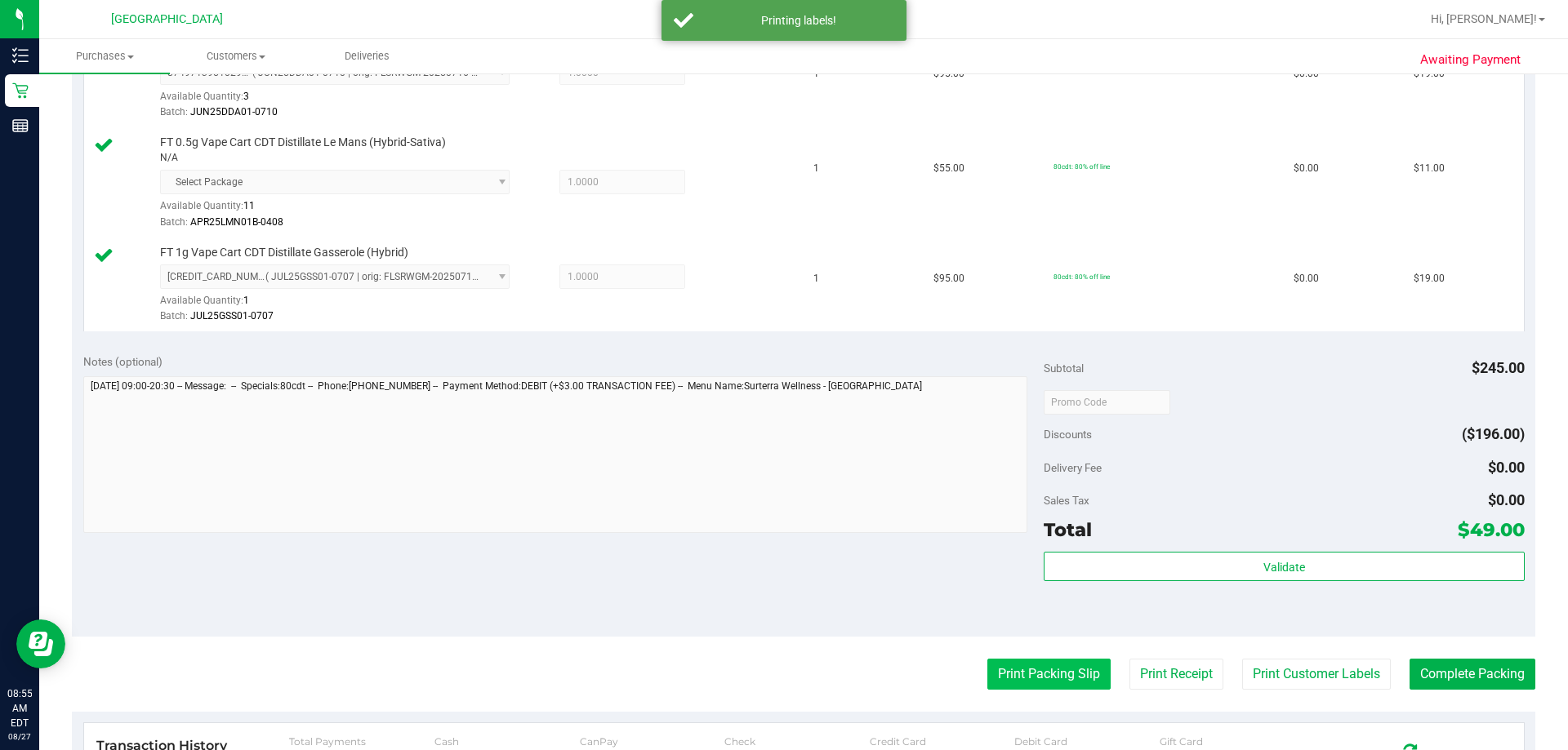
click at [1007, 665] on button "Print Packing Slip" at bounding box center [1049, 675] width 124 height 31
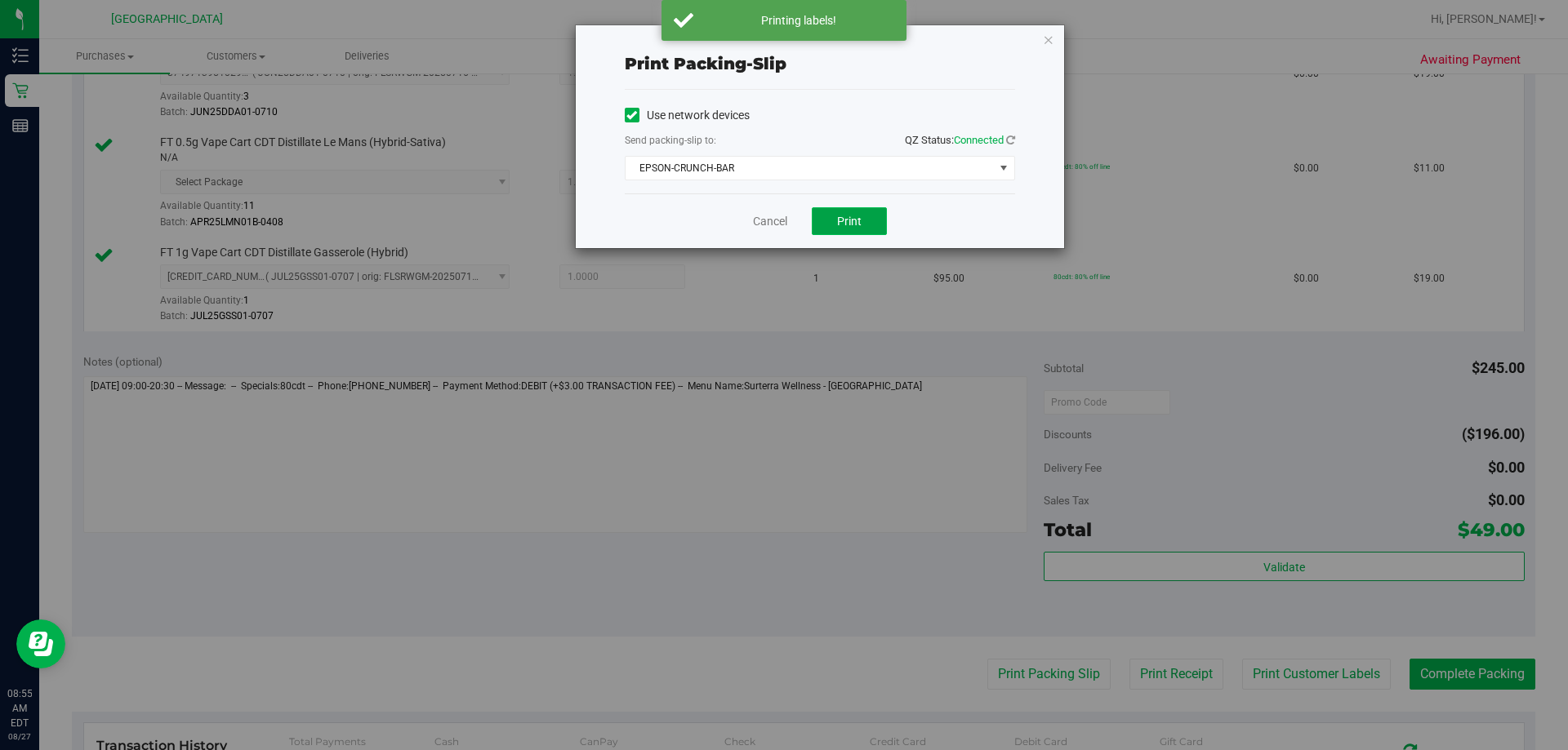
click at [863, 221] on button "Print" at bounding box center [849, 221] width 75 height 28
click at [771, 226] on link "Cancel" at bounding box center [770, 222] width 35 height 17
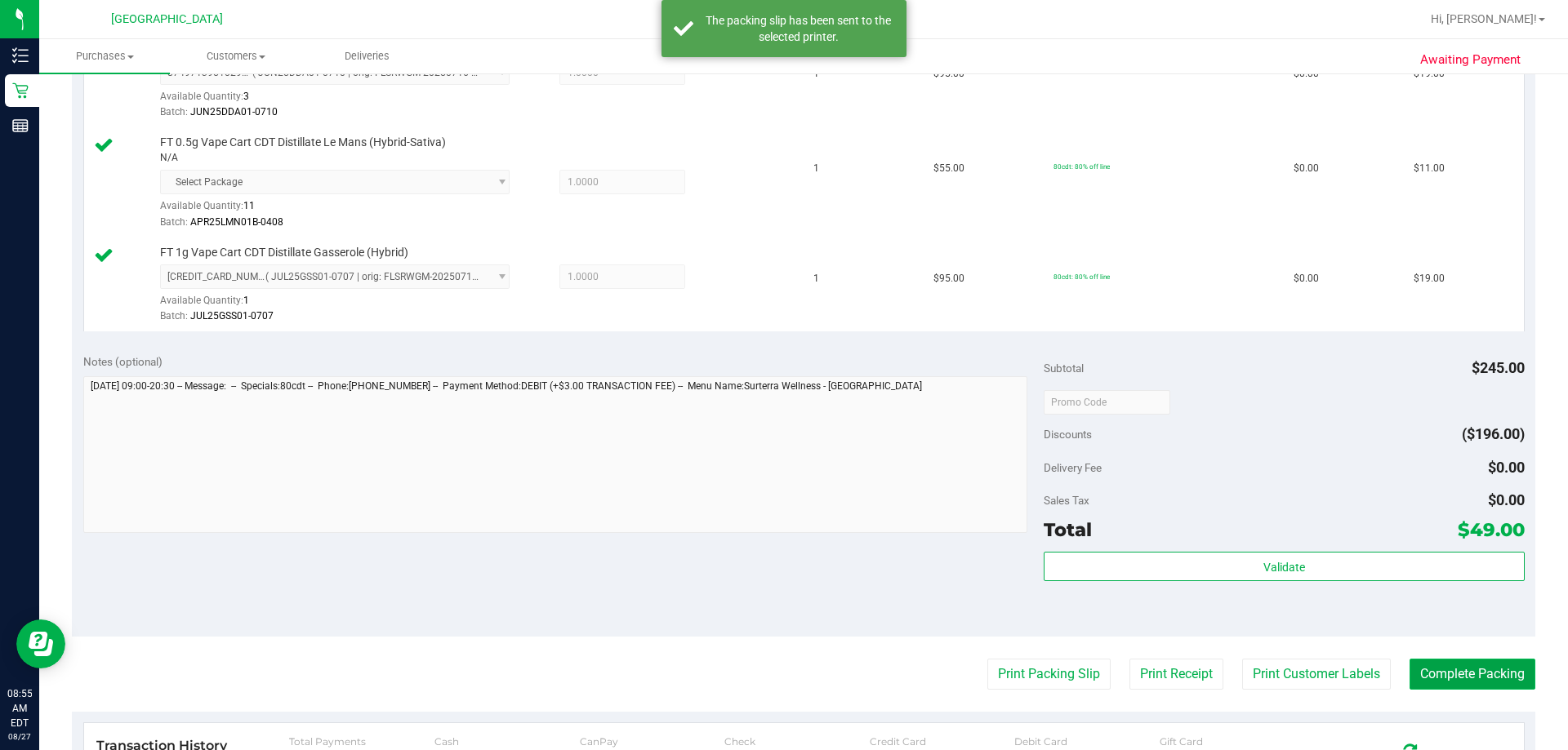
click at [1427, 665] on button "Complete Packing" at bounding box center [1473, 675] width 126 height 31
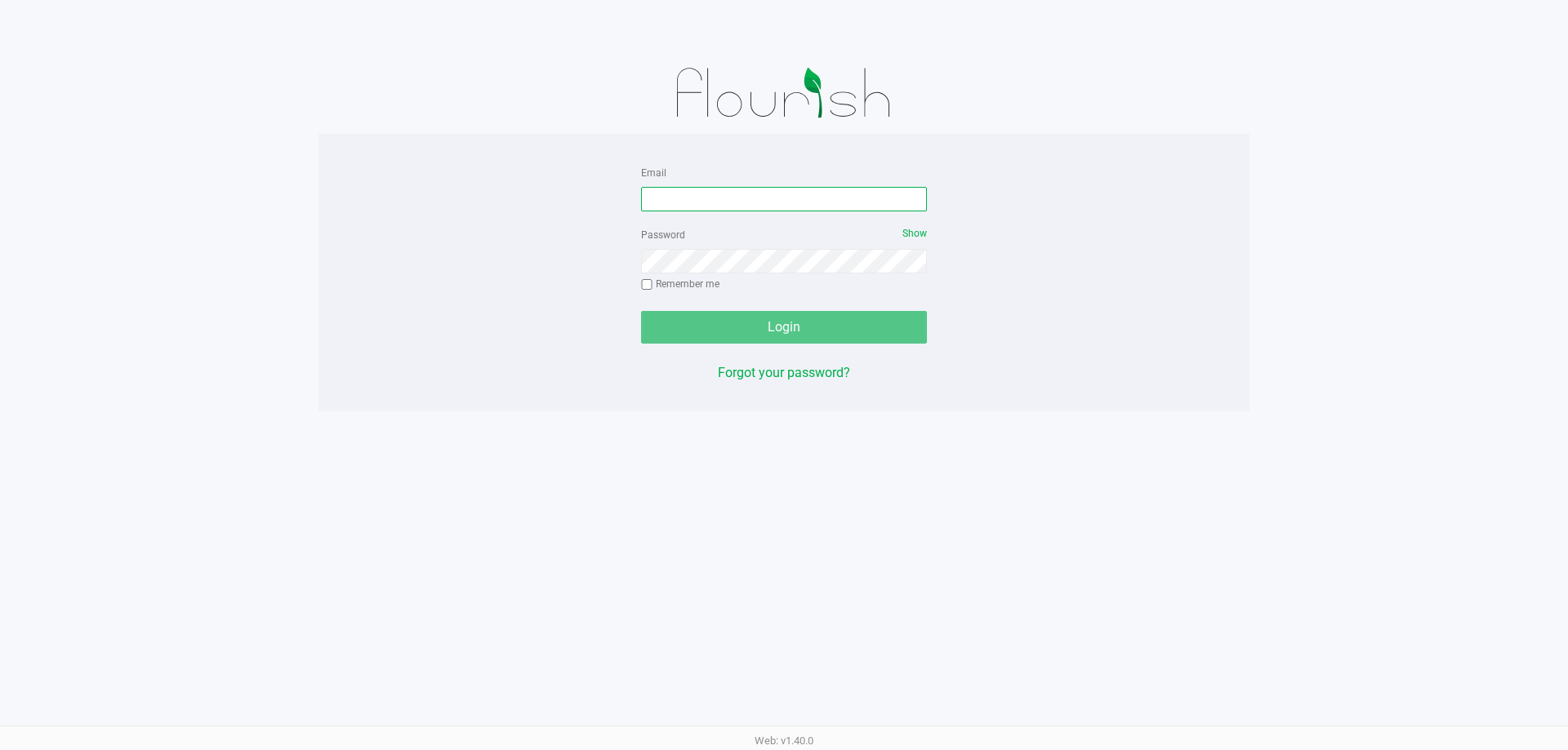
click at [744, 207] on input "Email" at bounding box center [784, 199] width 286 height 24
type input "[EMAIL_ADDRESS][DOMAIN_NAME]"
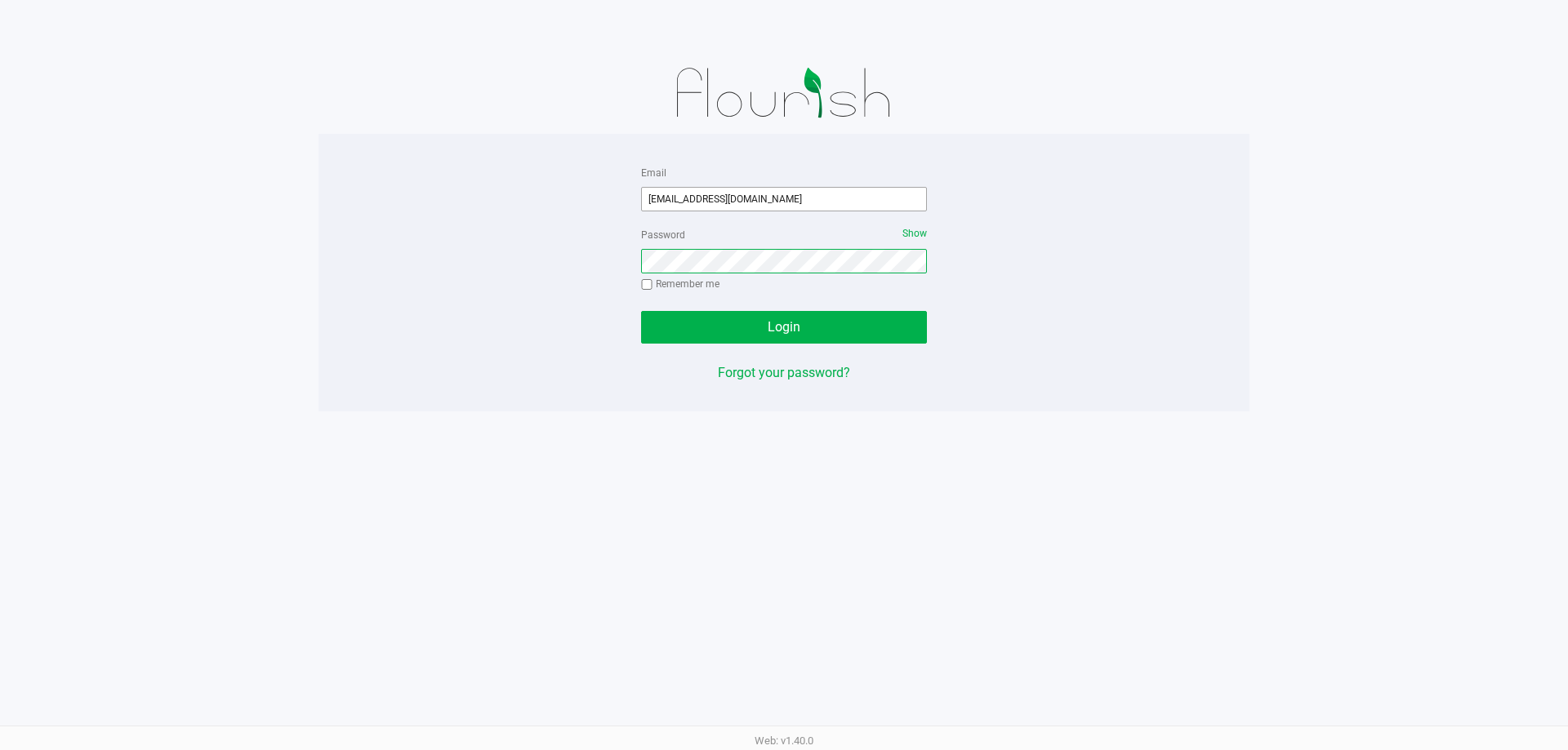
click at [641, 311] on button "Login" at bounding box center [784, 327] width 286 height 33
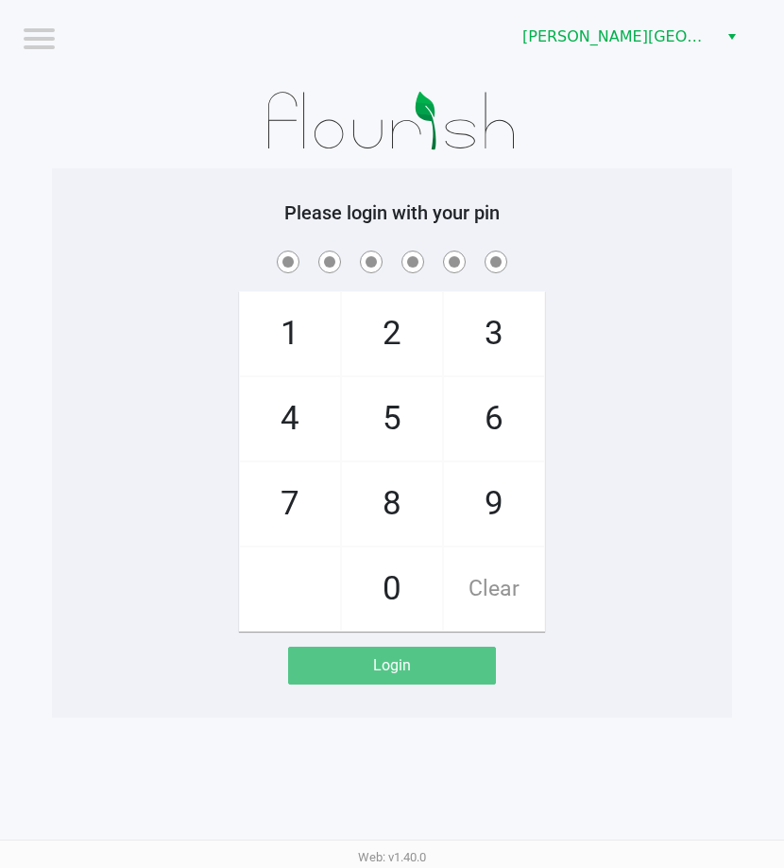
click at [778, 438] on app-pos-login-wrapper "Logout Bonita Springs WC Please login with your pin 1 4 7 2 5 8 0 3 6 9 Clear L…" at bounding box center [392, 358] width 784 height 717
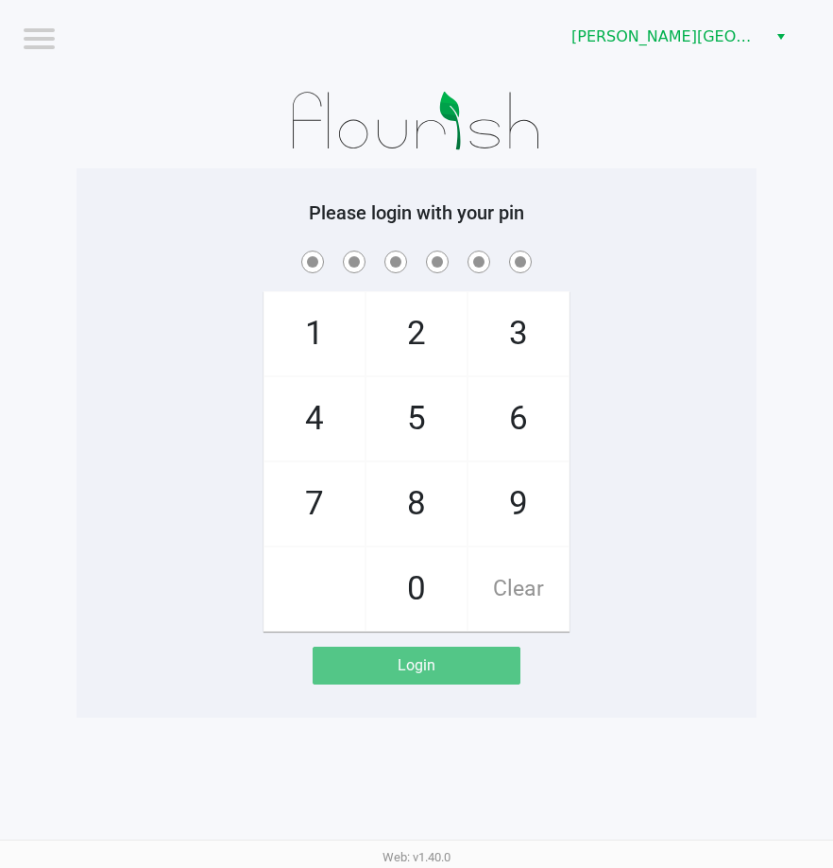
click at [404, 666] on div "Login" at bounding box center [417, 665] width 209 height 38
checkbox input "true"
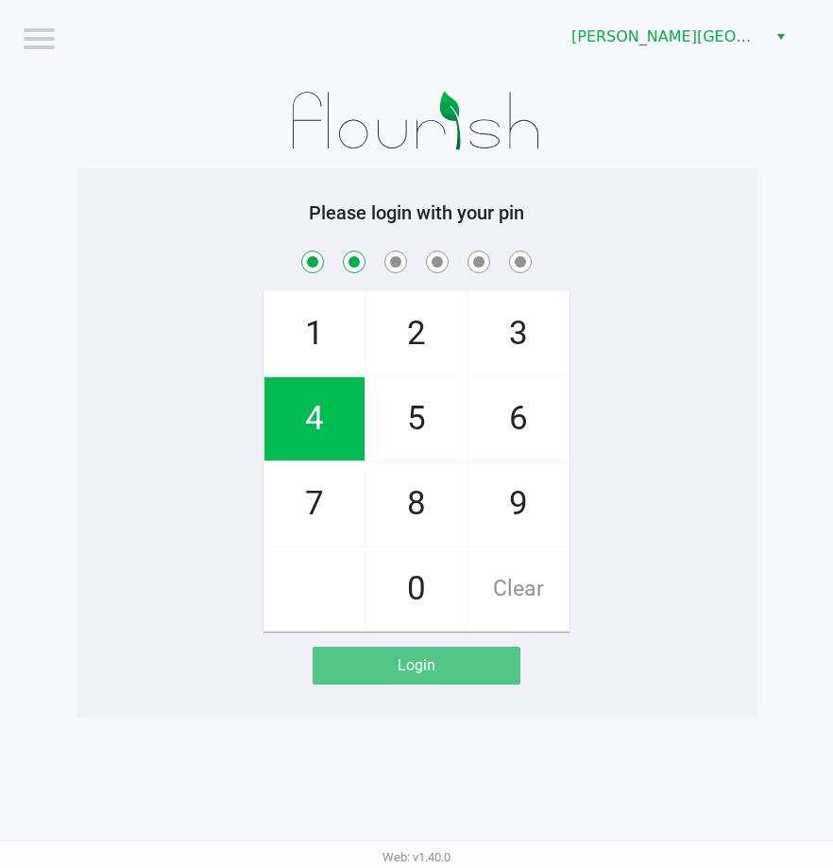
checkbox input "true"
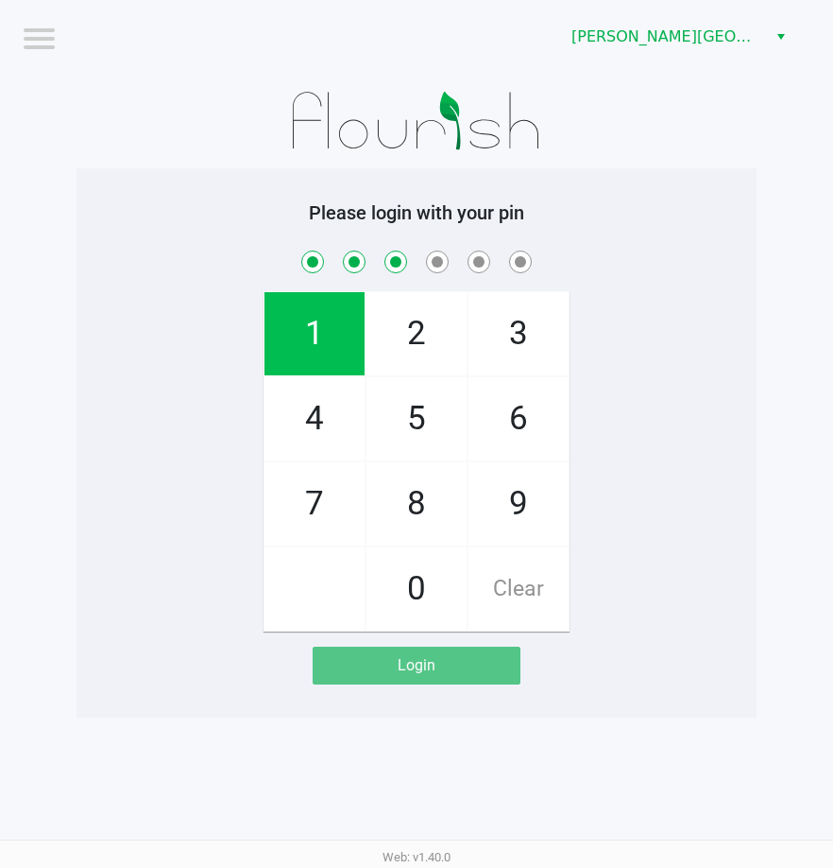
checkbox input "true"
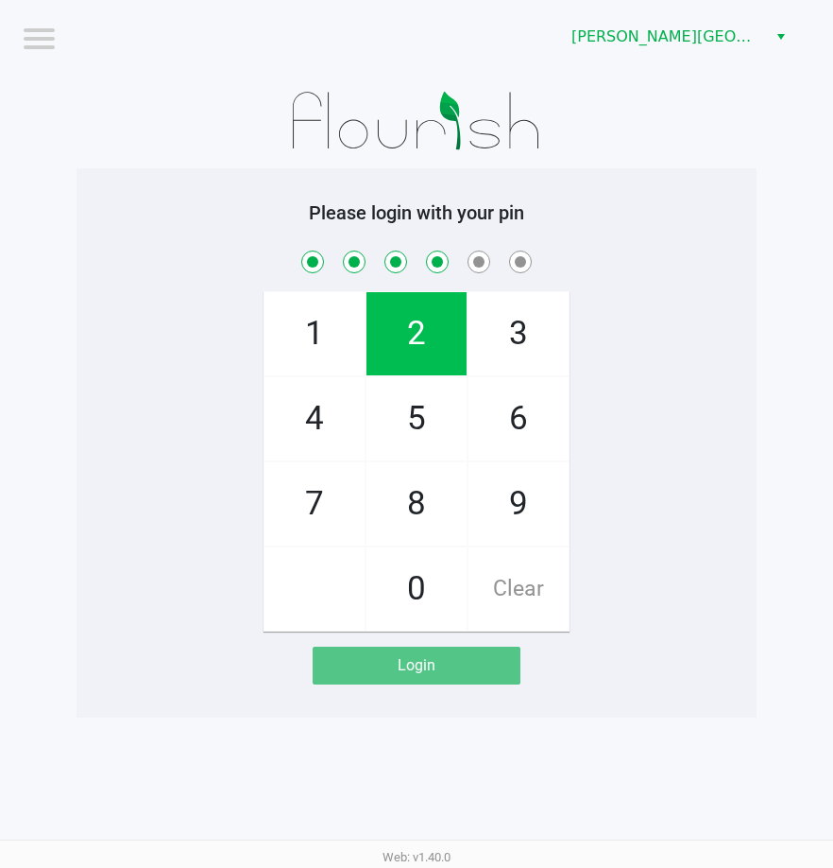
checkbox input "true"
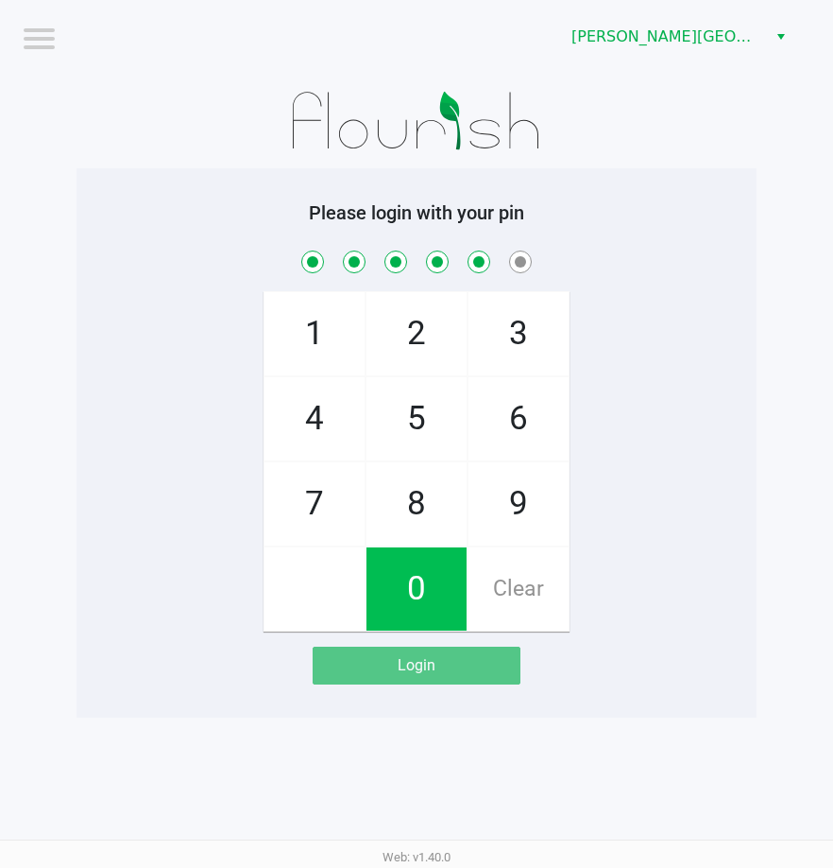
checkbox input "true"
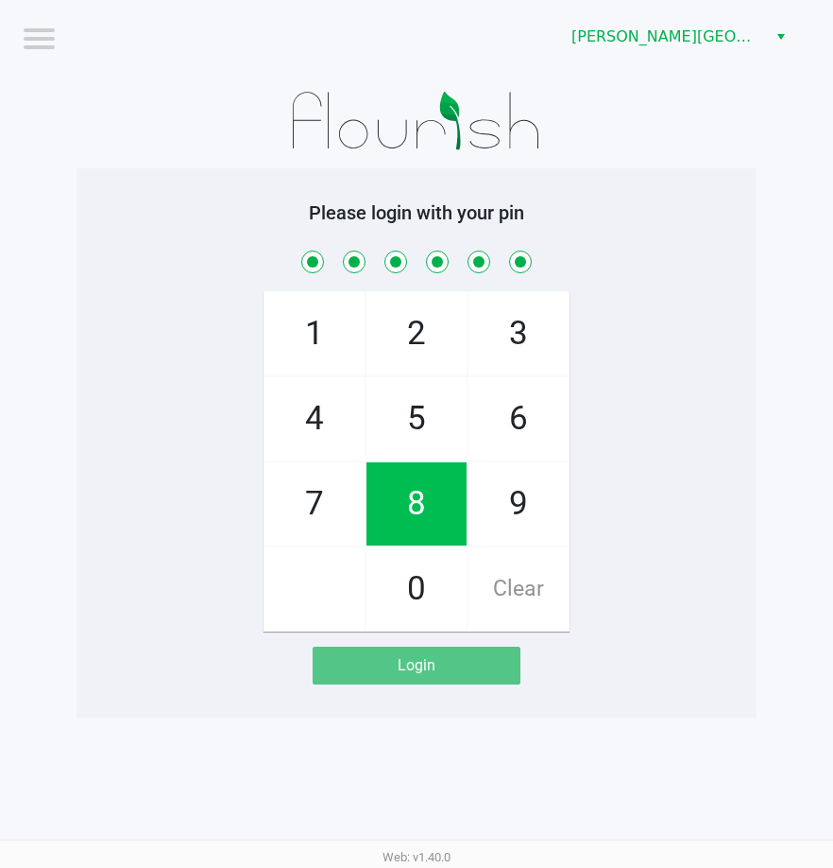
checkbox input "true"
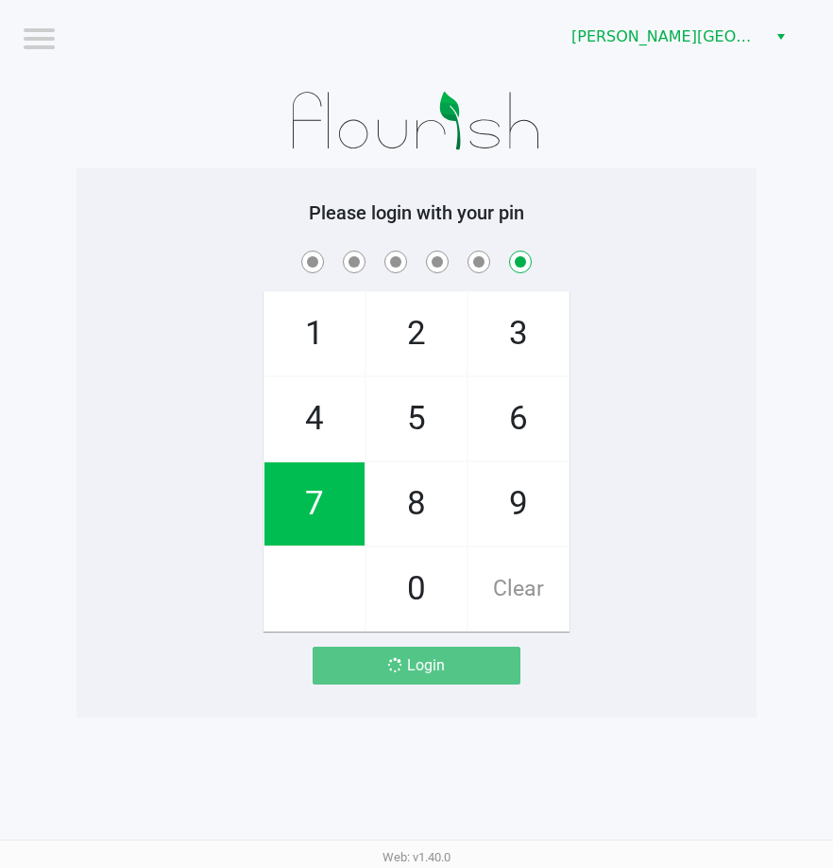
checkbox input "false"
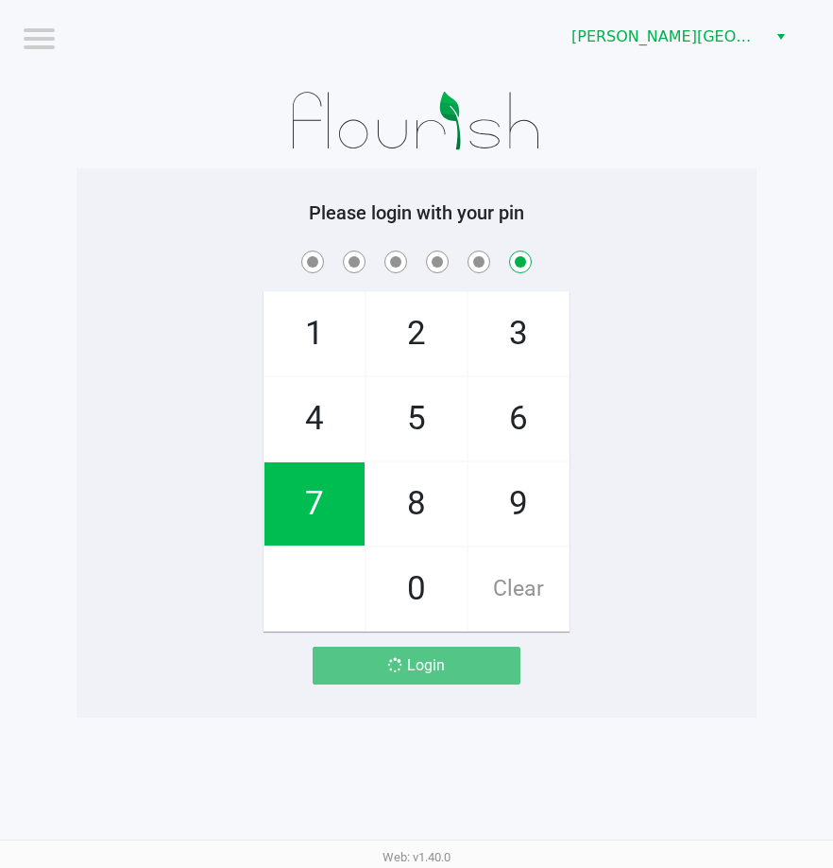
checkbox input "false"
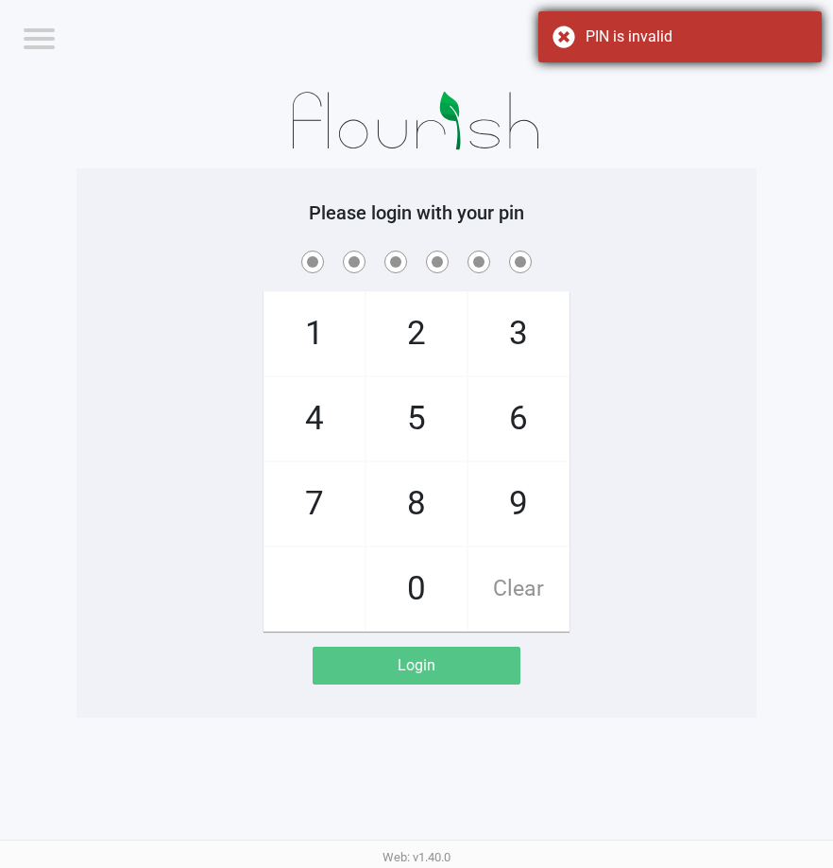
click at [683, 56] on div "PIN is invalid" at bounding box center [681, 36] width 284 height 51
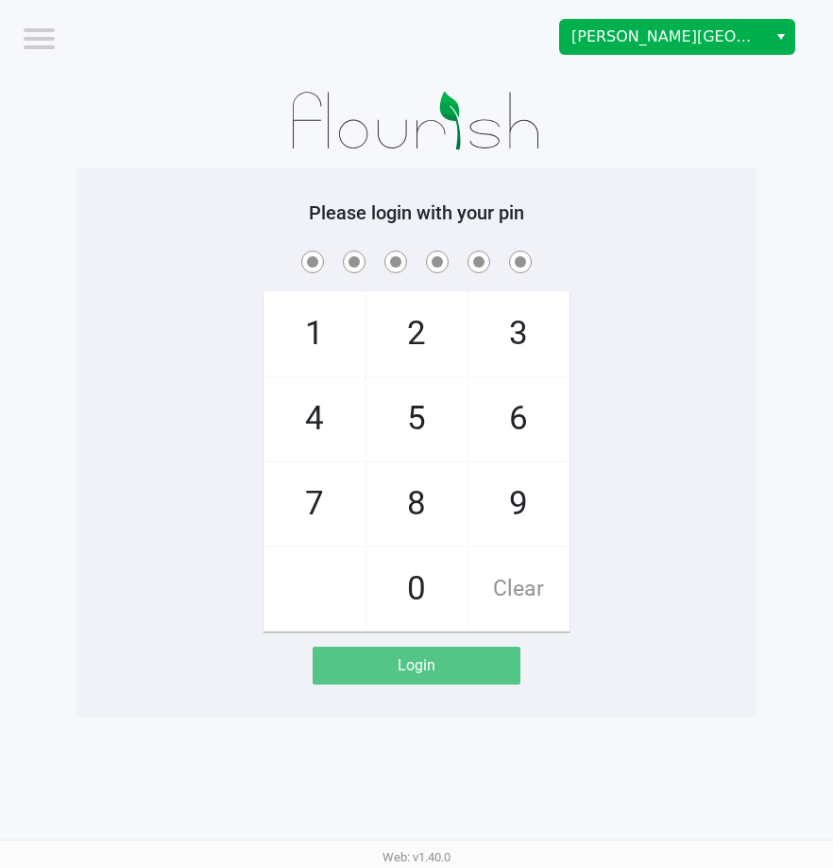
click at [789, 32] on button "Select" at bounding box center [780, 37] width 27 height 34
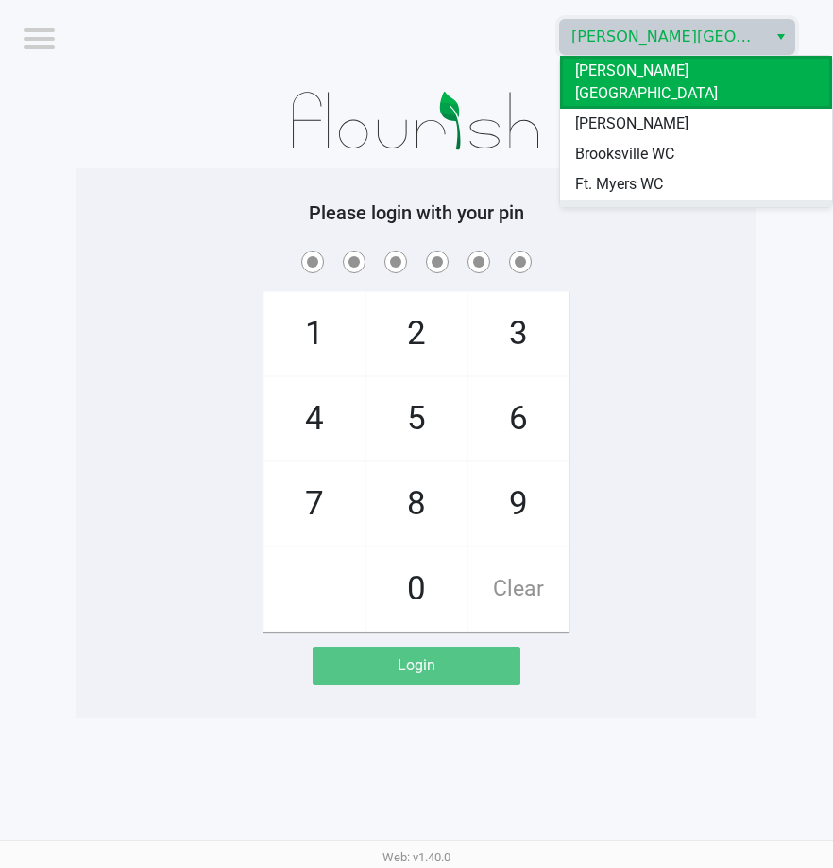
click at [674, 199] on li "[GEOGRAPHIC_DATA]" at bounding box center [696, 214] width 272 height 30
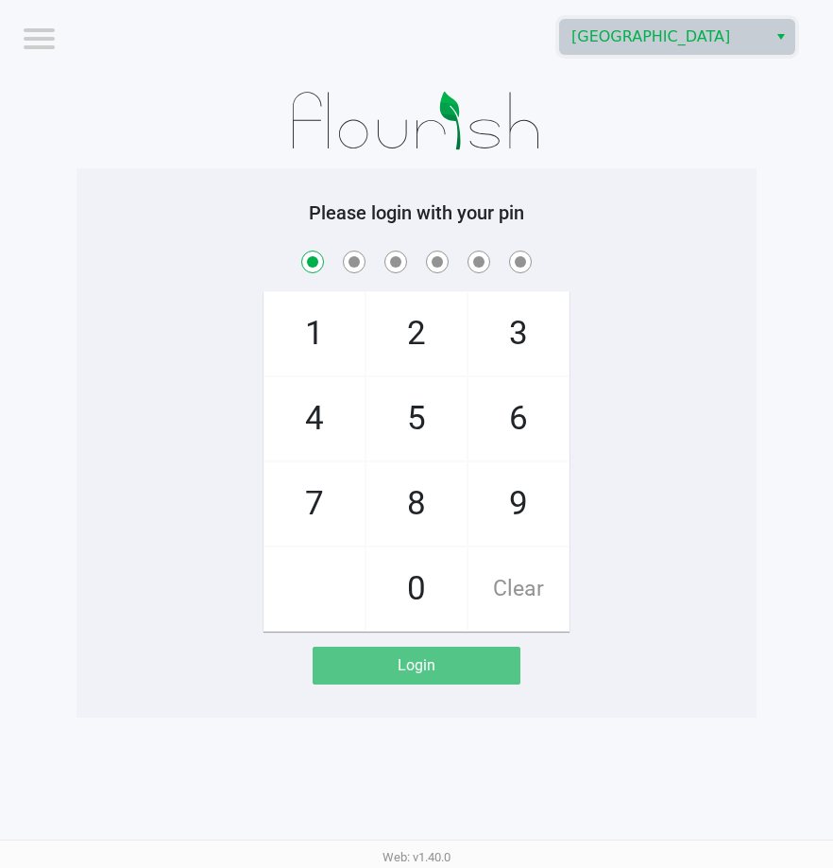
checkbox input "true"
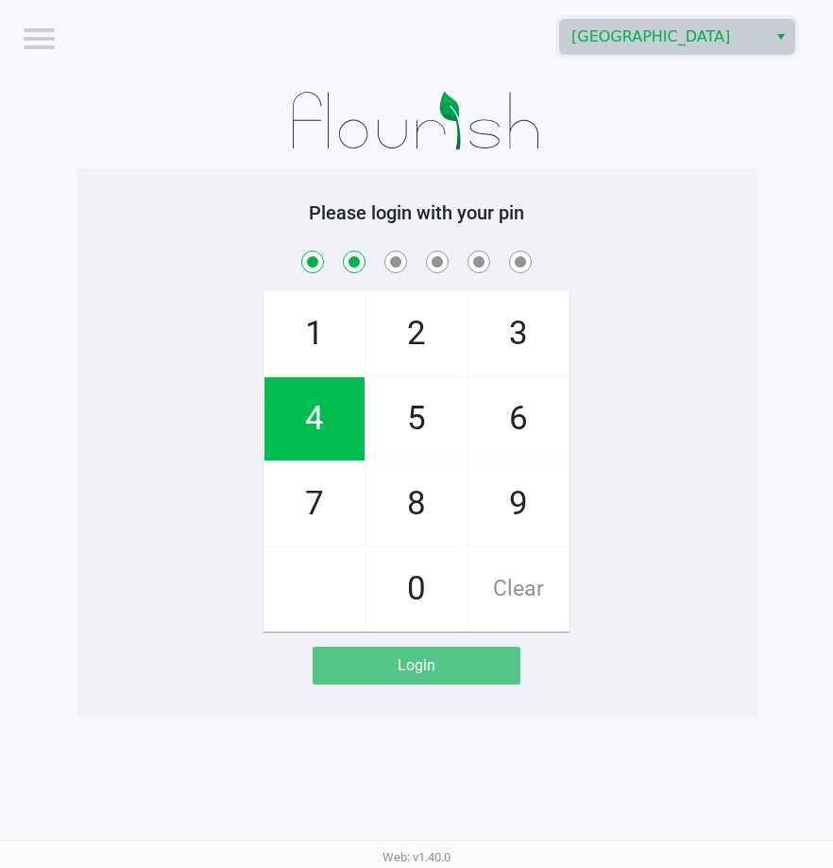
checkbox input "true"
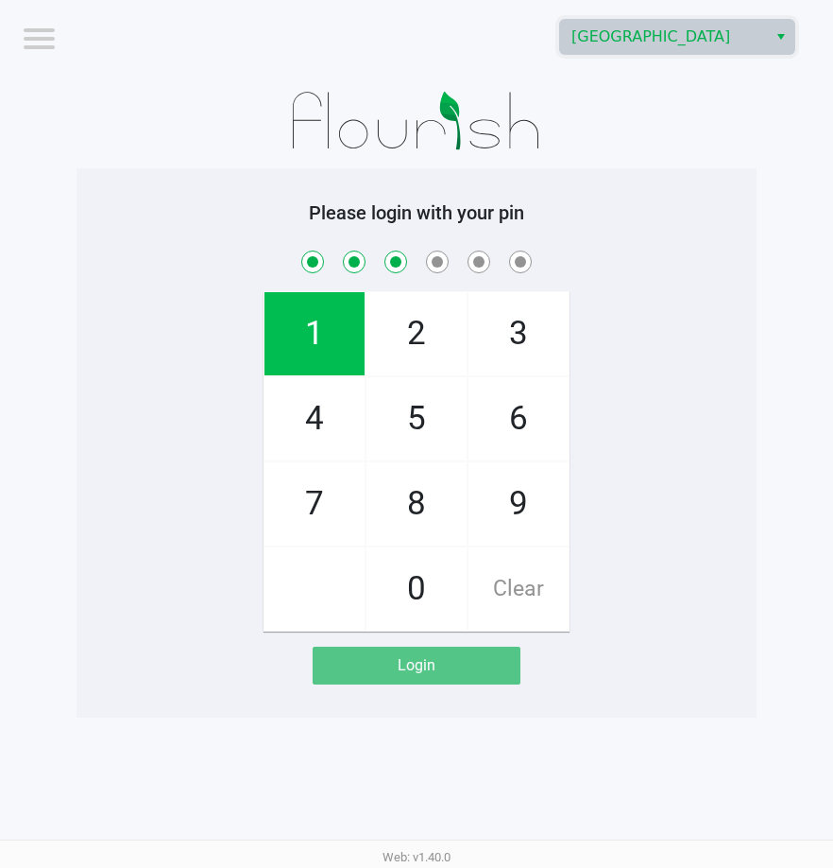
checkbox input "true"
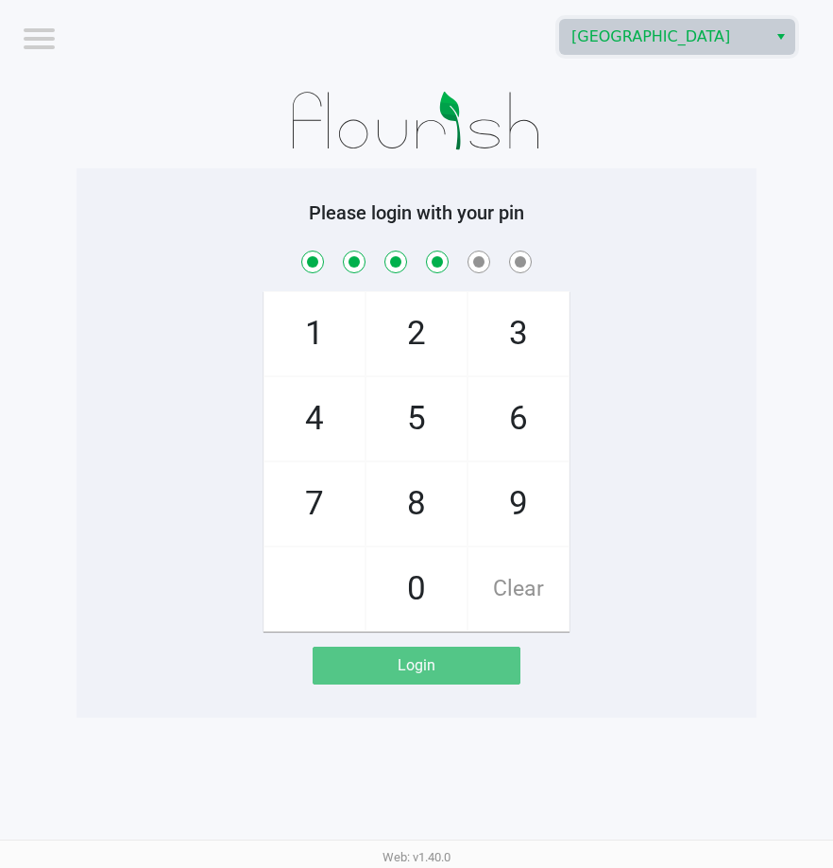
checkbox input "true"
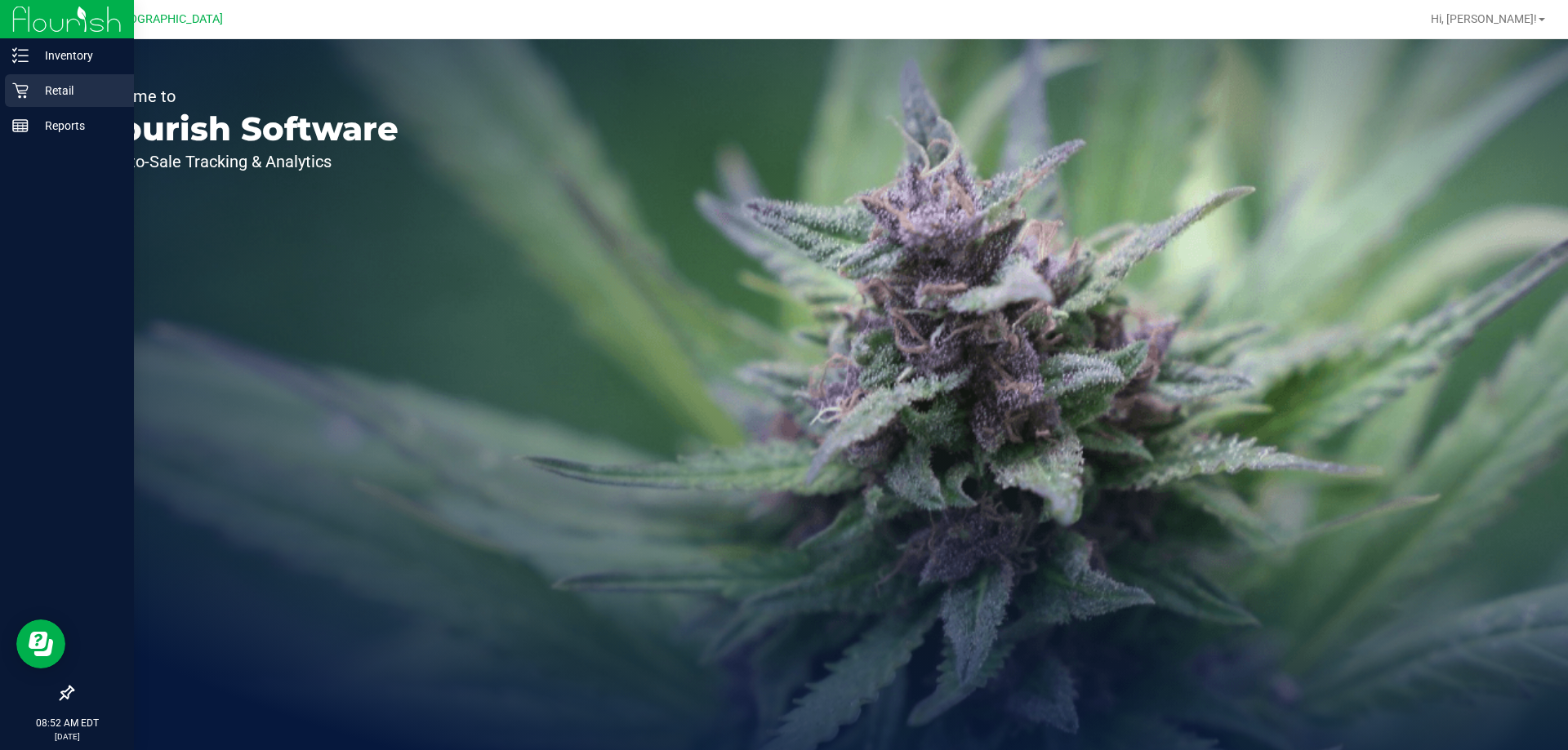
click at [45, 82] on p "Retail" at bounding box center [77, 91] width 98 height 20
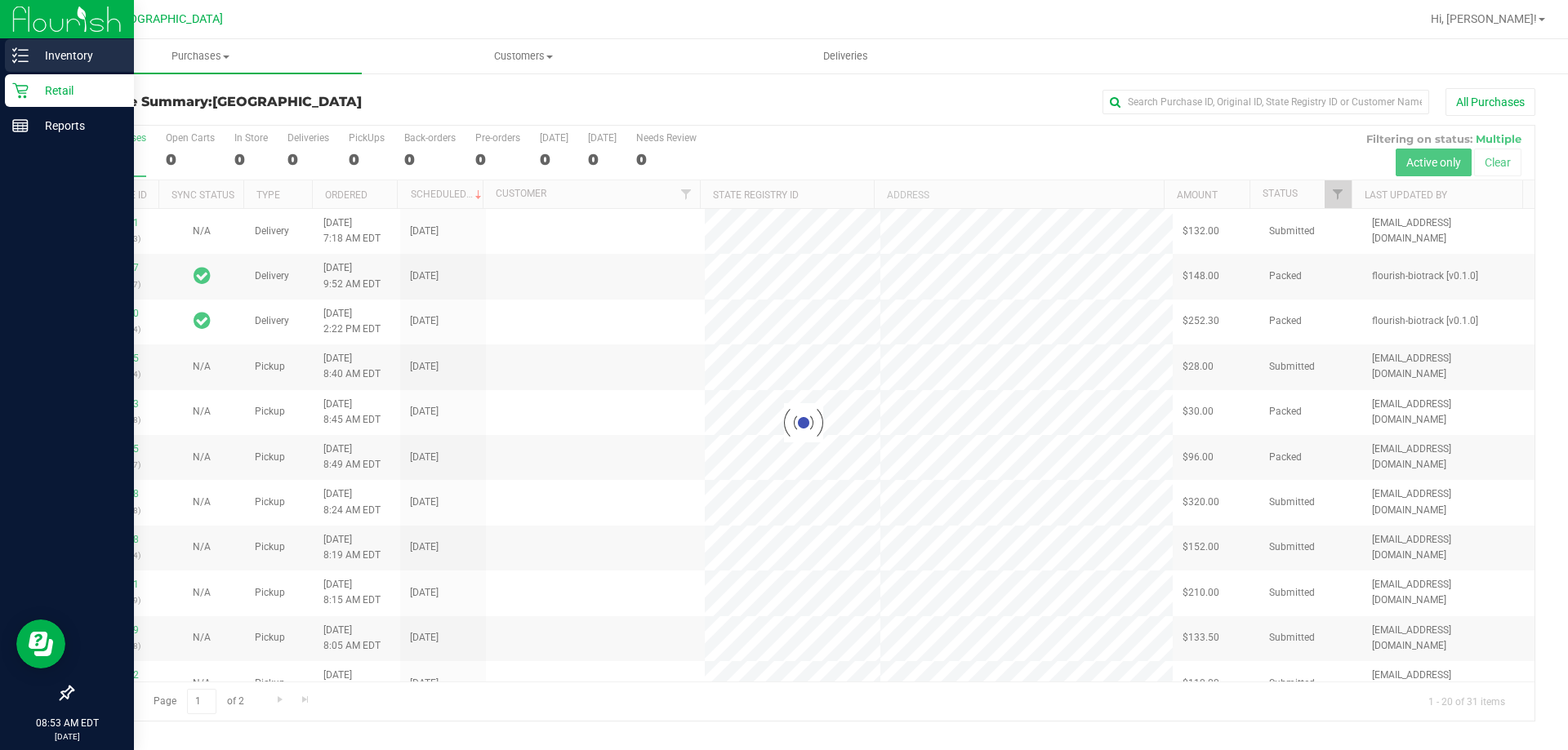
click at [82, 55] on p "Inventory" at bounding box center [77, 55] width 98 height 20
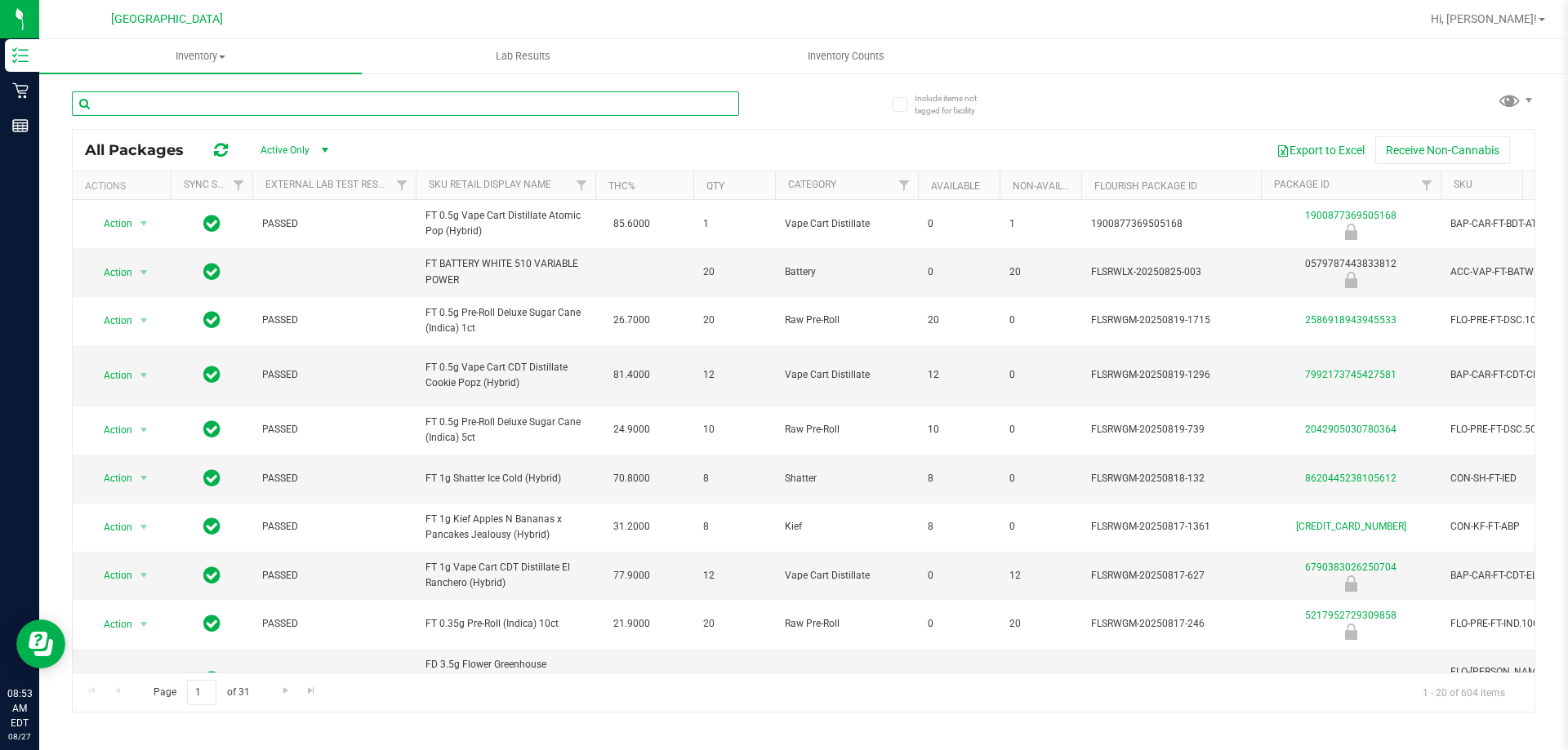
click at [115, 97] on input "text" at bounding box center [405, 104] width 667 height 24
type input "le mans"
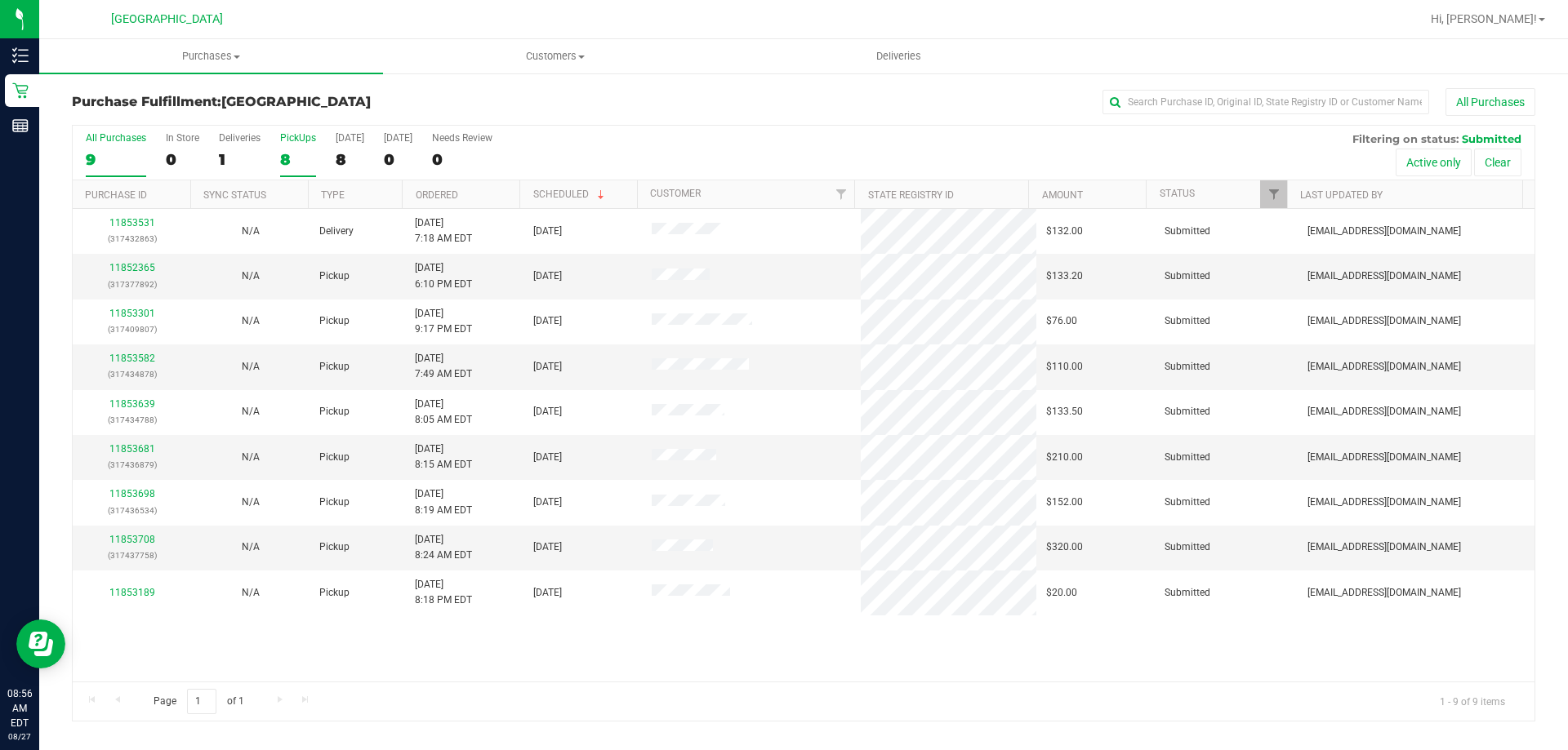
click at [289, 136] on div "PickUps" at bounding box center [298, 137] width 36 height 11
click at [0, 0] on input "PickUps 8" at bounding box center [0, 0] width 0 height 0
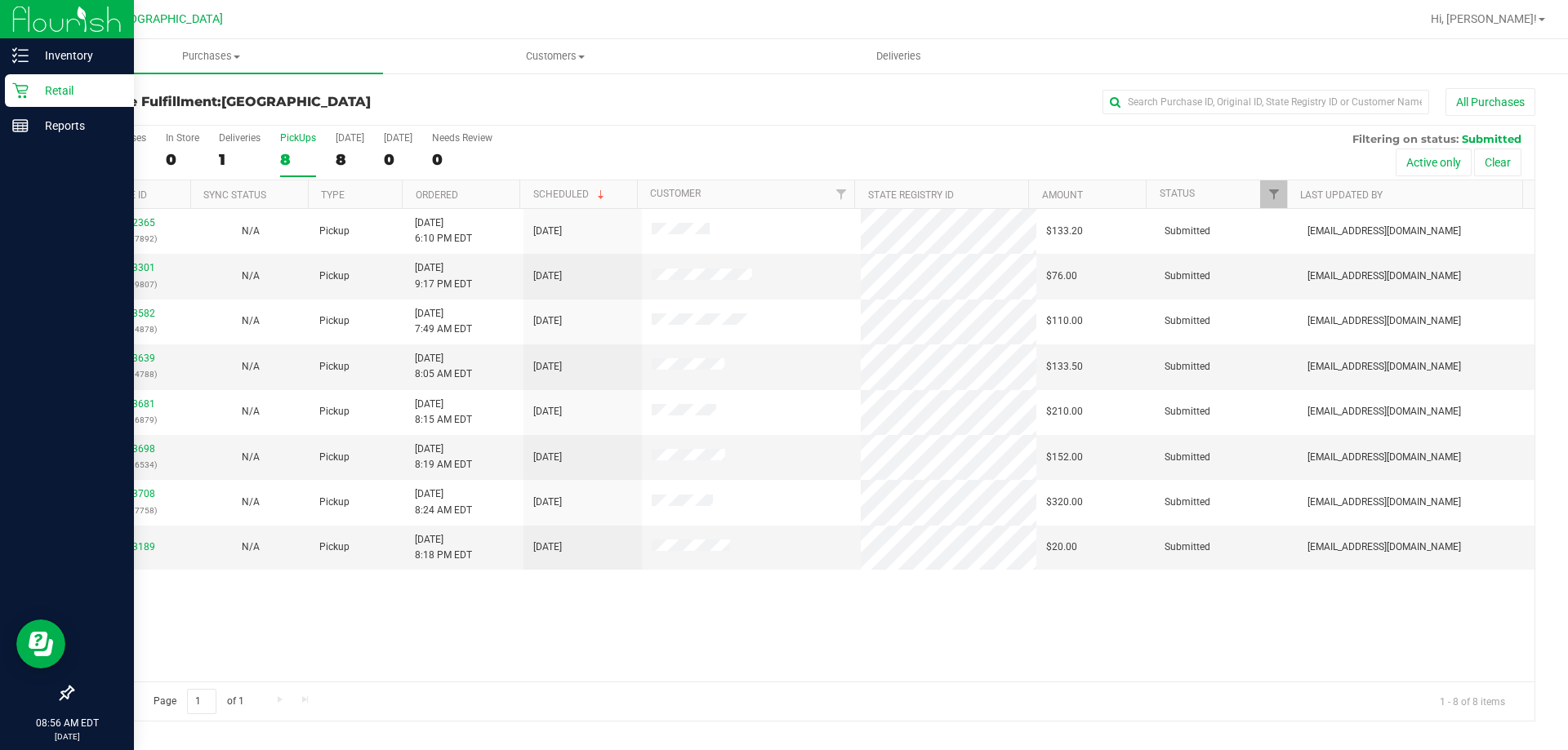
click at [63, 91] on p "Retail" at bounding box center [77, 91] width 98 height 20
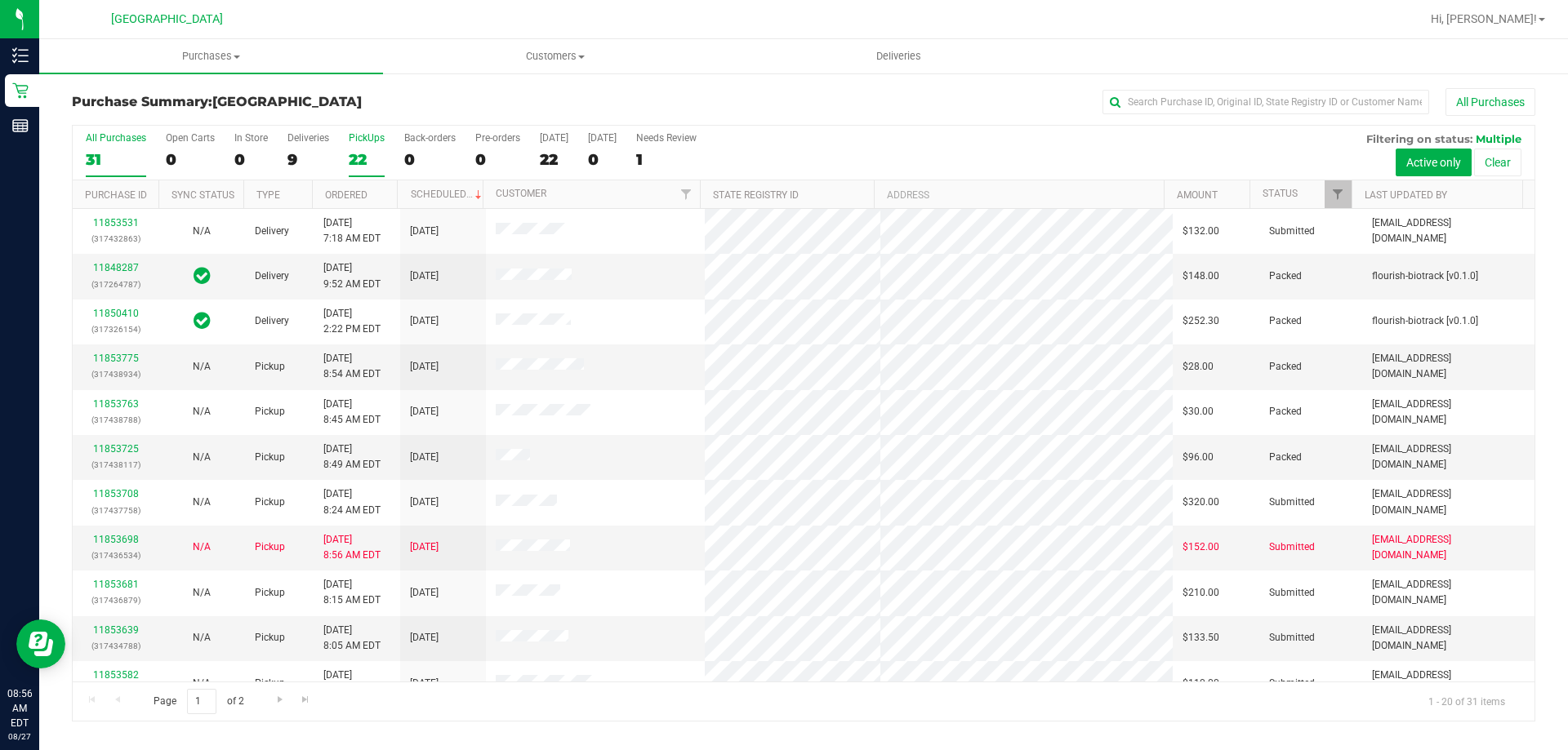
click at [368, 139] on div "PickUps" at bounding box center [367, 137] width 36 height 11
click at [0, 0] on input "PickUps 22" at bounding box center [0, 0] width 0 height 0
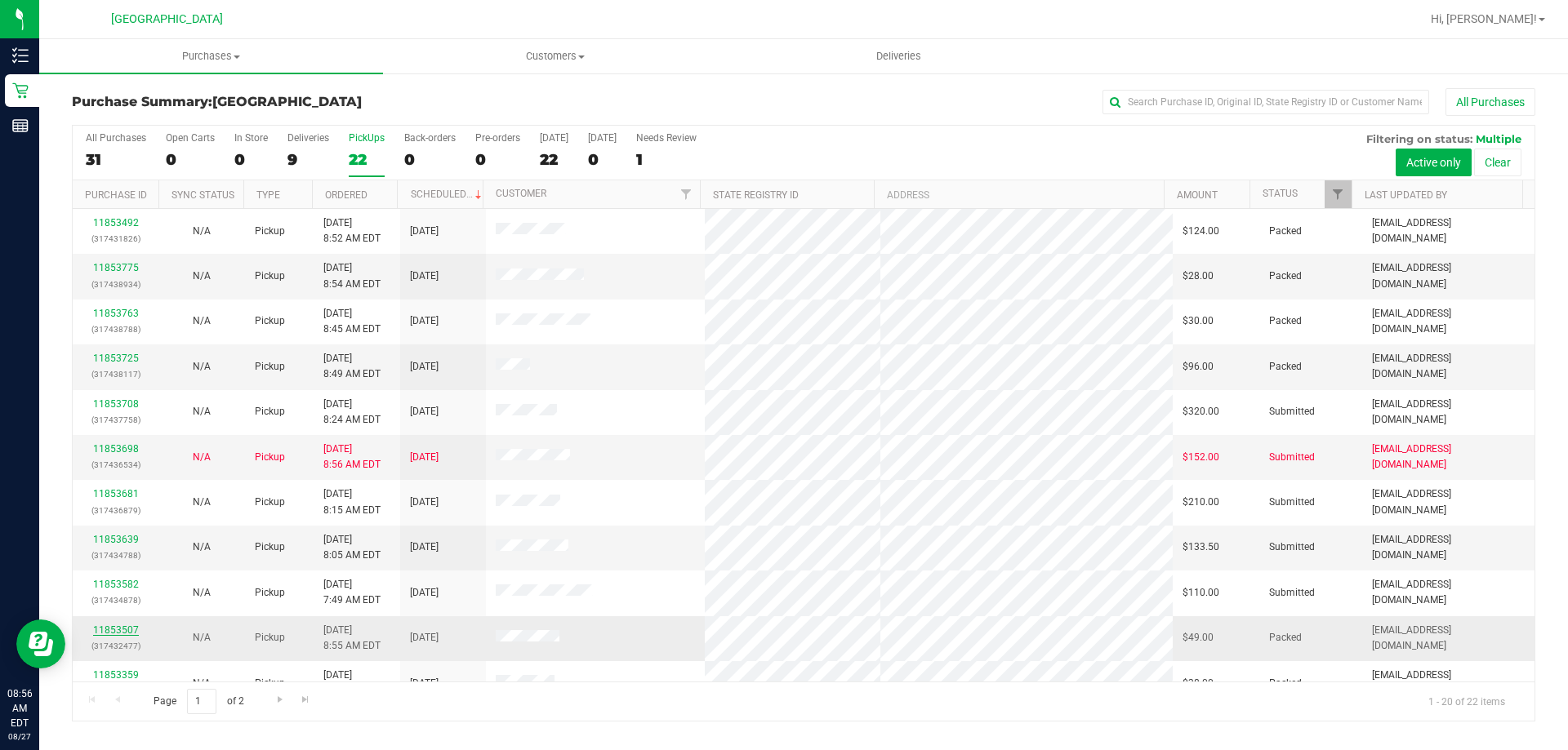
click at [99, 633] on link "11853507" at bounding box center [116, 630] width 46 height 11
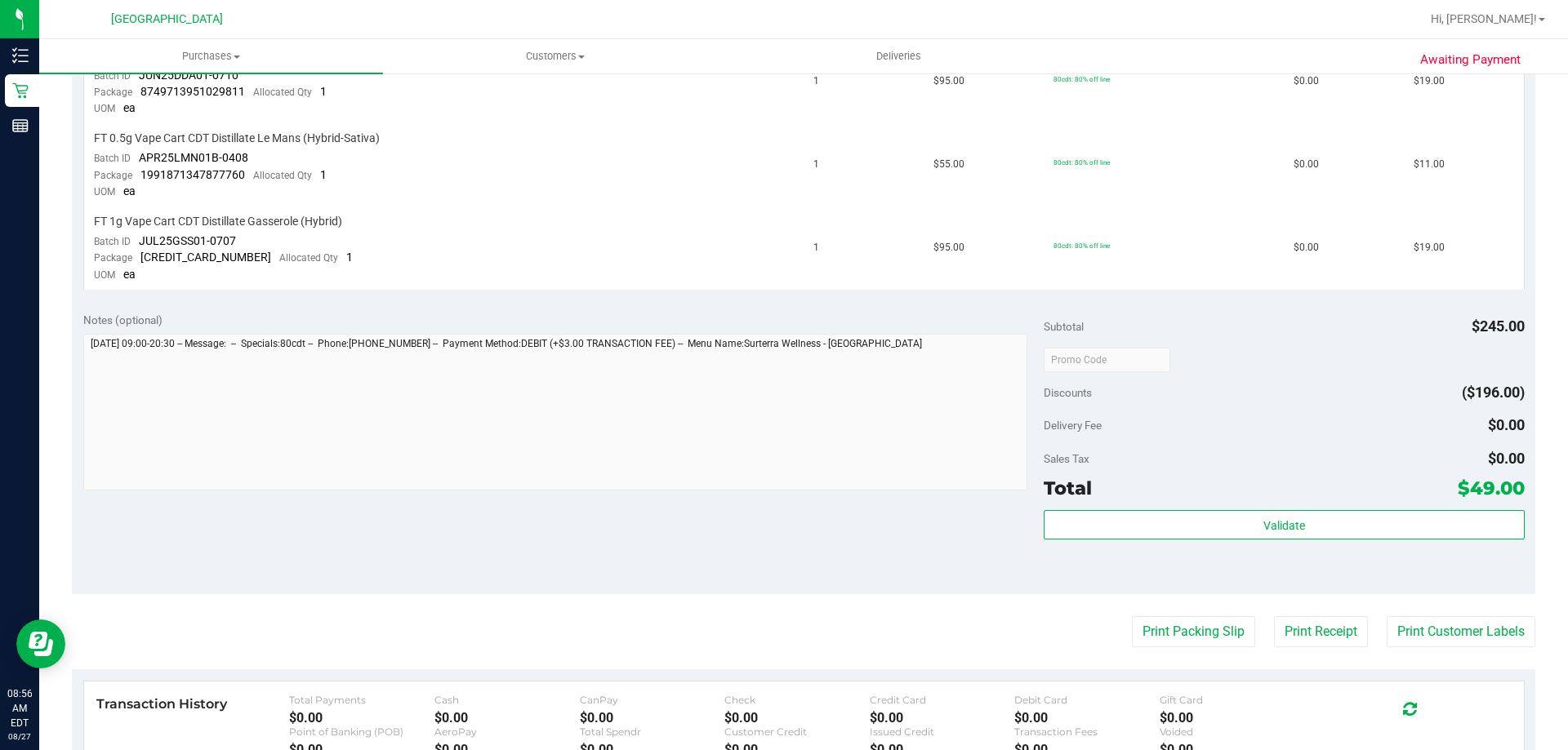
scroll to position [490, 0]
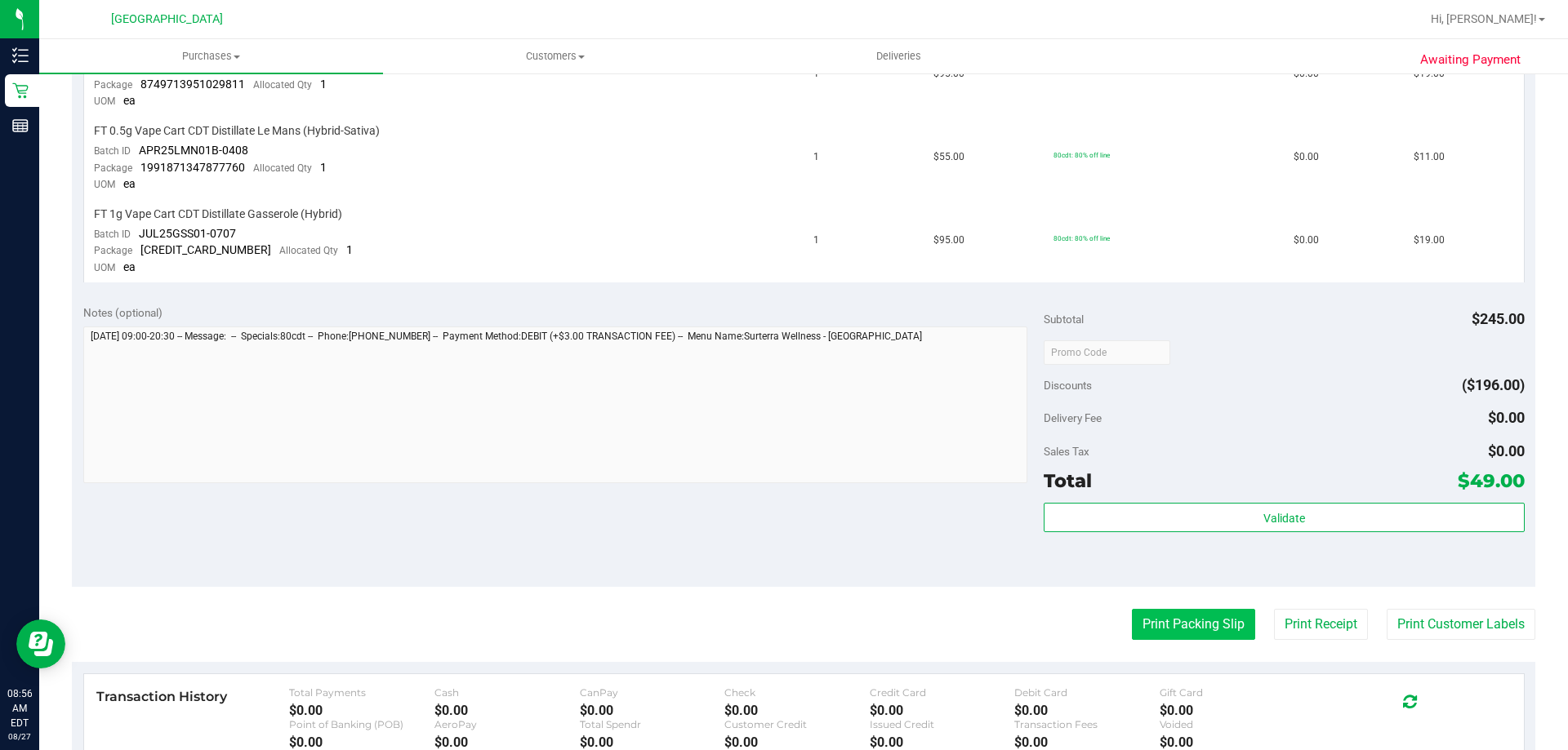
click at [1196, 634] on button "Print Packing Slip" at bounding box center [1194, 625] width 124 height 31
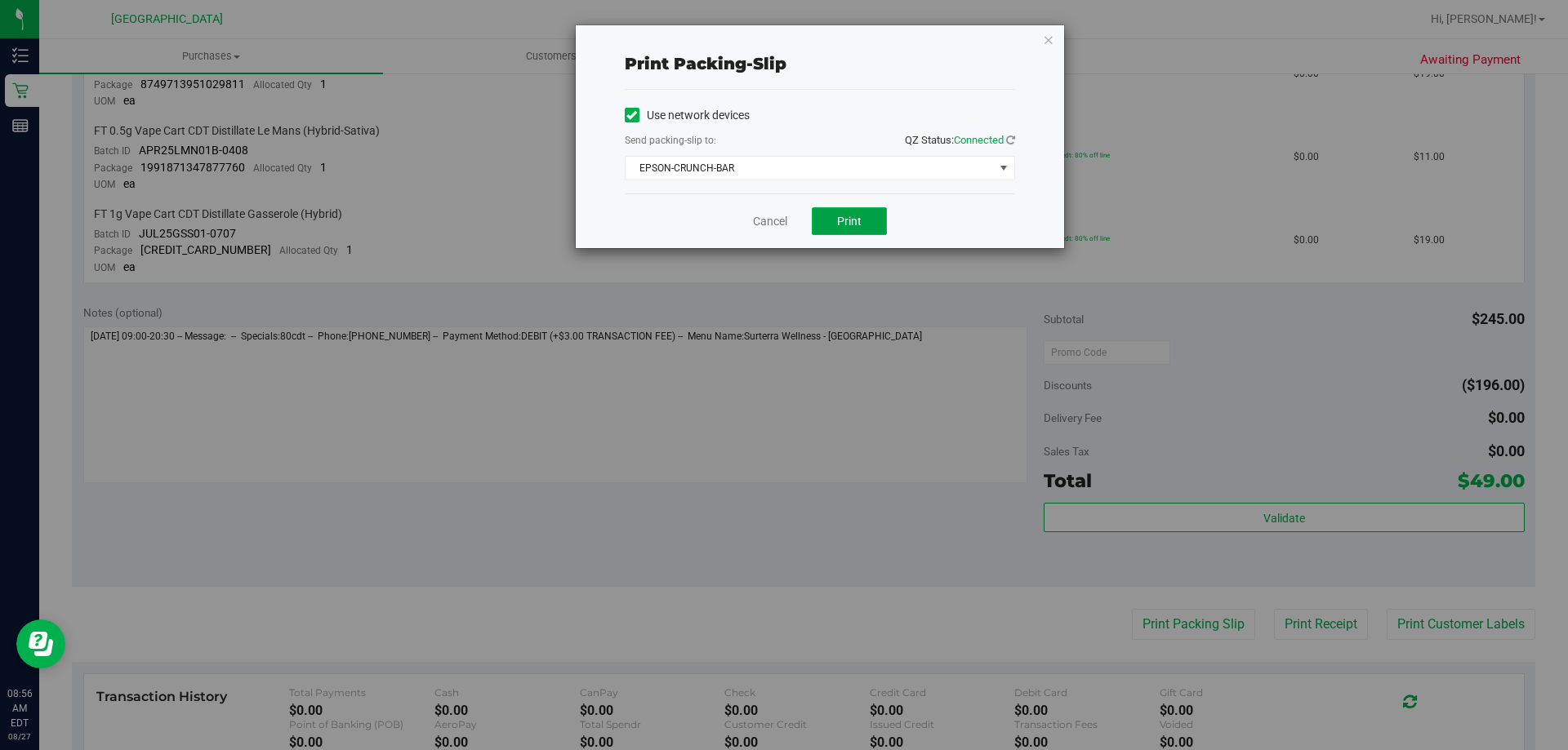
click at [851, 222] on span "Print" at bounding box center [850, 221] width 24 height 13
click at [774, 222] on link "Cancel" at bounding box center [770, 222] width 35 height 17
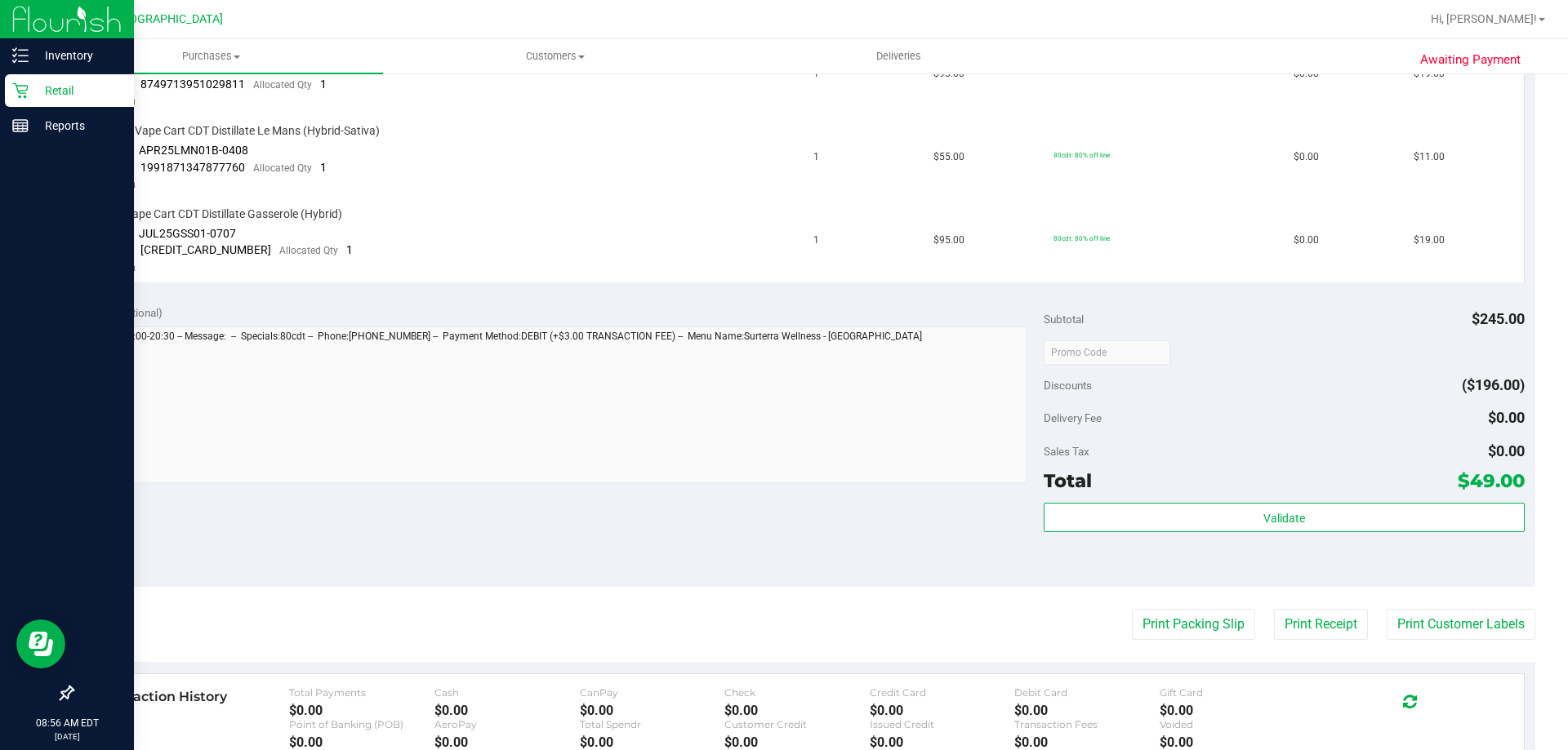
click at [75, 82] on p "Retail" at bounding box center [77, 91] width 98 height 20
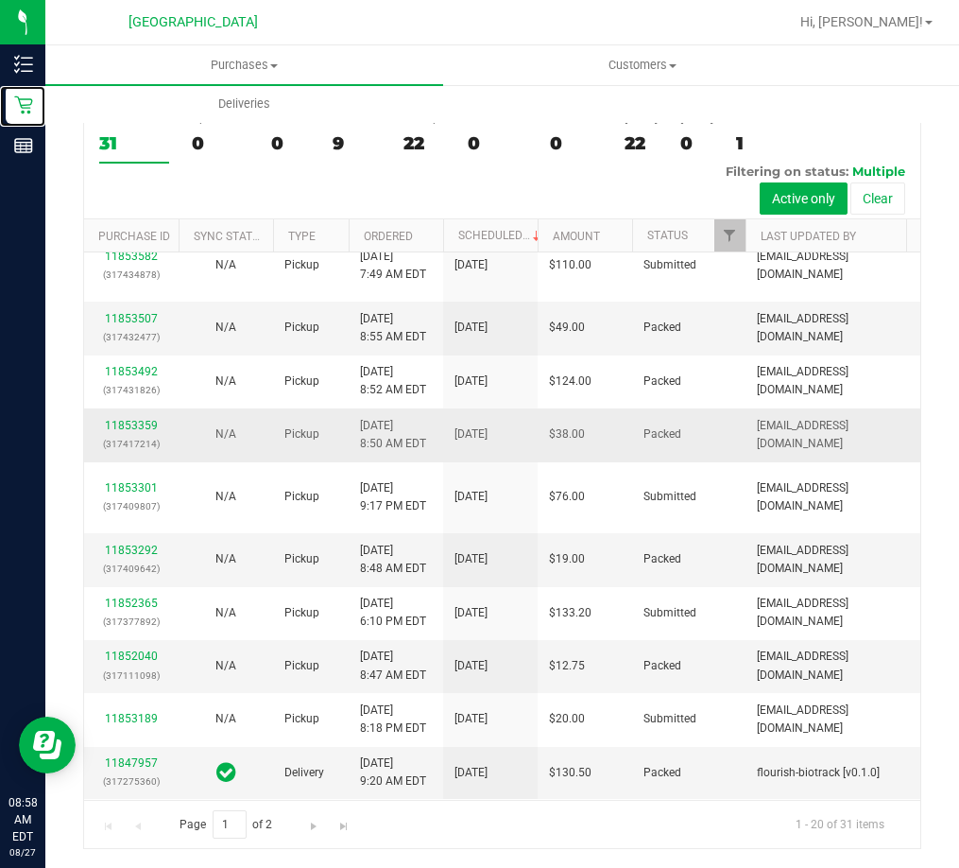
scroll to position [945, 0]
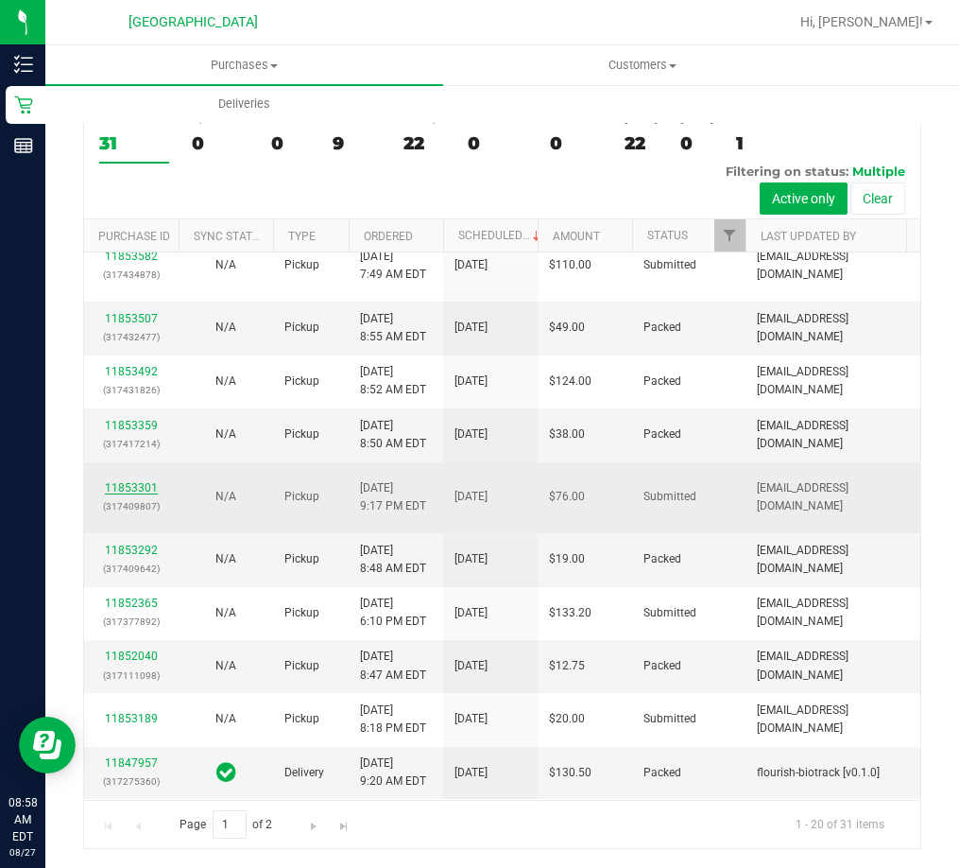
click at [128, 481] on link "11853301" at bounding box center [131, 487] width 53 height 13
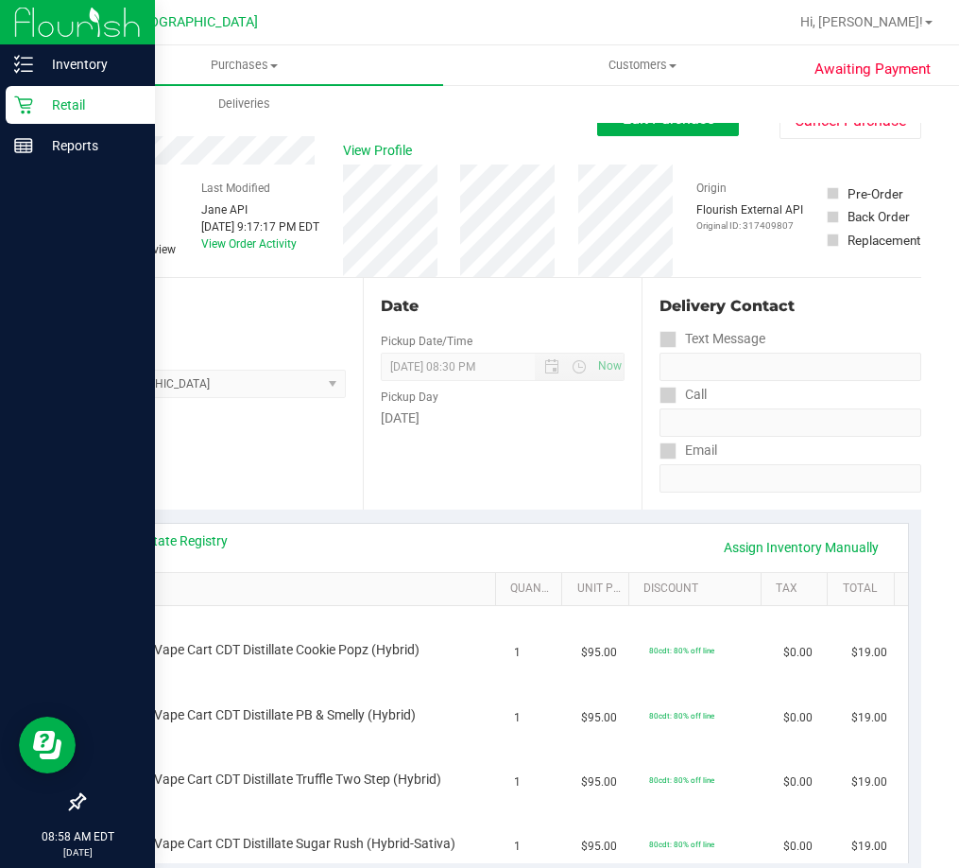
click at [81, 103] on p "Retail" at bounding box center [89, 105] width 113 height 23
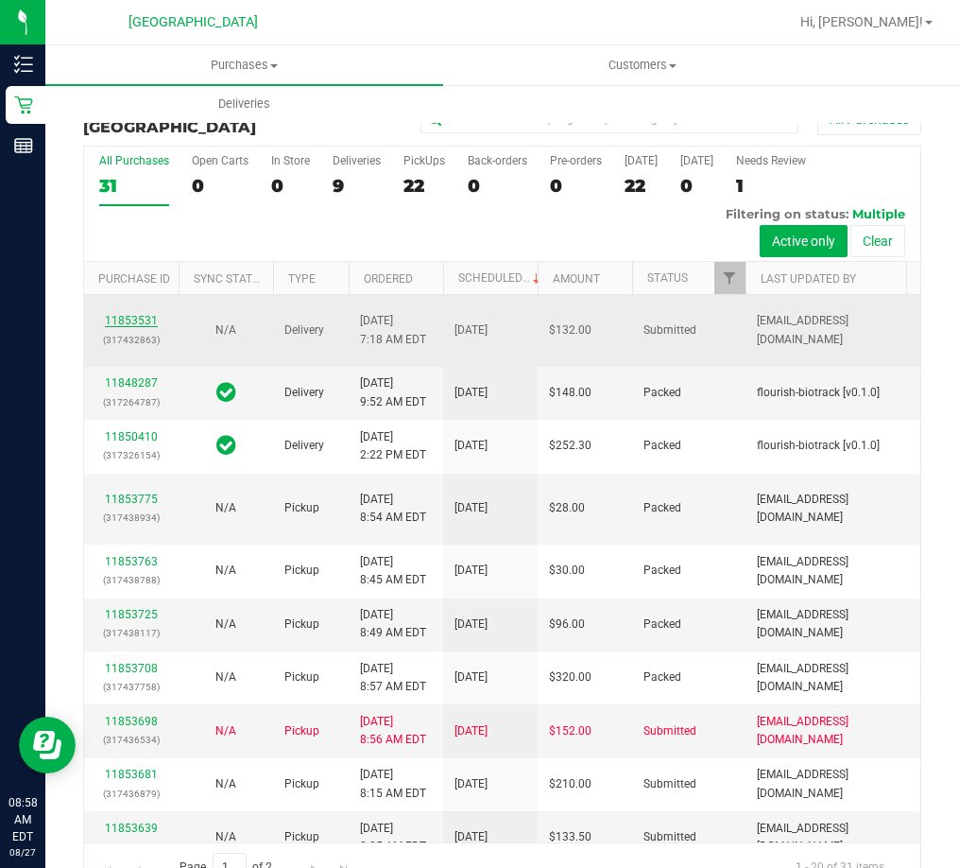
click at [137, 327] on link "11853531" at bounding box center [131, 320] width 53 height 13
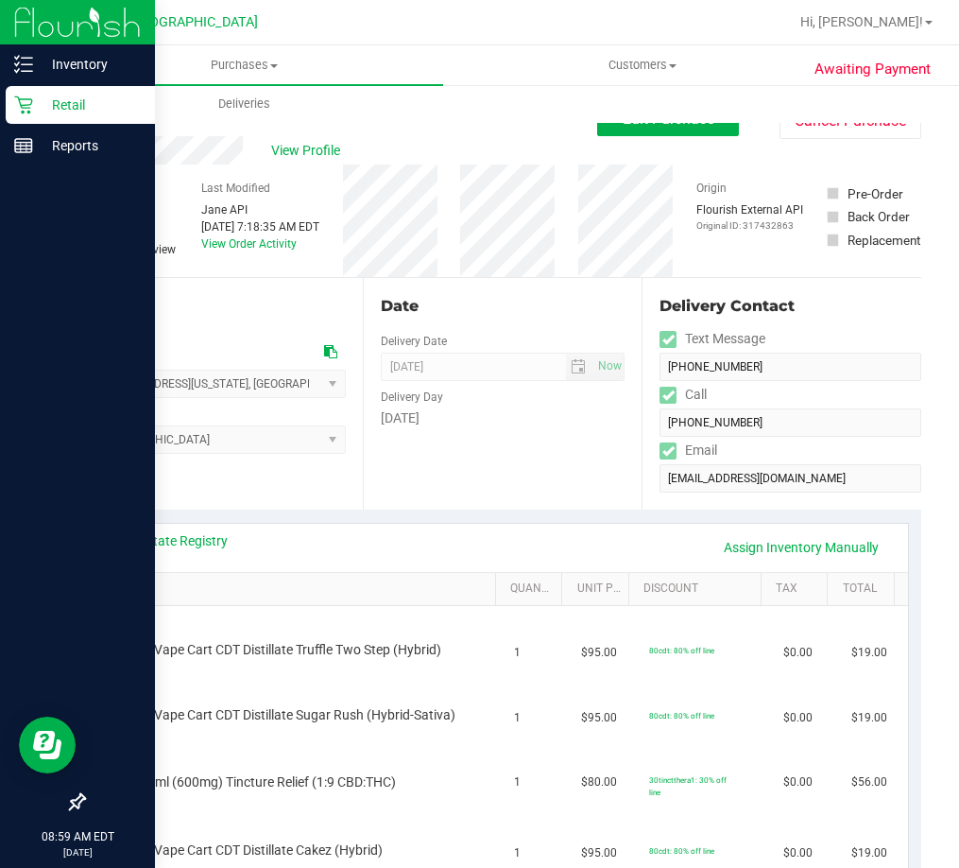
click at [27, 95] on div "Retail" at bounding box center [80, 105] width 149 height 38
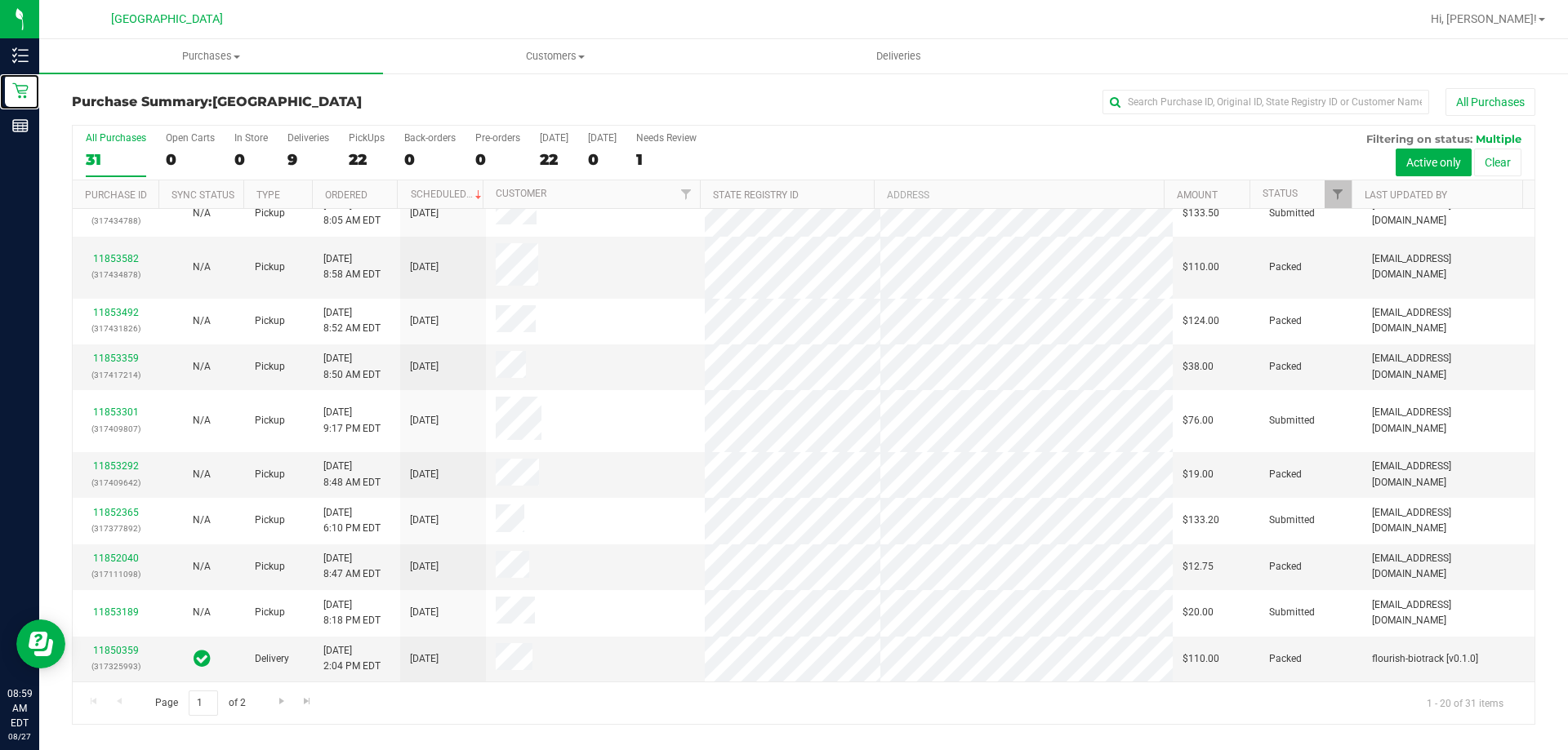
scroll to position [431, 0]
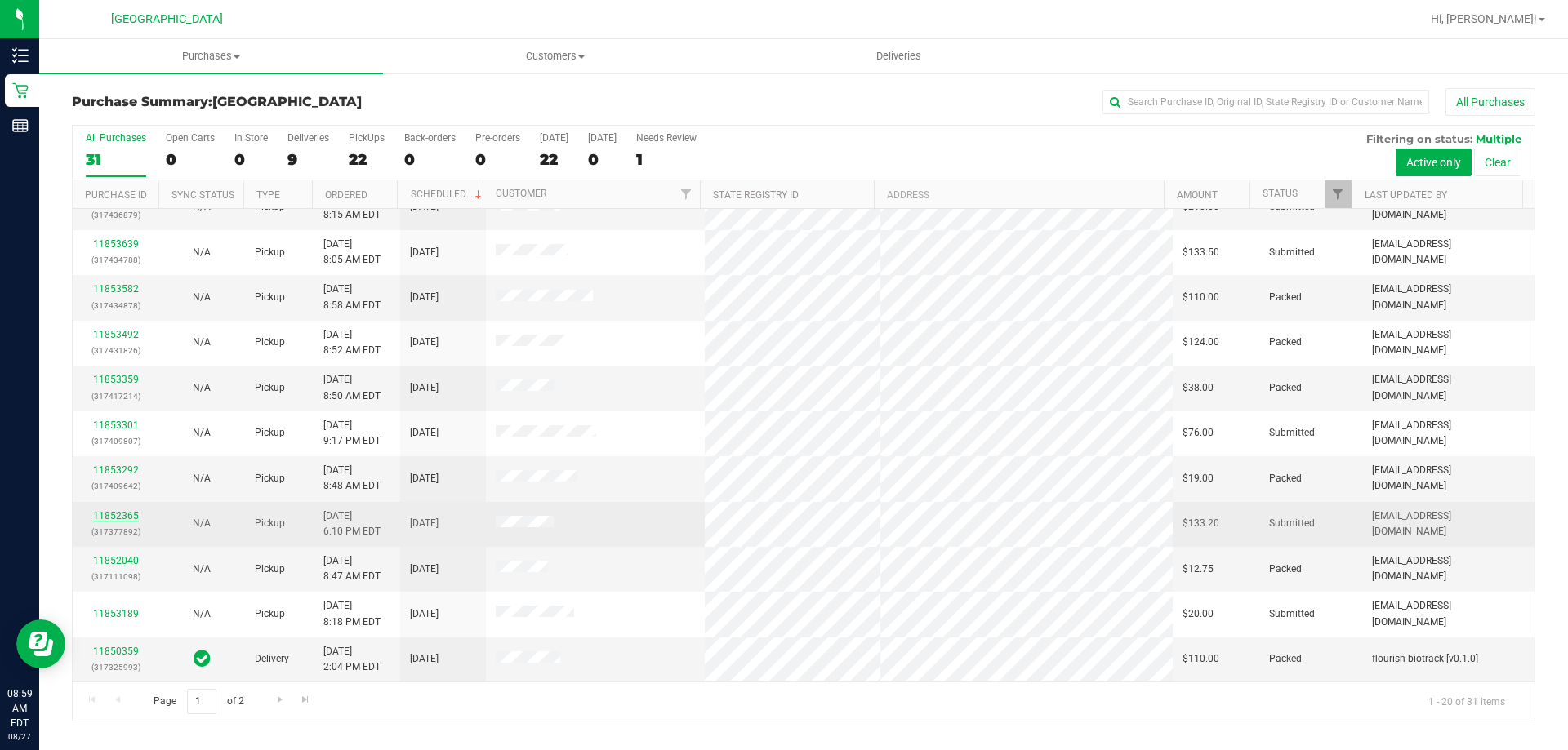
click at [96, 512] on link "11852365" at bounding box center [116, 516] width 46 height 11
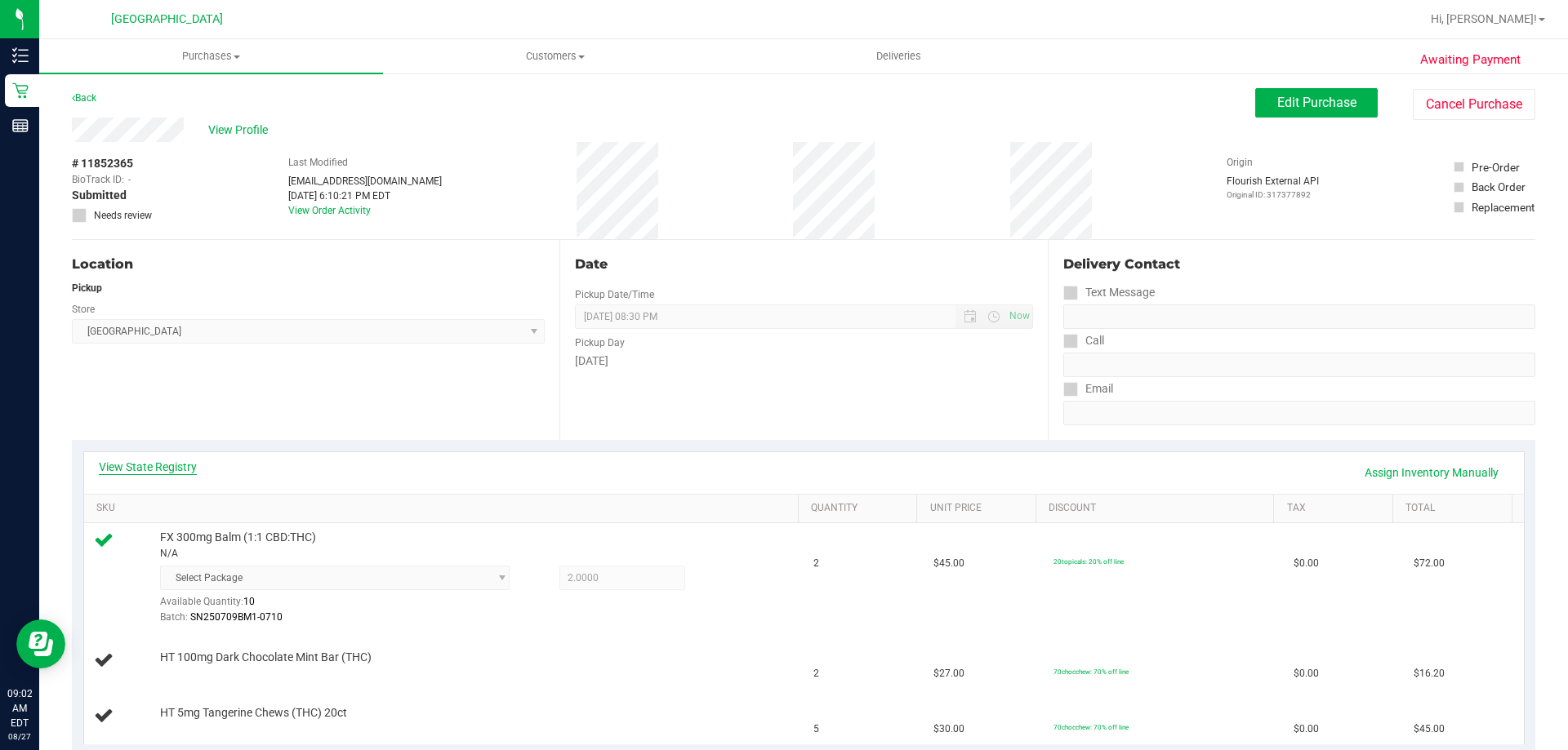
click at [131, 465] on link "View State Registry" at bounding box center [147, 467] width 98 height 16
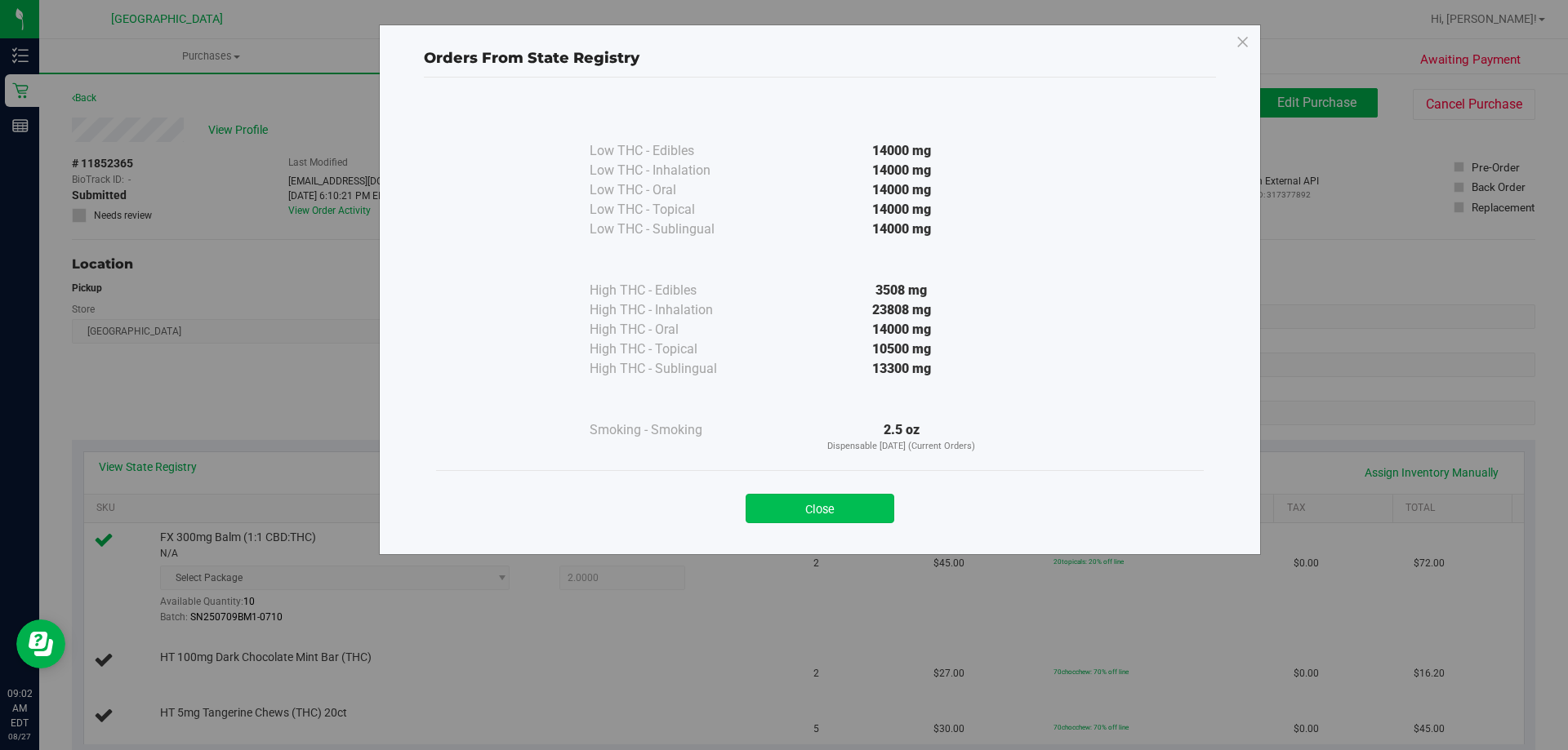
click at [829, 504] on button "Close" at bounding box center [820, 509] width 149 height 29
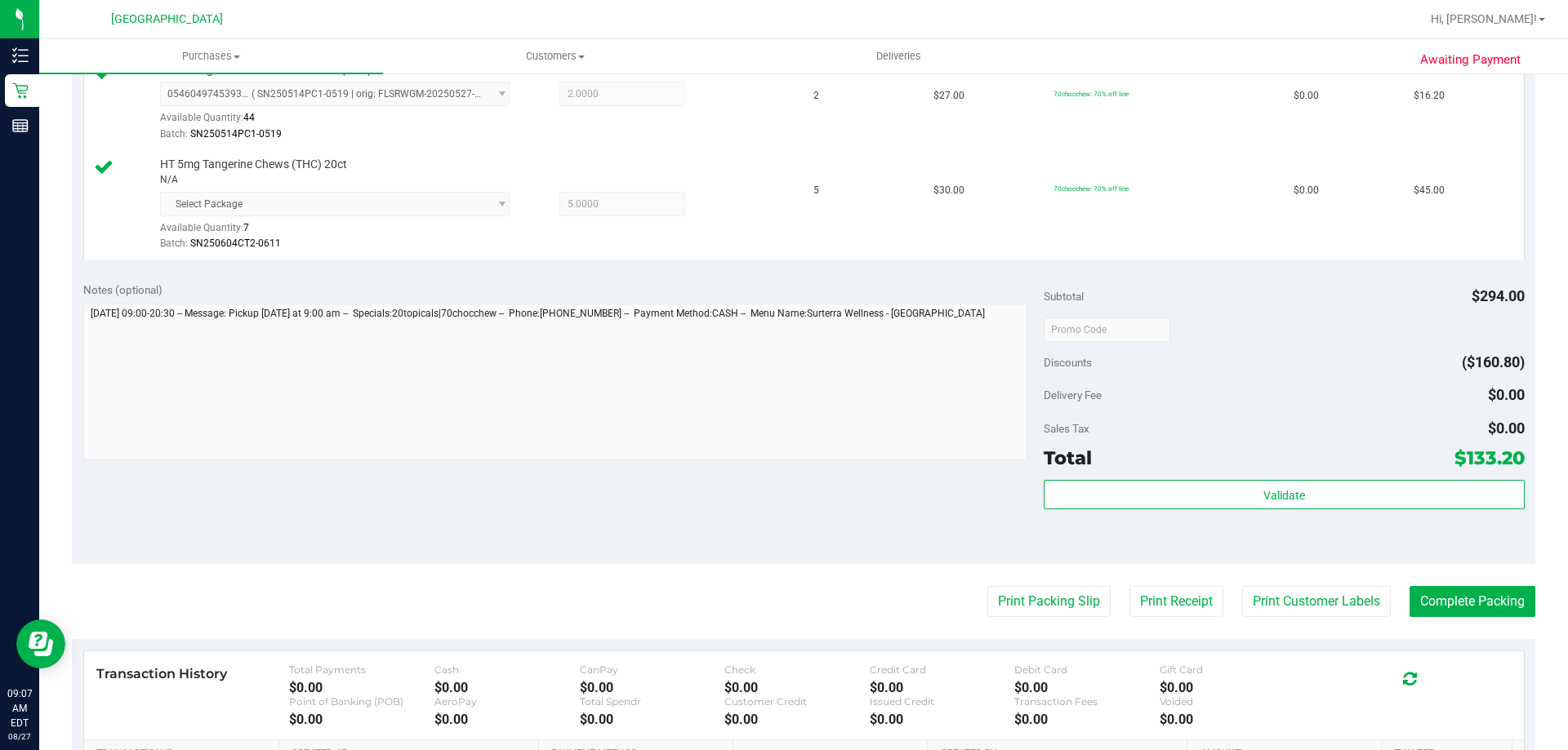
scroll to position [653, 0]
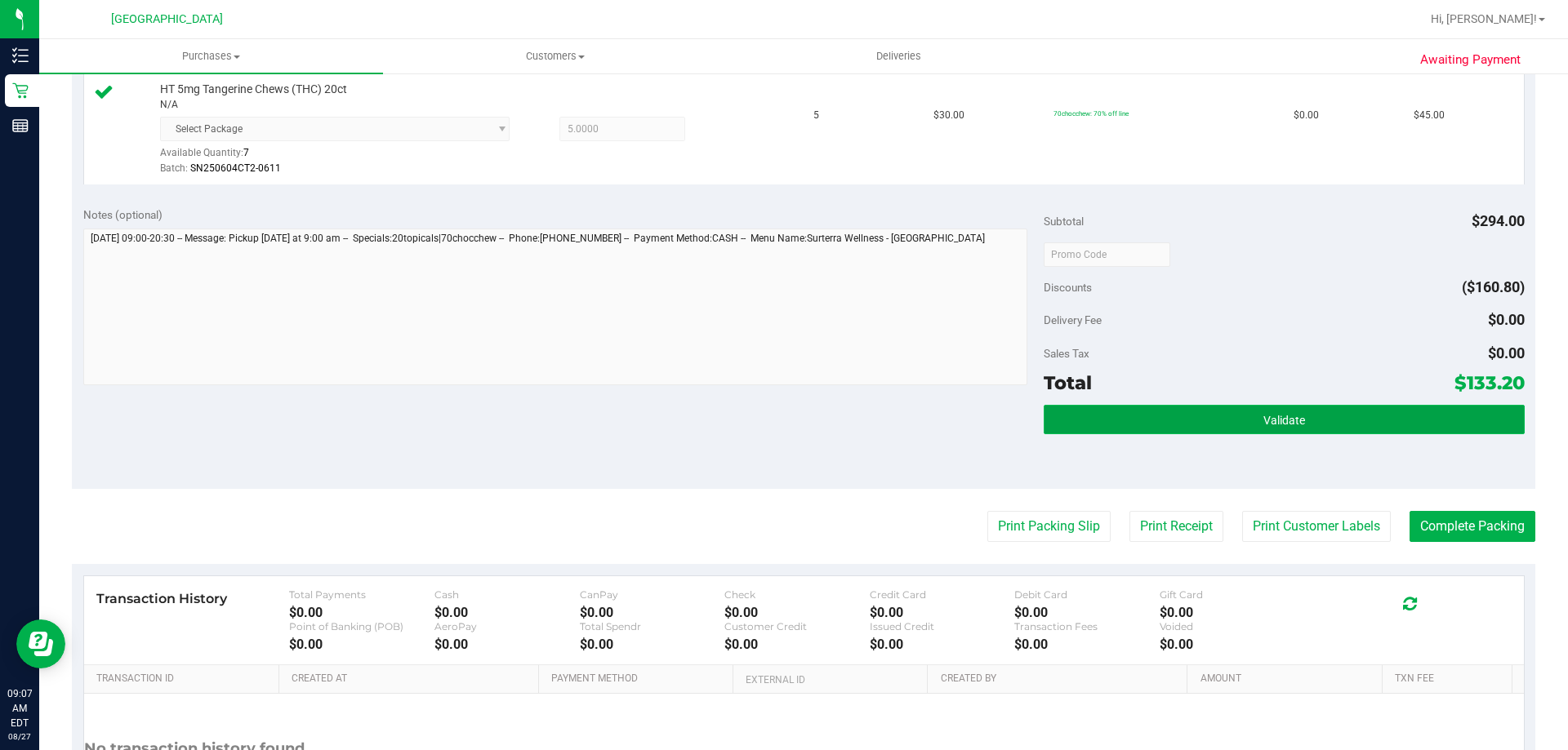
click at [1187, 423] on button "Validate" at bounding box center [1284, 420] width 481 height 29
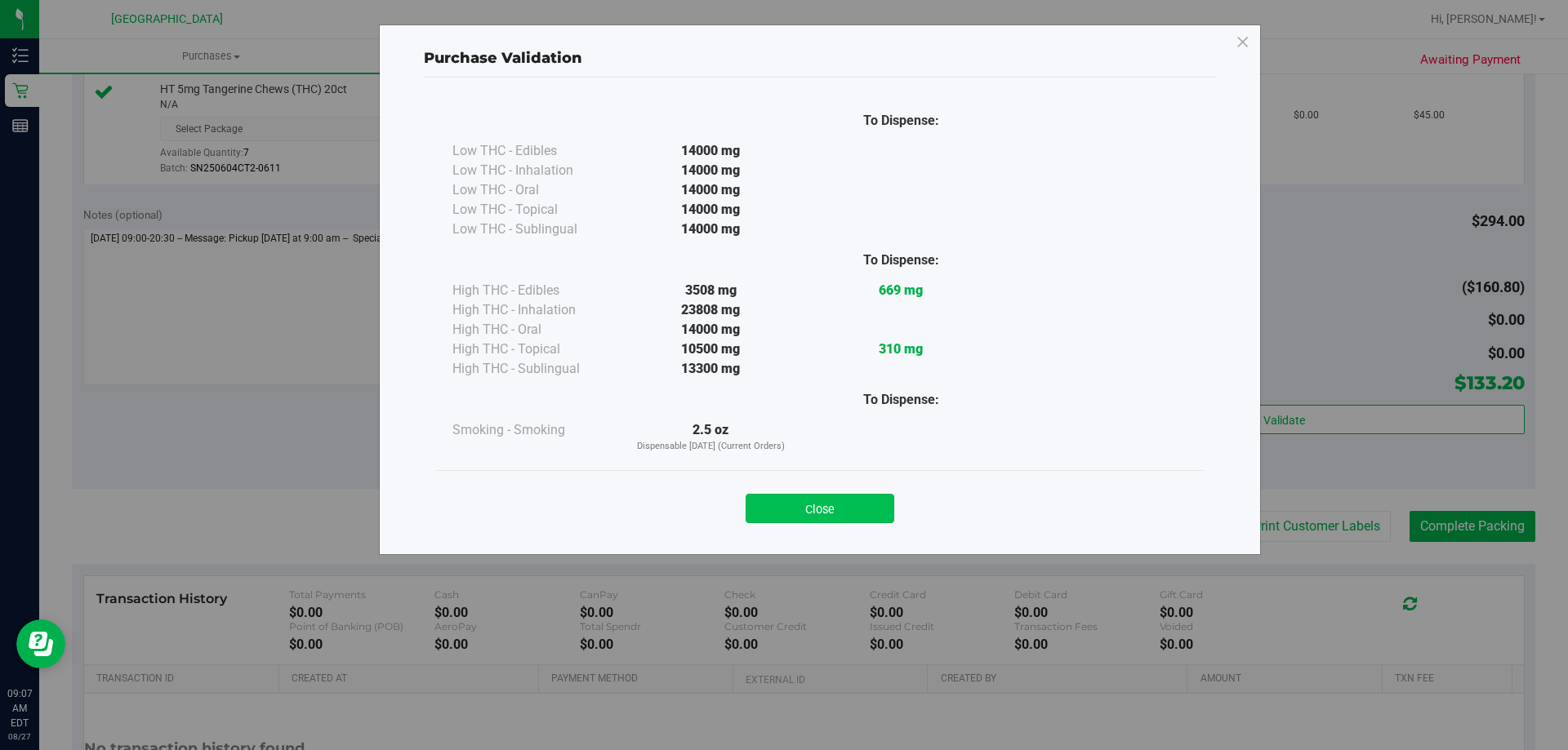
click at [843, 512] on button "Close" at bounding box center [820, 509] width 149 height 29
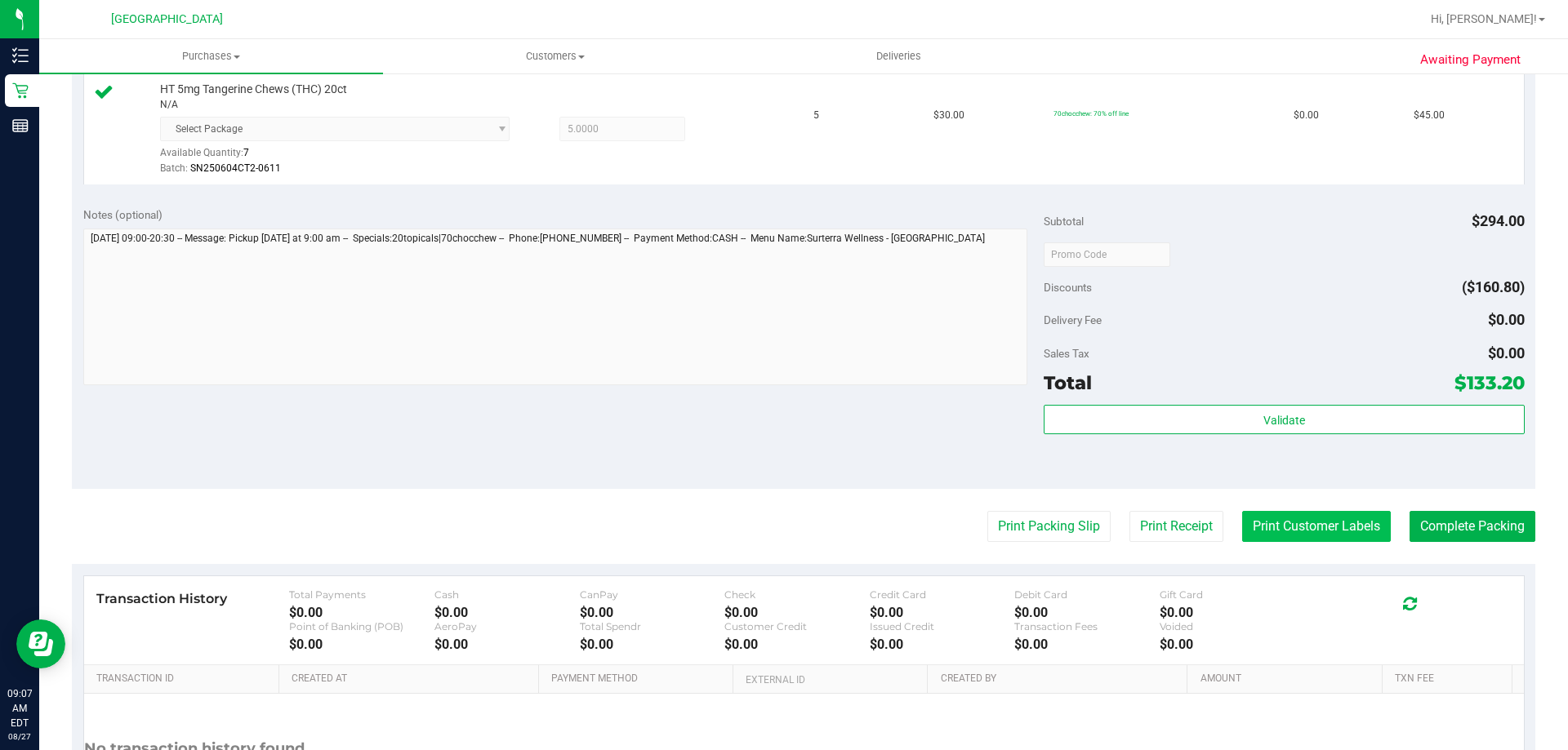
click at [1267, 517] on button "Print Customer Labels" at bounding box center [1316, 527] width 149 height 31
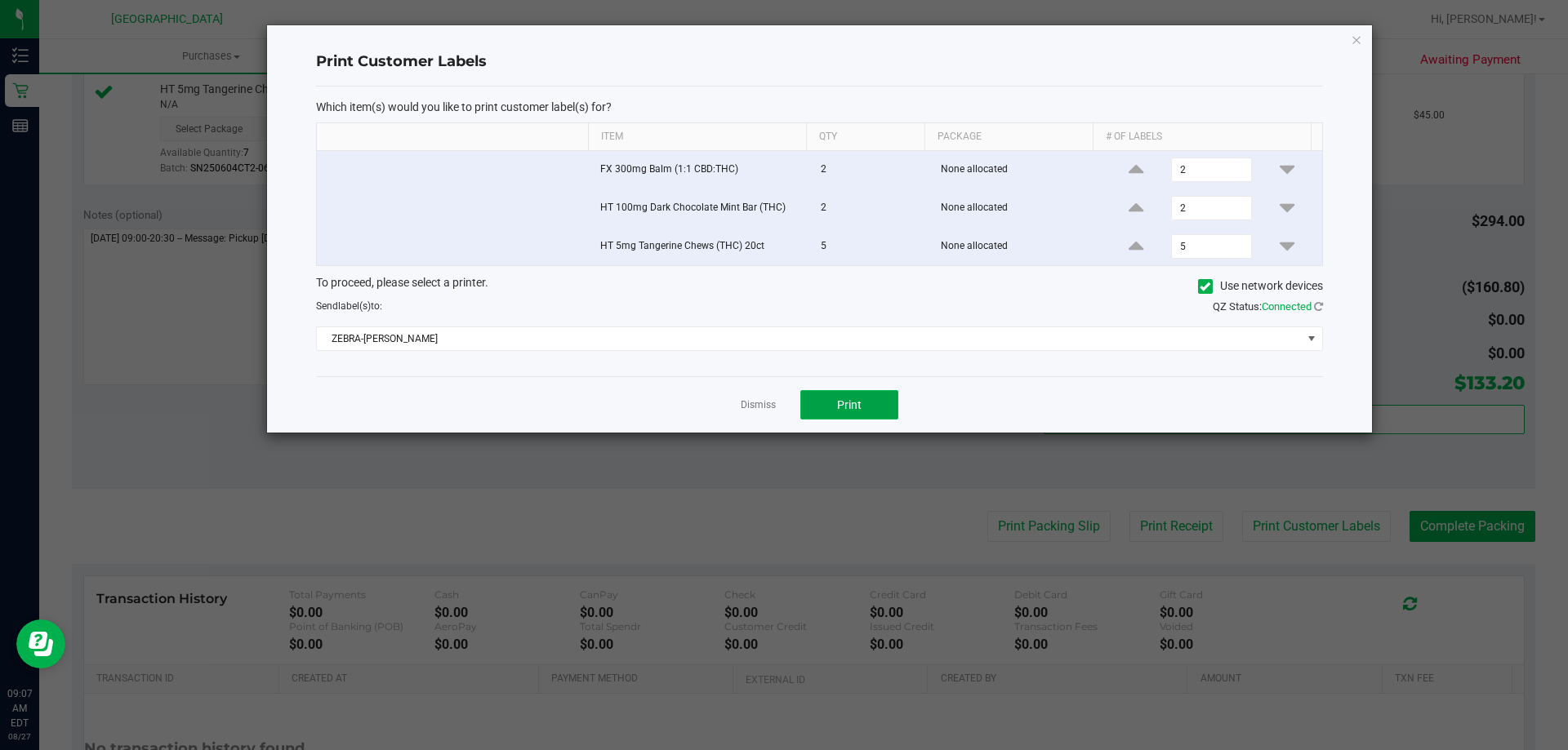
click at [870, 394] on button "Print" at bounding box center [849, 405] width 98 height 29
click at [765, 405] on link "Dismiss" at bounding box center [758, 405] width 35 height 14
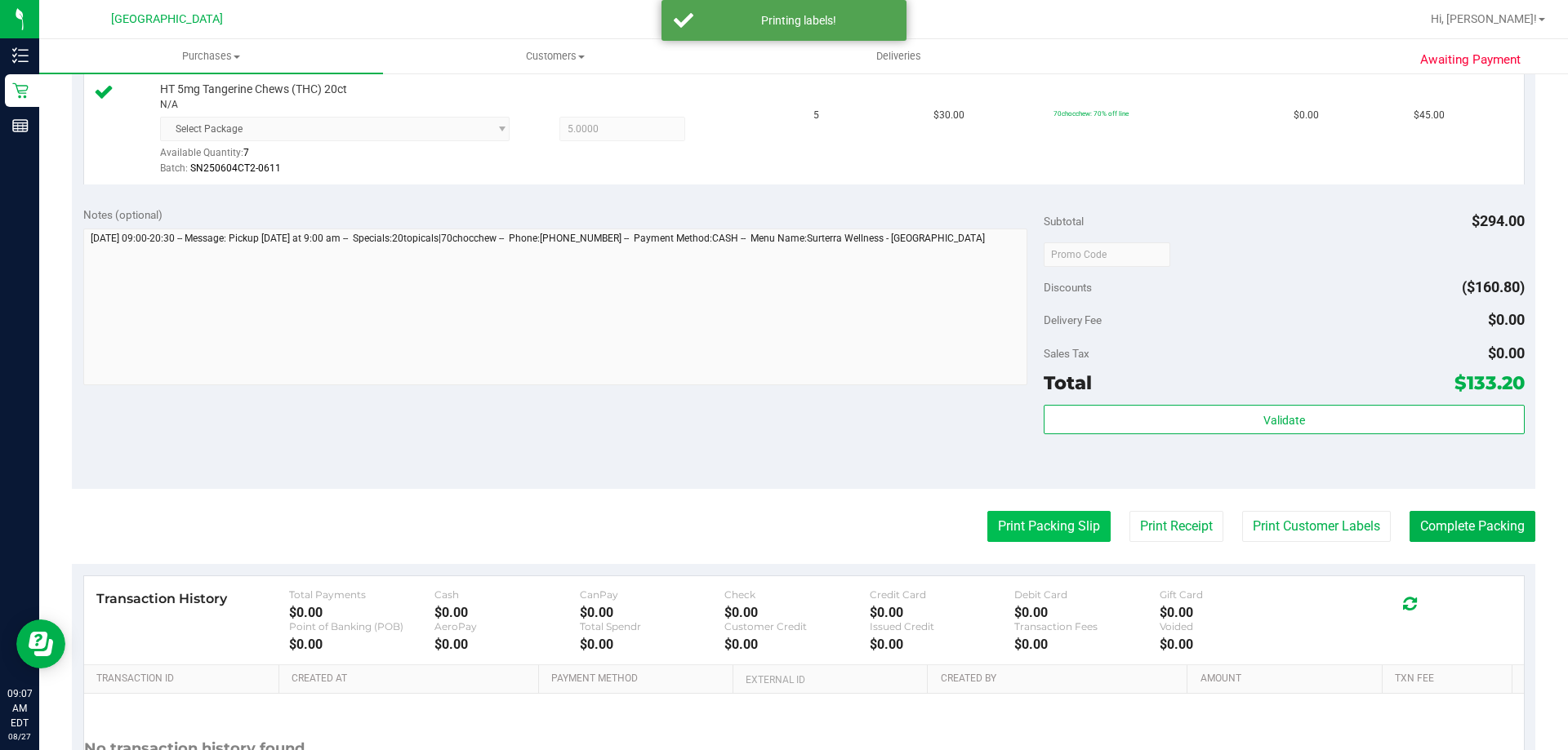
click at [1062, 523] on button "Print Packing Slip" at bounding box center [1049, 527] width 124 height 31
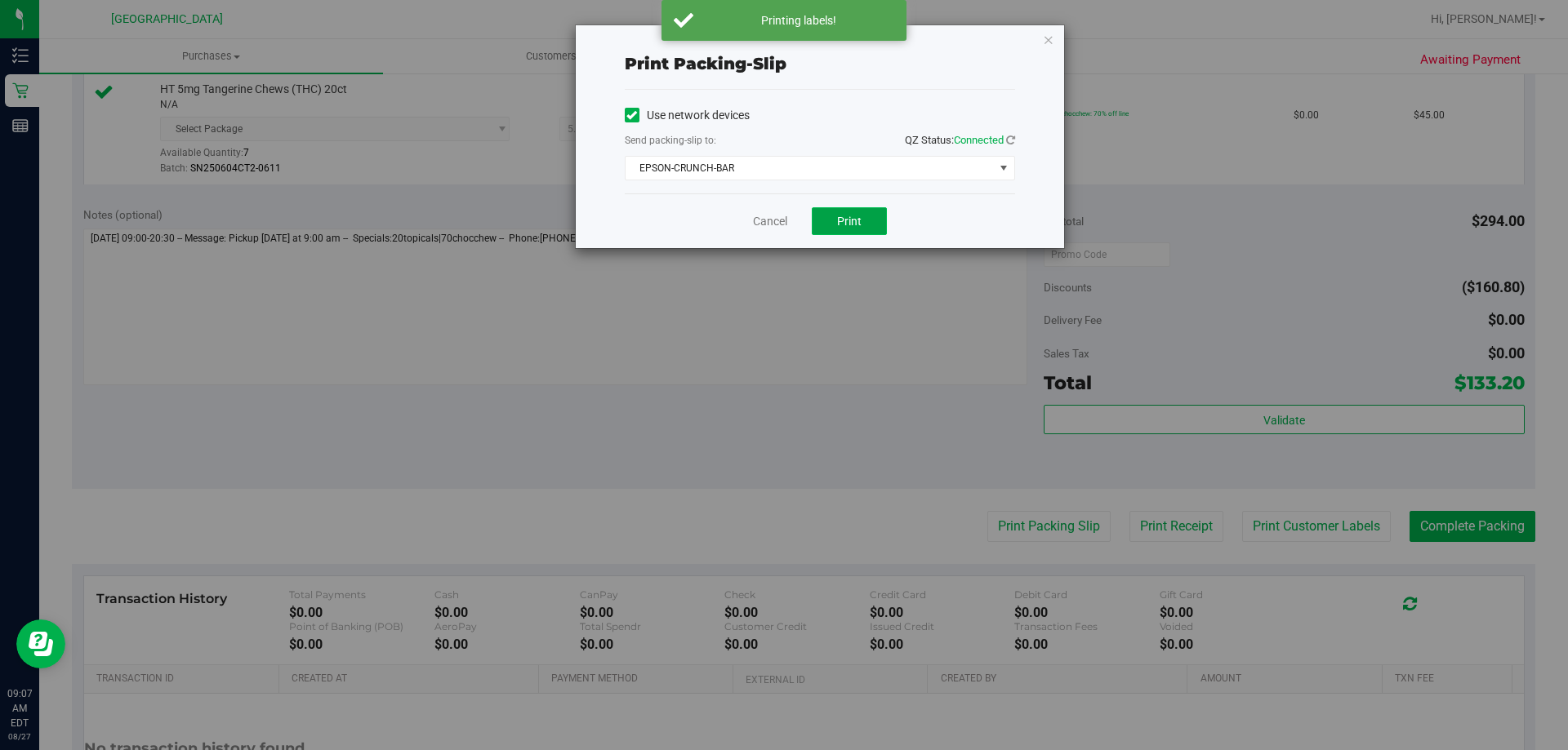
click at [833, 216] on button "Print" at bounding box center [849, 221] width 75 height 28
click at [756, 216] on link "Cancel" at bounding box center [770, 222] width 35 height 17
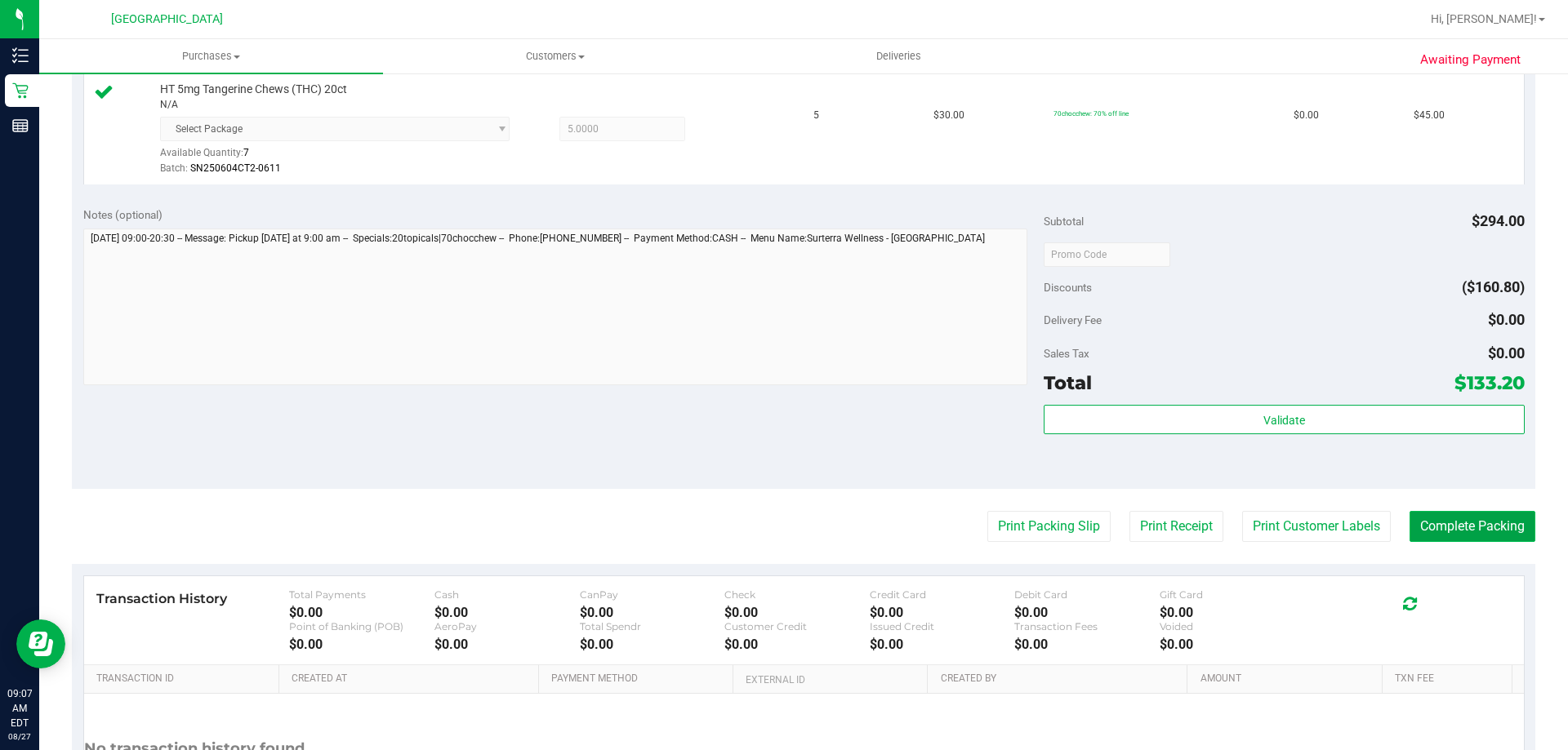
click at [1453, 515] on button "Complete Packing" at bounding box center [1473, 527] width 126 height 31
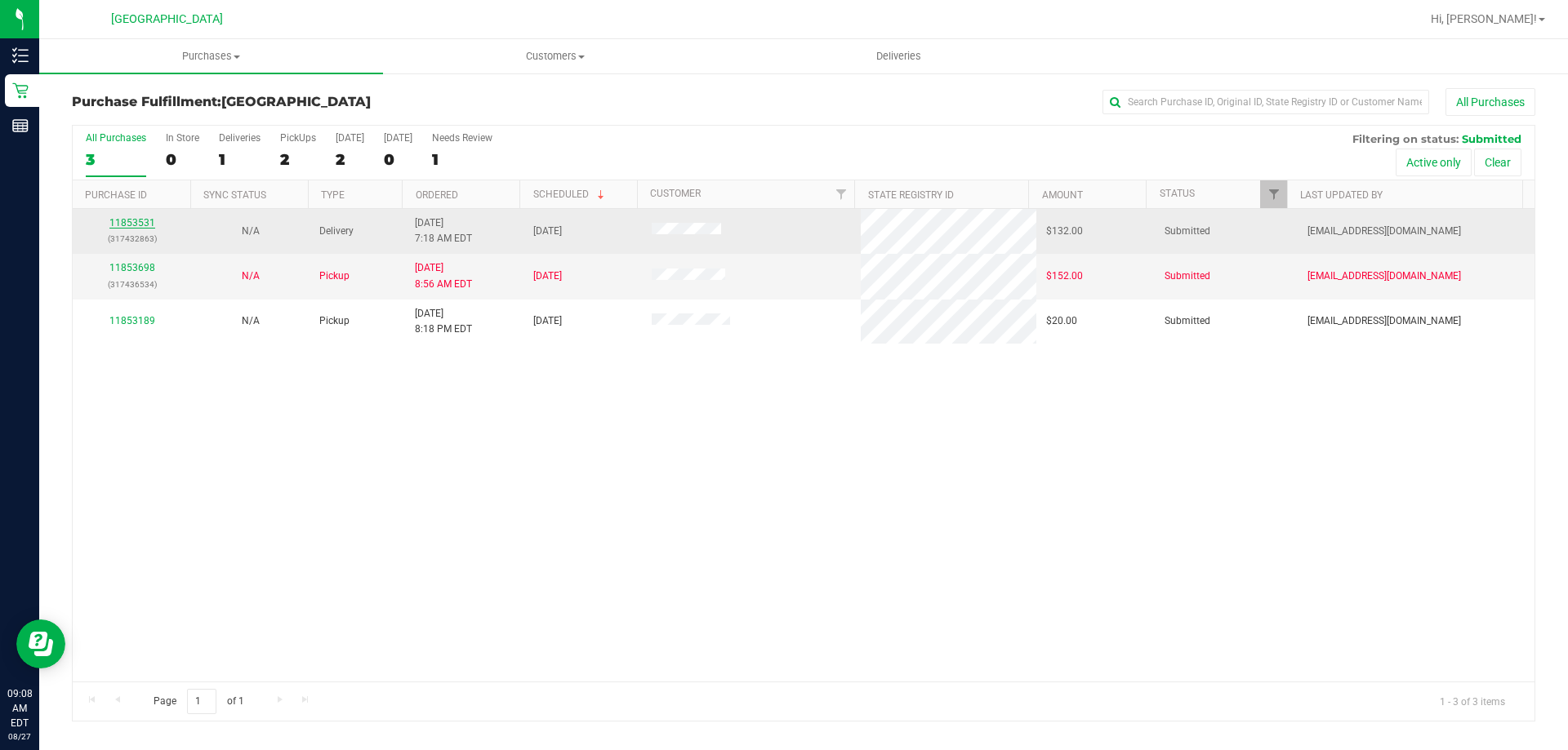
click at [130, 219] on link "11853531" at bounding box center [132, 222] width 46 height 11
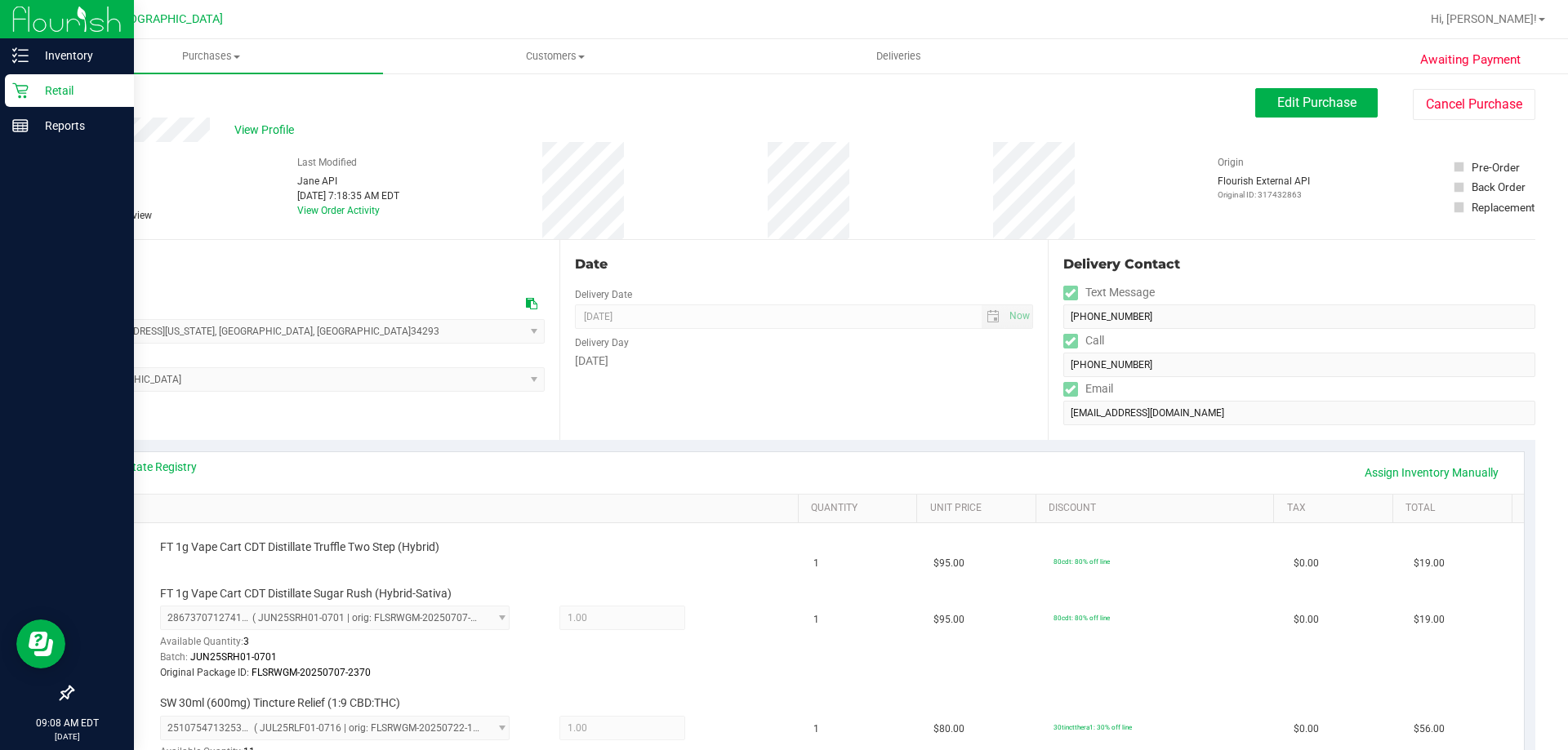
click at [62, 88] on p "Retail" at bounding box center [77, 91] width 98 height 20
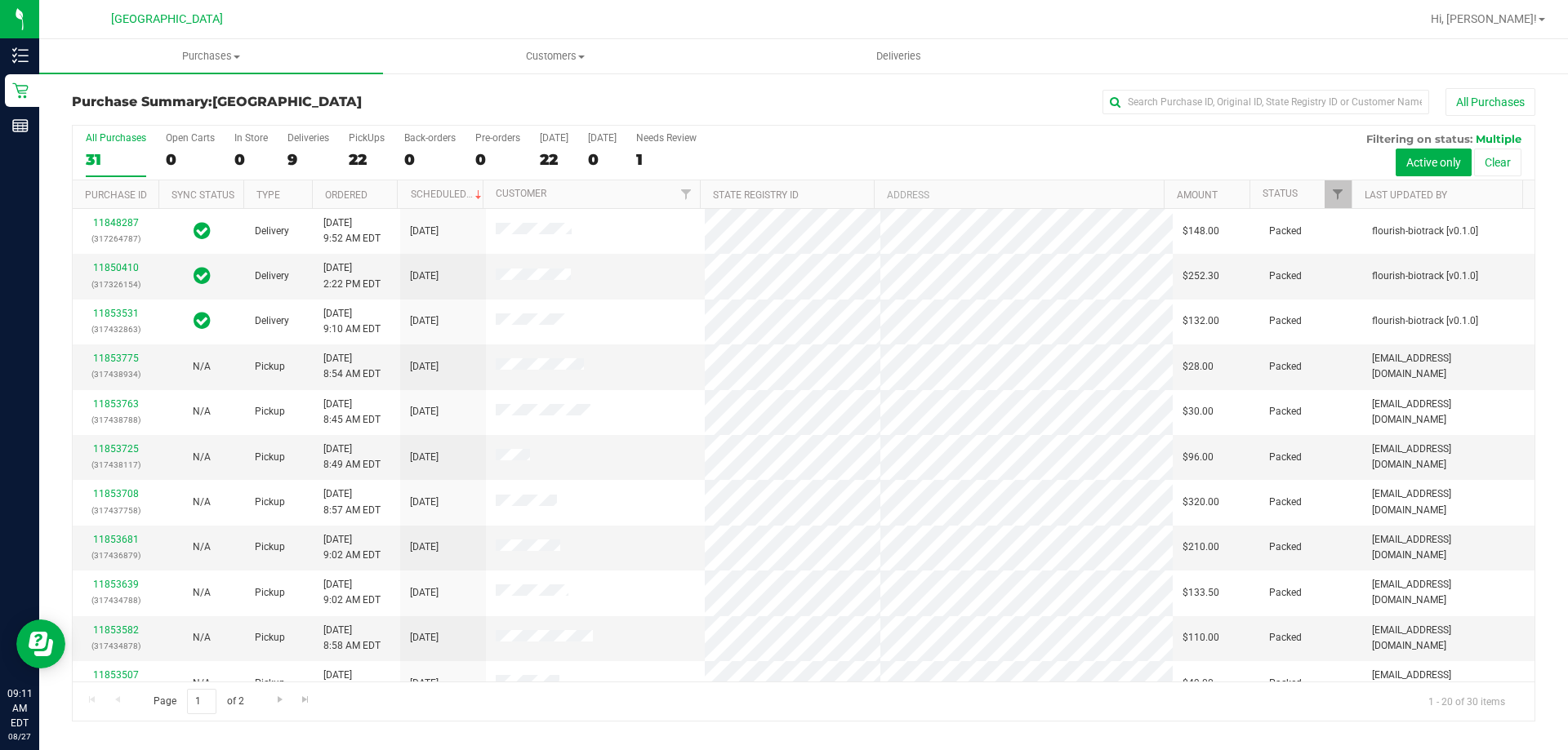
click at [683, 94] on div "All Purchases" at bounding box center [1047, 102] width 976 height 28
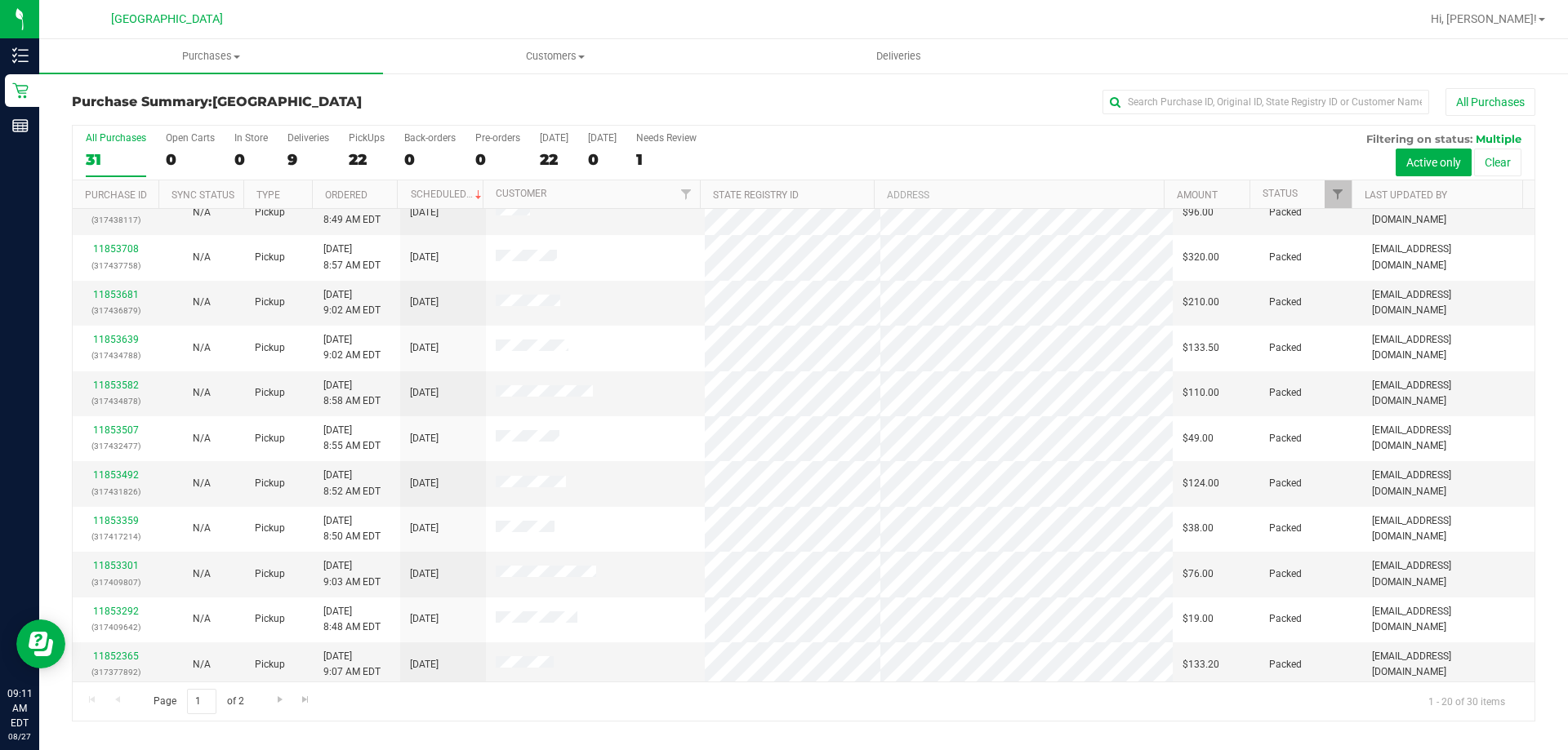
scroll to position [431, 0]
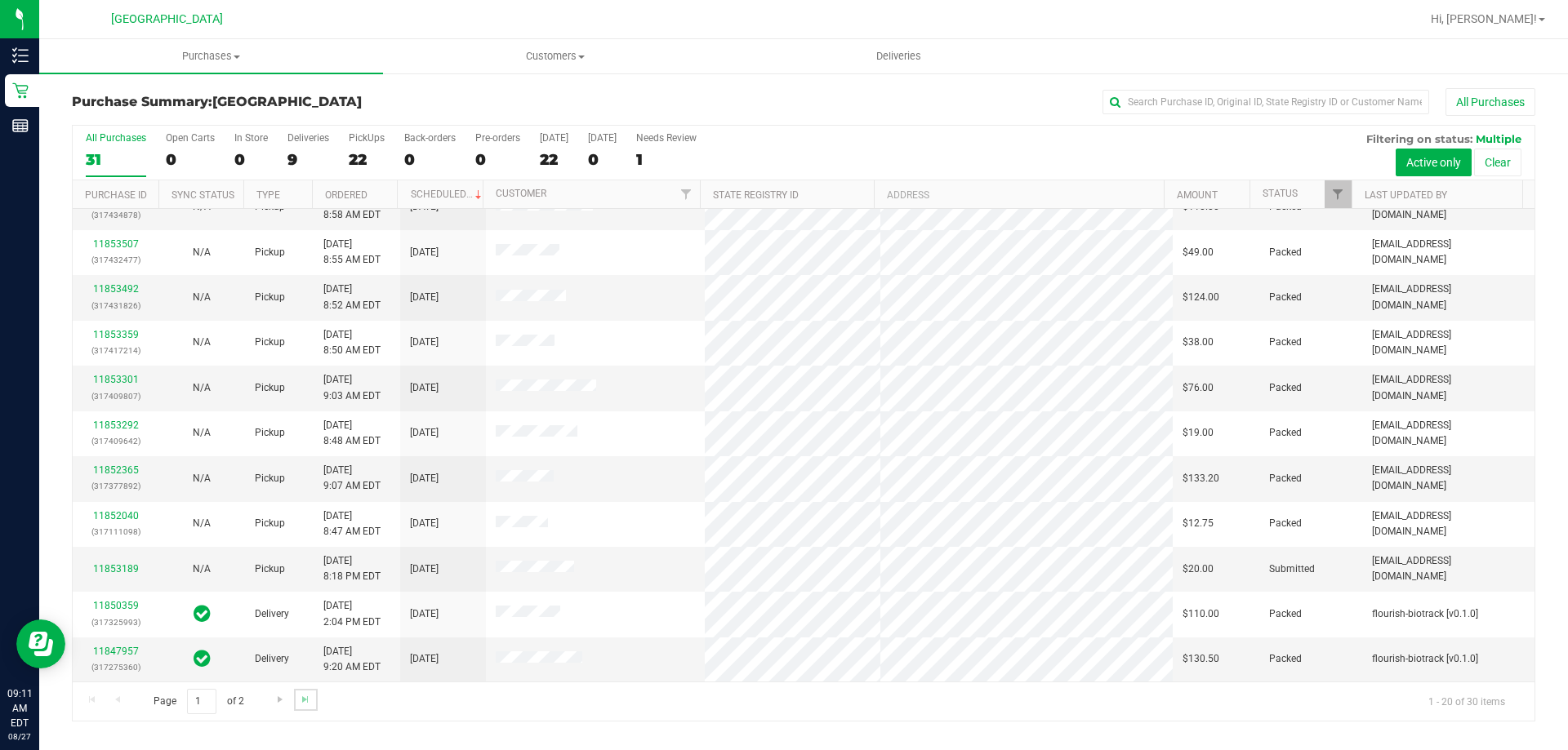
click at [297, 697] on link "Go to the last page" at bounding box center [305, 701] width 23 height 22
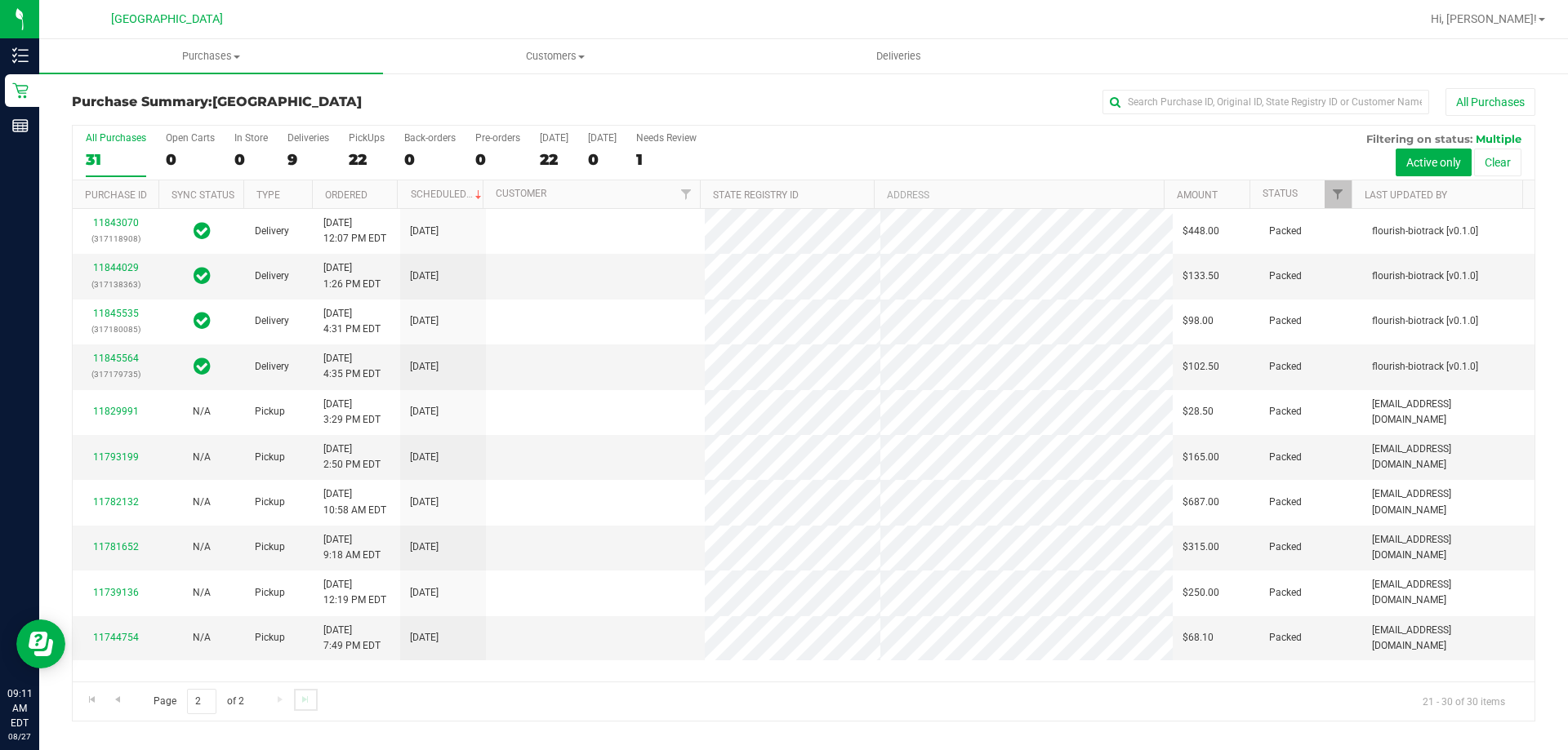
scroll to position [0, 0]
click at [822, 710] on div "Page 2 of 2 21 - 30 of 30 items" at bounding box center [804, 701] width 1463 height 39
click at [280, 699] on div "Page 2 of 2 21 - 30 of 30 items" at bounding box center [804, 701] width 1463 height 39
click at [119, 699] on span "Go to the previous page" at bounding box center [118, 699] width 13 height 13
